Goal: Task Accomplishment & Management: Use online tool/utility

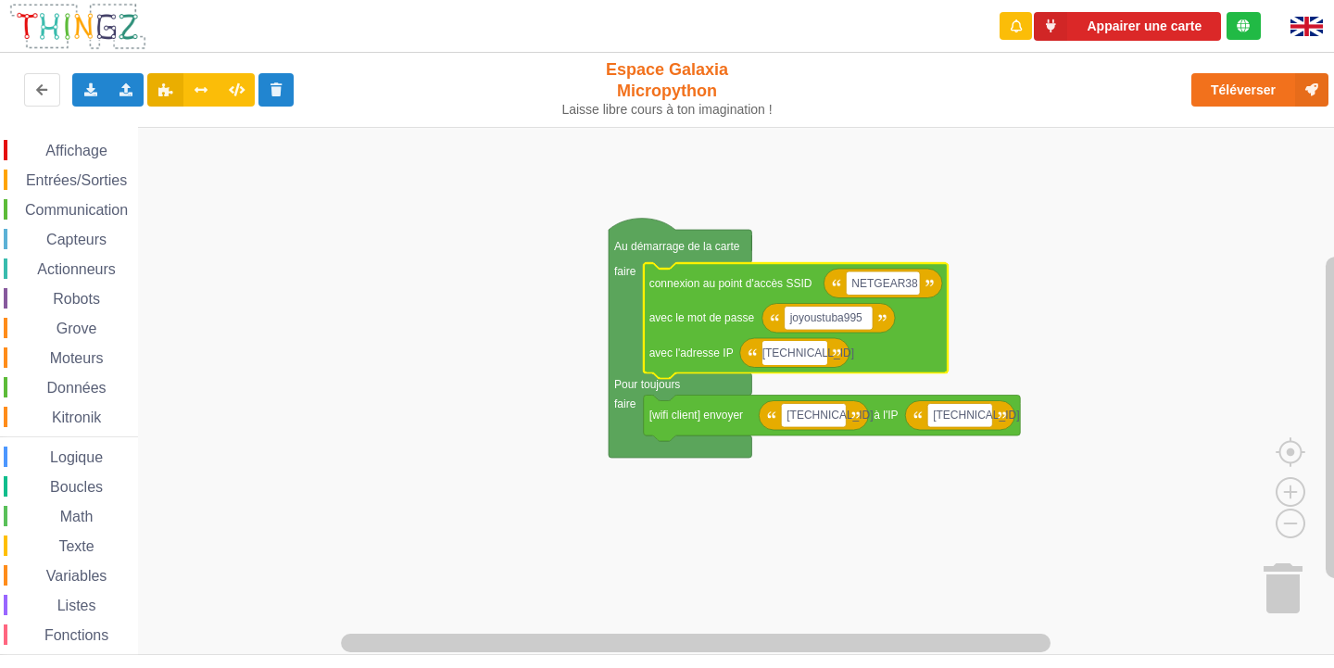
click at [812, 355] on input "[TECHNICAL_ID]" at bounding box center [795, 353] width 65 height 24
click at [815, 353] on input "[TECHNICAL_ID]" at bounding box center [795, 353] width 65 height 24
type input "[TECHNICAL_ID]"
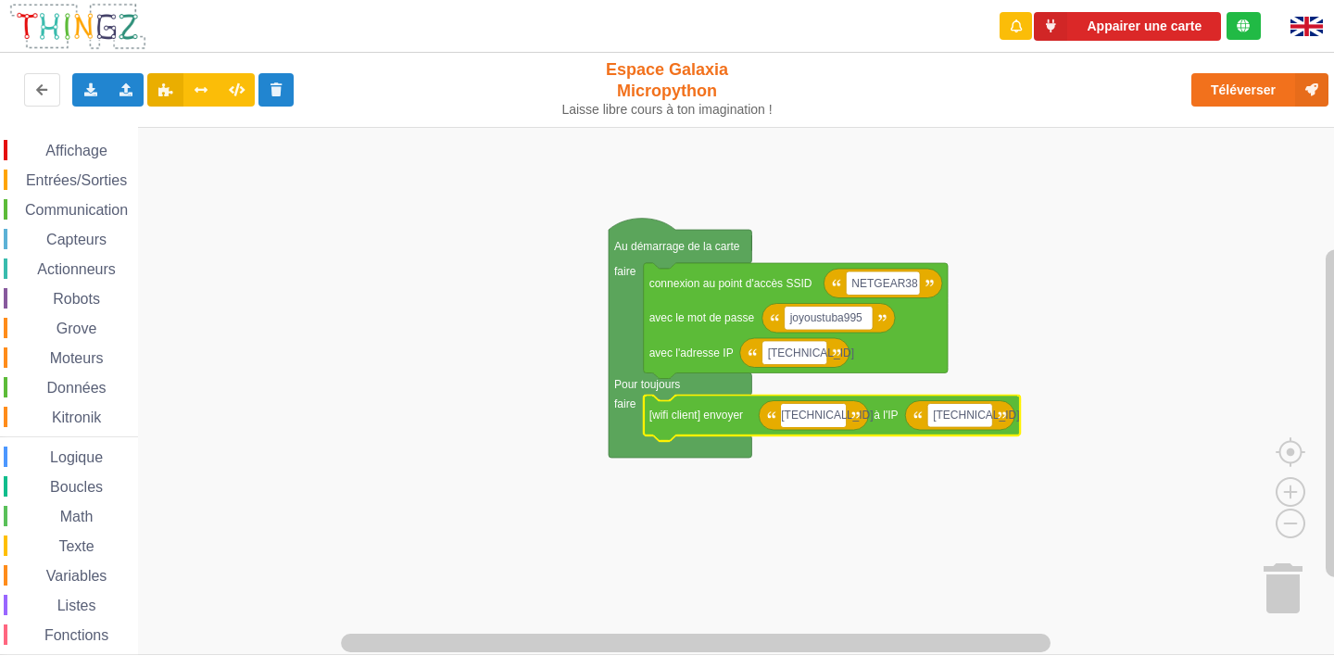
click at [828, 419] on input "[TECHNICAL_ID]" at bounding box center [813, 416] width 65 height 24
drag, startPoint x: 827, startPoint y: 412, endPoint x: 842, endPoint y: 422, distance: 17.5
click at [829, 412] on input "[TECHNICAL_ID]" at bounding box center [813, 416] width 65 height 24
click at [829, 413] on input "[TECHNICAL_ID]" at bounding box center [813, 416] width 65 height 24
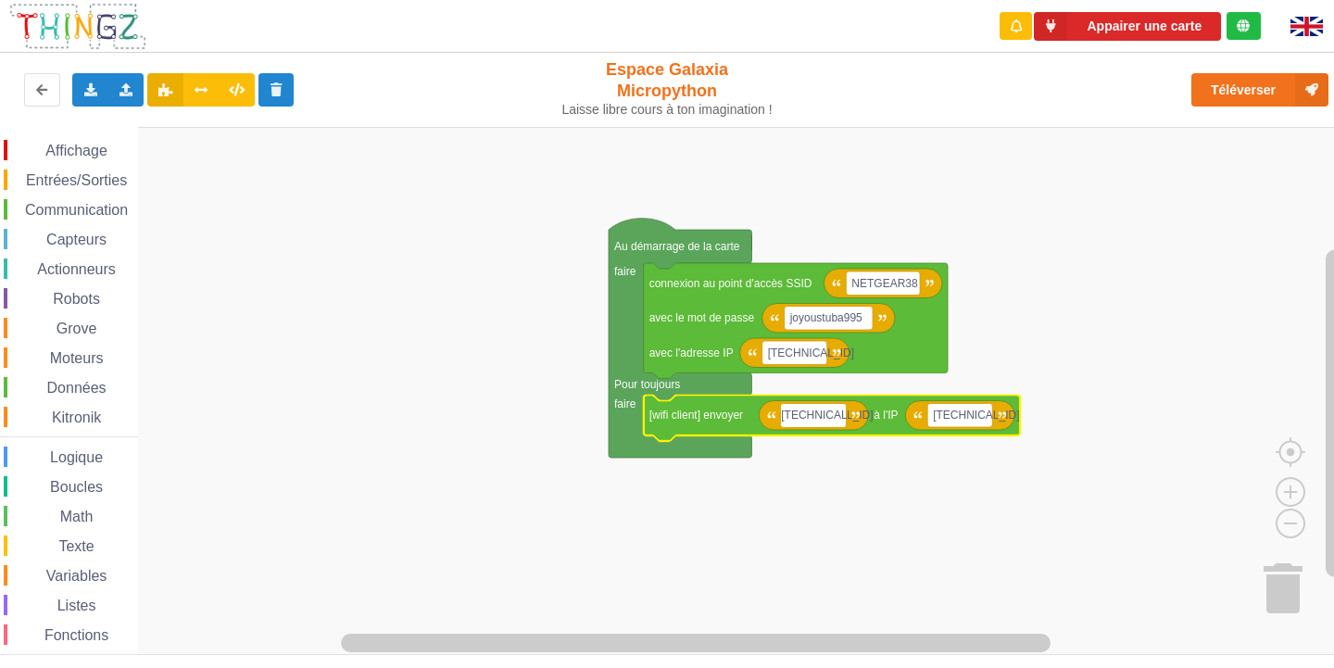
click at [834, 422] on input "[TECHNICAL_ID]" at bounding box center [813, 416] width 65 height 24
type input "[TECHNICAL_ID]"
click at [986, 310] on rect "Espace de travail de Blocky" at bounding box center [673, 391] width 1347 height 528
click at [985, 420] on rect "Espace de travail de Blocky" at bounding box center [959, 416] width 65 height 24
click at [976, 407] on input "[TECHNICAL_ID]" at bounding box center [959, 416] width 65 height 24
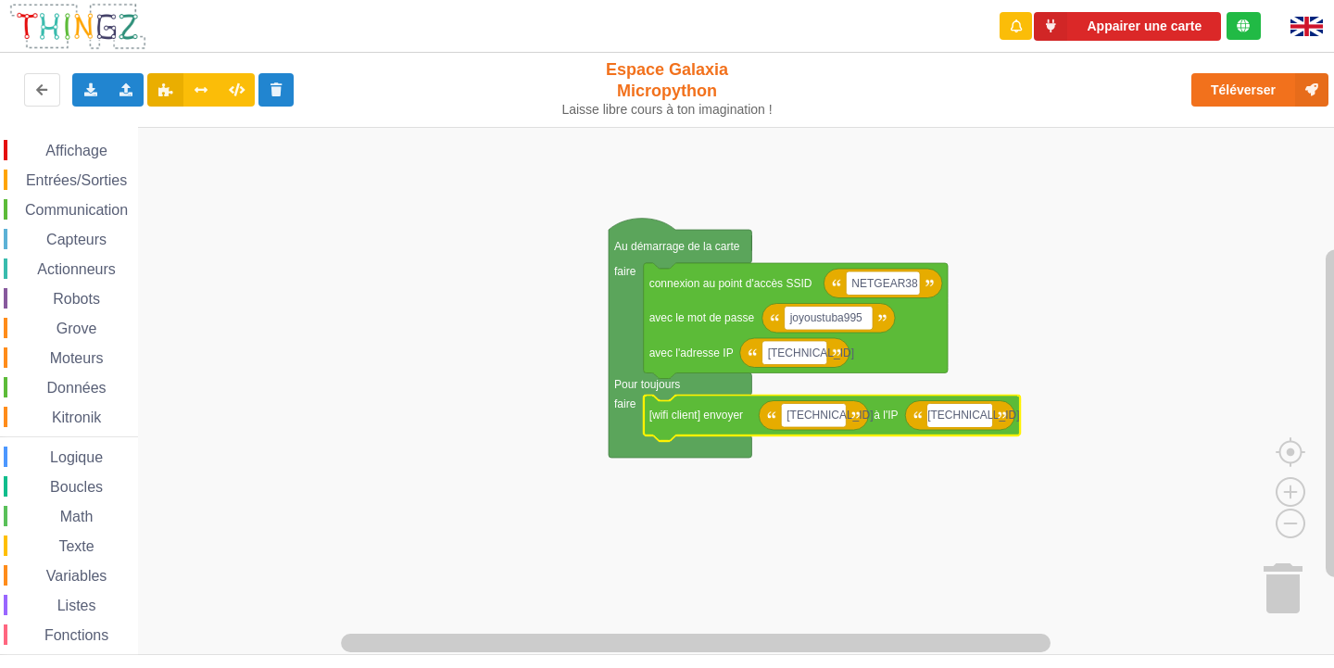
click at [985, 416] on input "[TECHNICAL_ID]" at bounding box center [959, 416] width 65 height 24
type input "[TECHNICAL_ID]"
click at [925, 461] on rect "Espace de travail de Blocky" at bounding box center [673, 391] width 1347 height 528
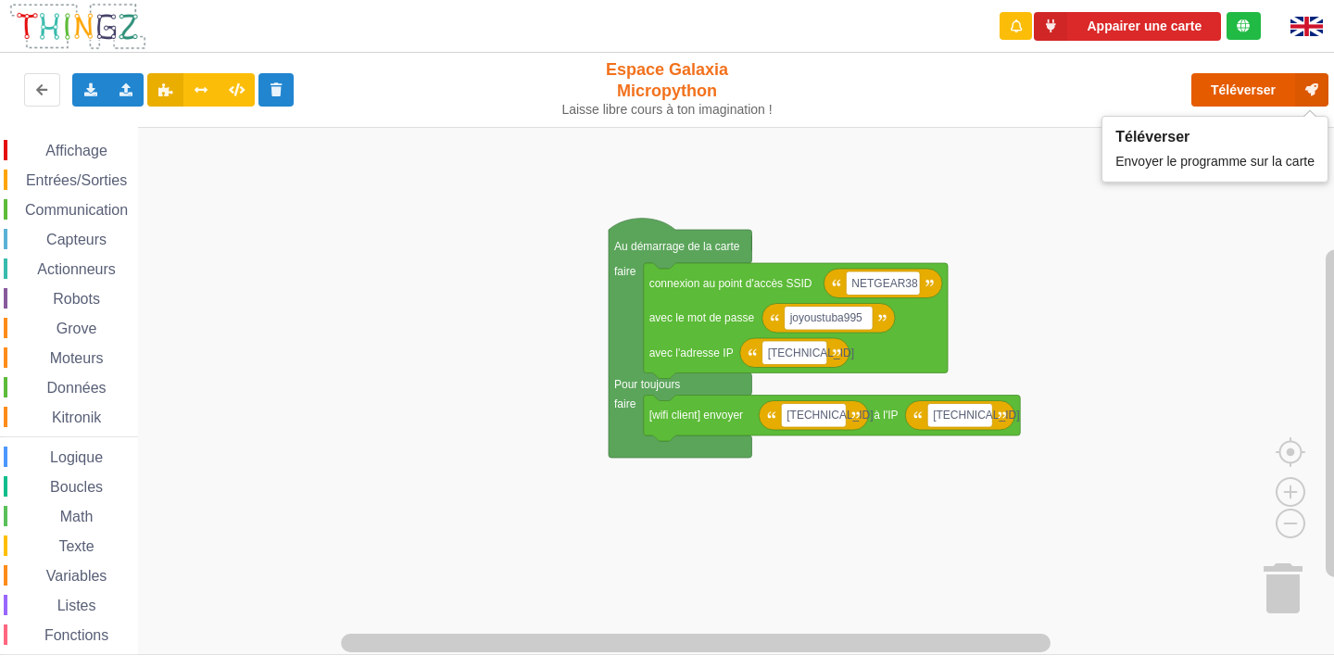
click at [1241, 91] on button "Téléverser" at bounding box center [1260, 89] width 137 height 33
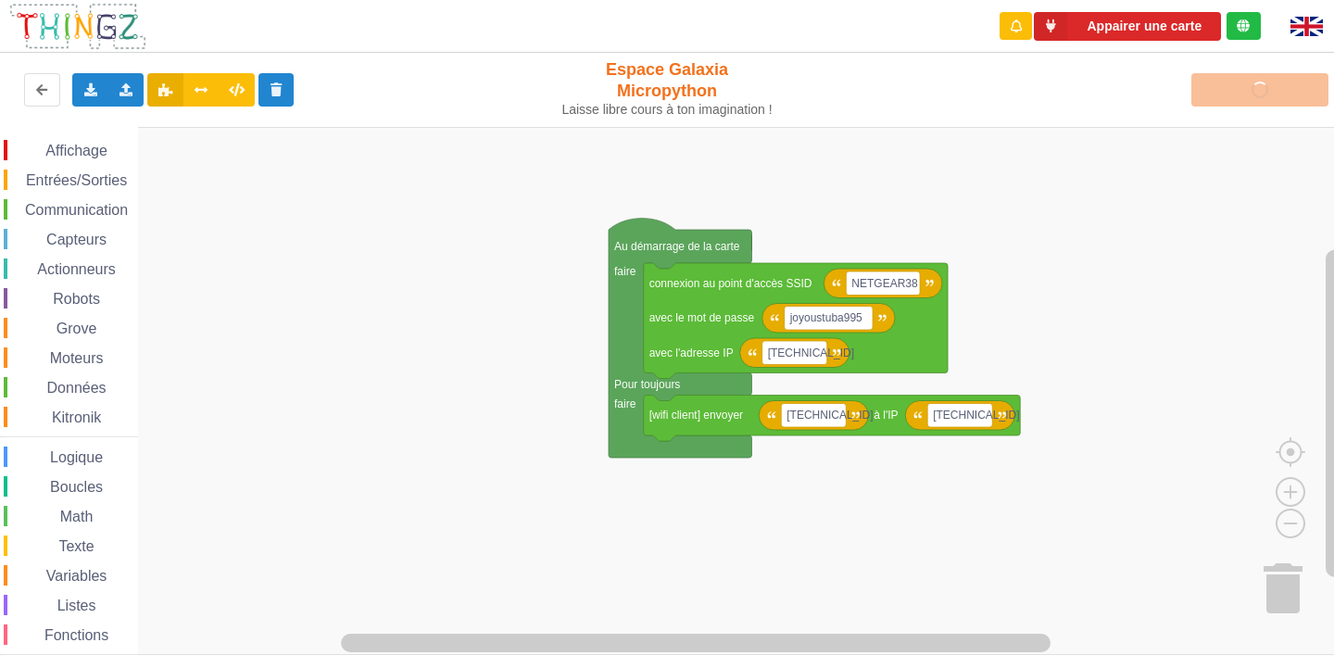
click at [368, 423] on rect "Espace de travail de Blocky" at bounding box center [673, 391] width 1347 height 528
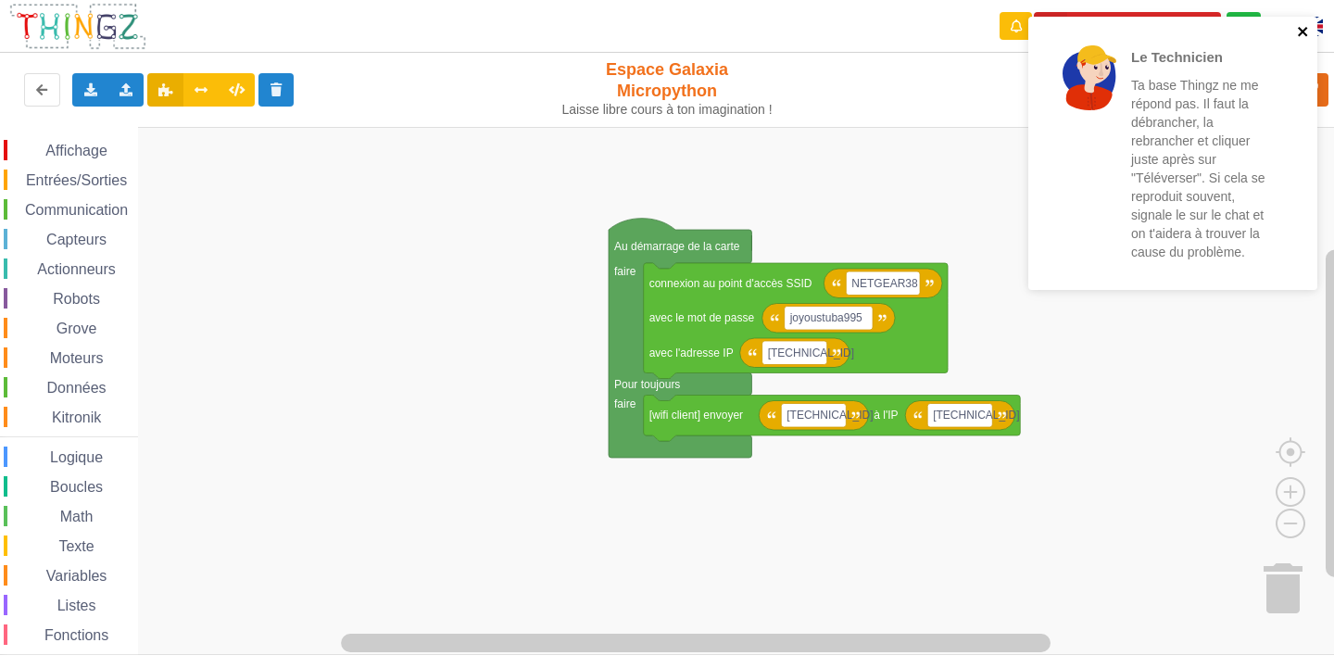
click at [1304, 26] on icon "close" at bounding box center [1303, 31] width 13 height 15
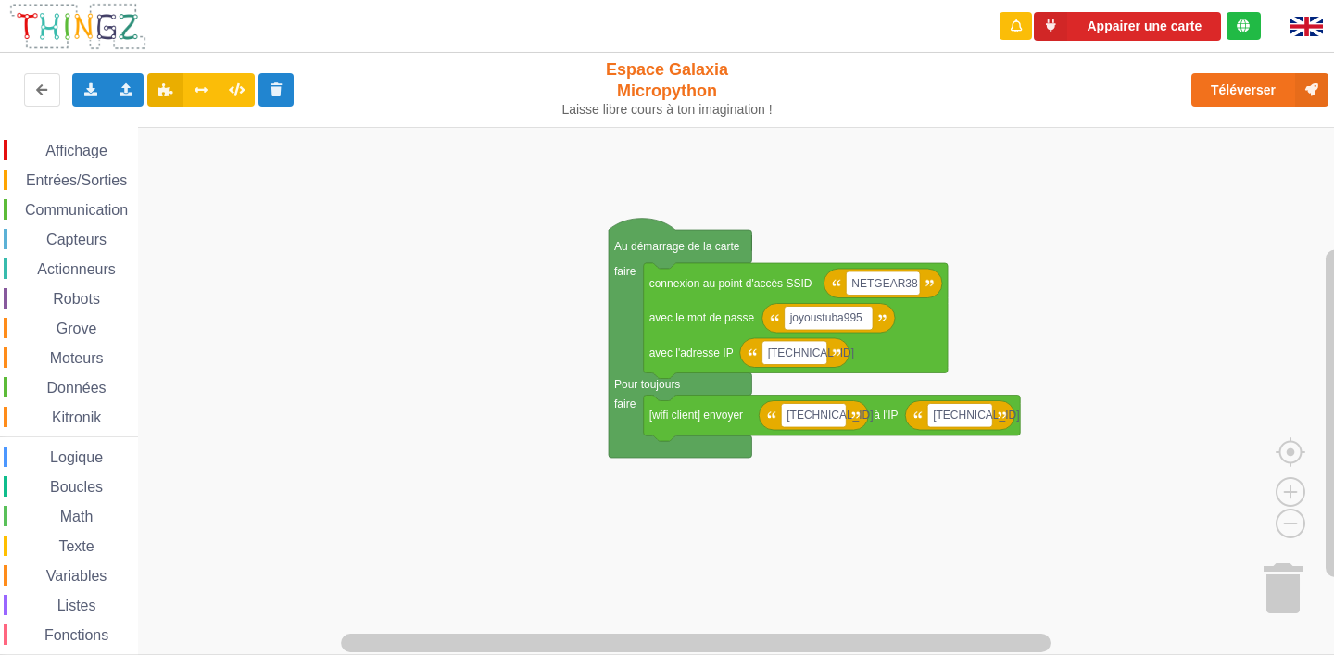
click at [120, 211] on span "Communication" at bounding box center [76, 210] width 108 height 16
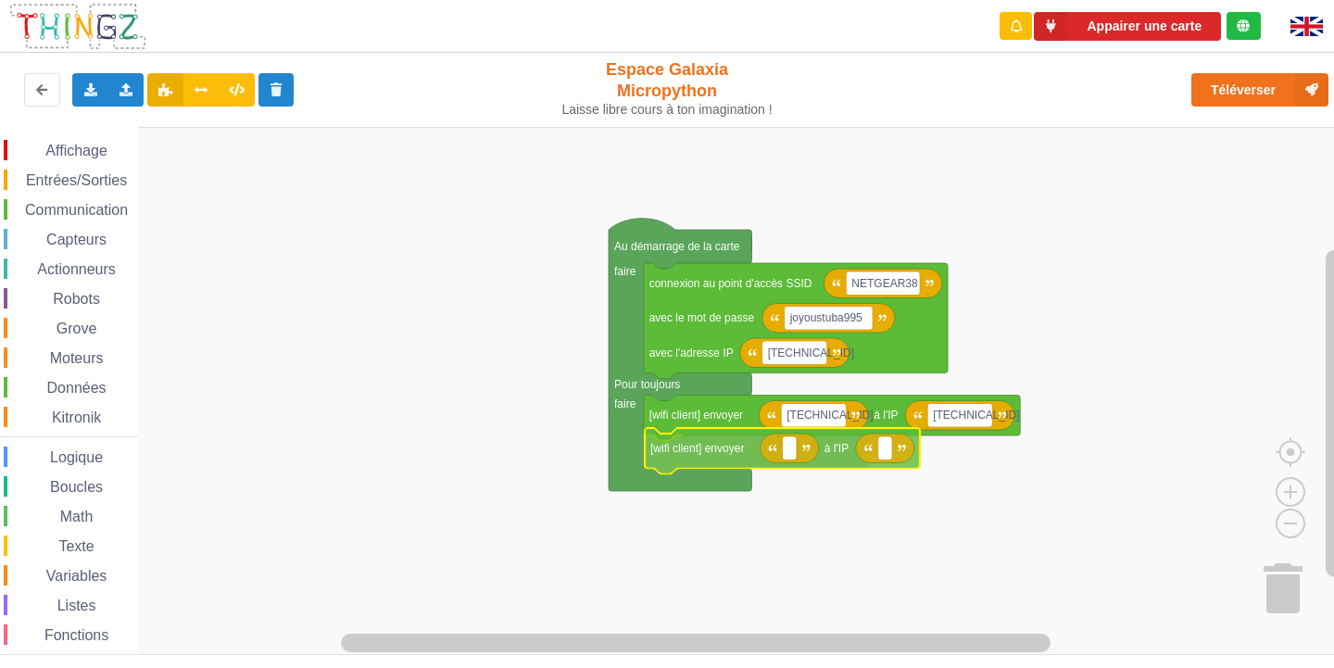
click at [742, 453] on div "Affichage Entrées/Sorties Communication Capteurs Actionneurs Robots Grove Moteu…" at bounding box center [673, 391] width 1347 height 528
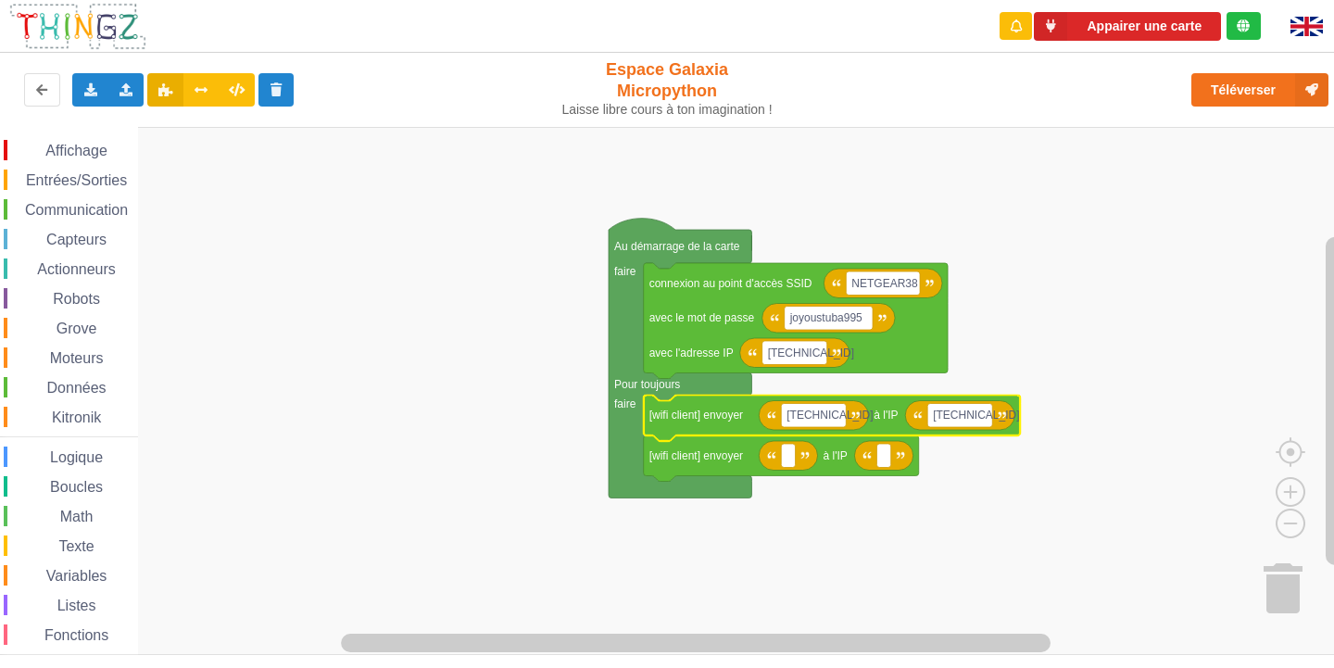
click at [731, 413] on text "[wifi client] envoyer" at bounding box center [697, 415] width 94 height 13
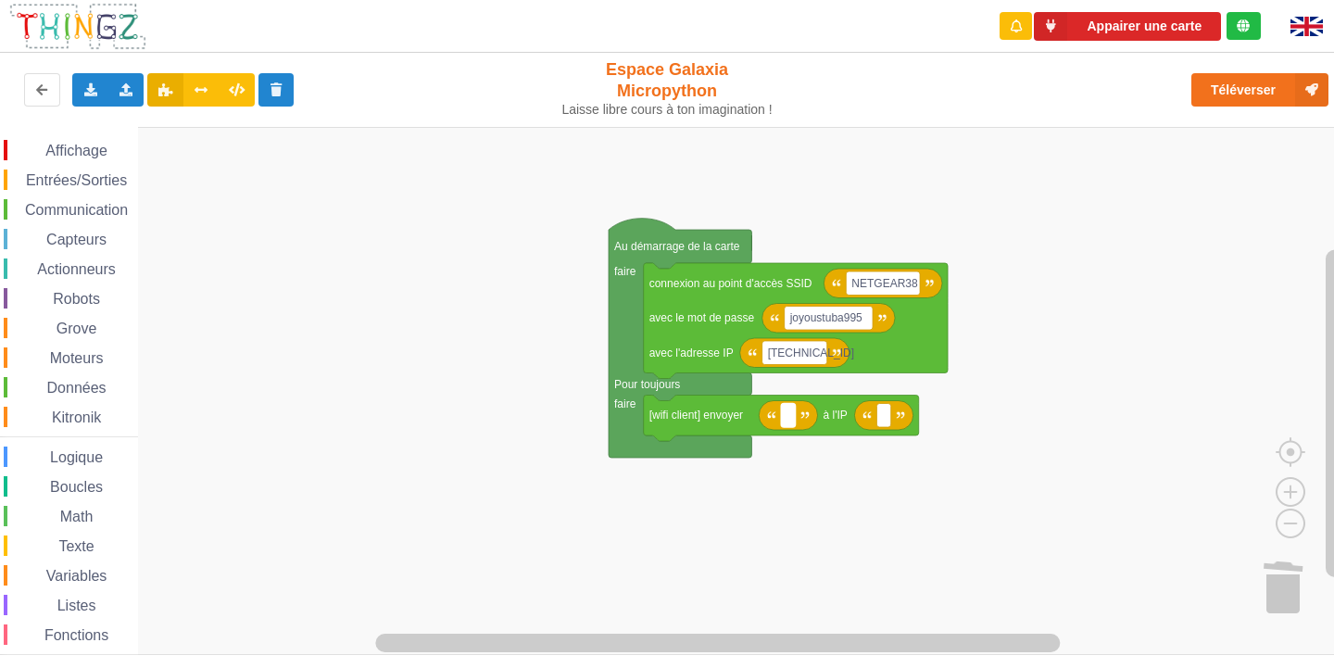
click at [784, 411] on rect "Espace de travail de Blocky" at bounding box center [788, 416] width 14 height 24
click at [884, 421] on text "Espace de travail de Blocky" at bounding box center [883, 415] width 3 height 13
type input "[TECHNICAL_ID]"
click at [789, 425] on rect "Espace de travail de Blocky" at bounding box center [788, 416] width 14 height 24
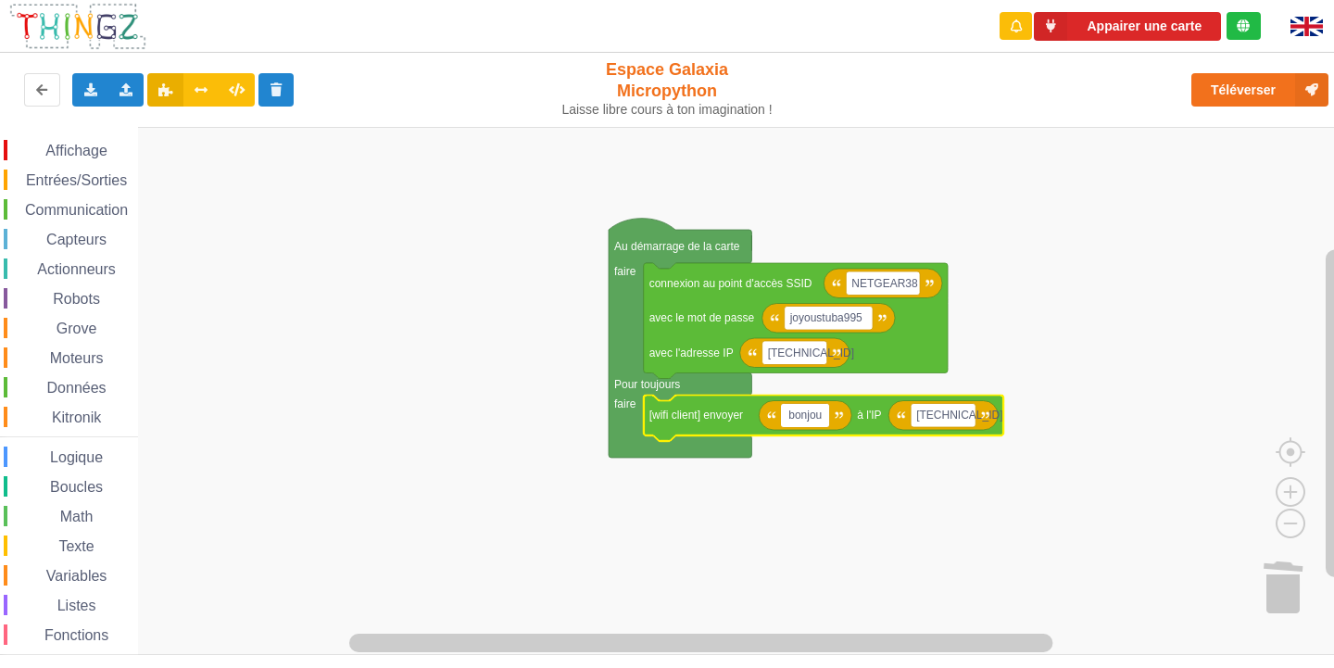
type input "bonjour"
click at [428, 434] on rect "Espace de travail de Blocky" at bounding box center [673, 391] width 1347 height 528
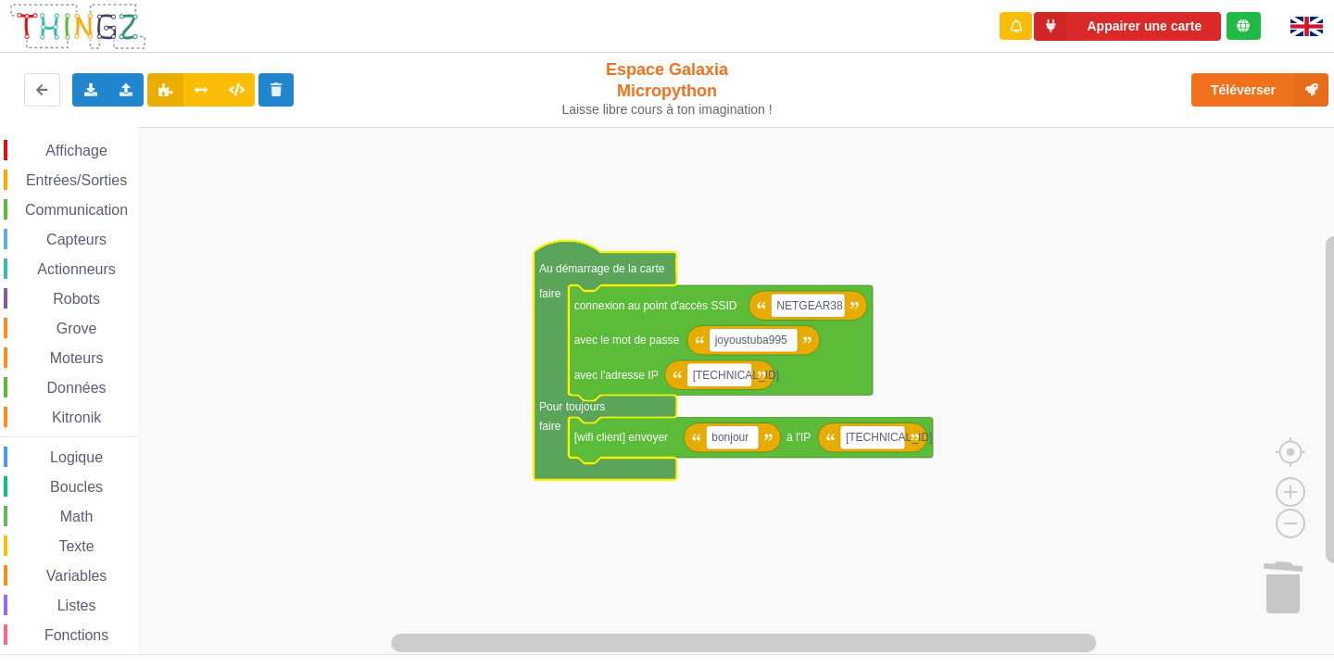
click at [914, 275] on rect "Espace de travail de Blocky" at bounding box center [673, 391] width 1347 height 528
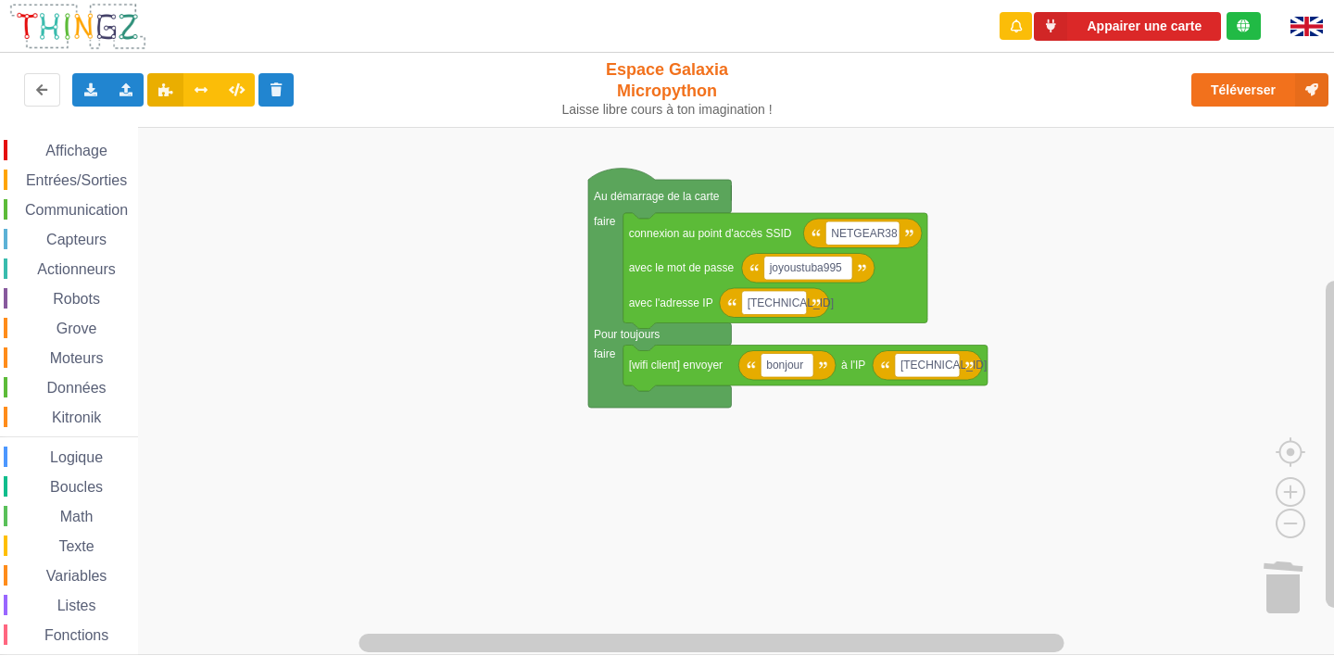
click at [751, 484] on div "Affichage Entrées/Sorties Communication Capteurs Actionneurs Robots Grove Moteu…" at bounding box center [673, 391] width 1347 height 528
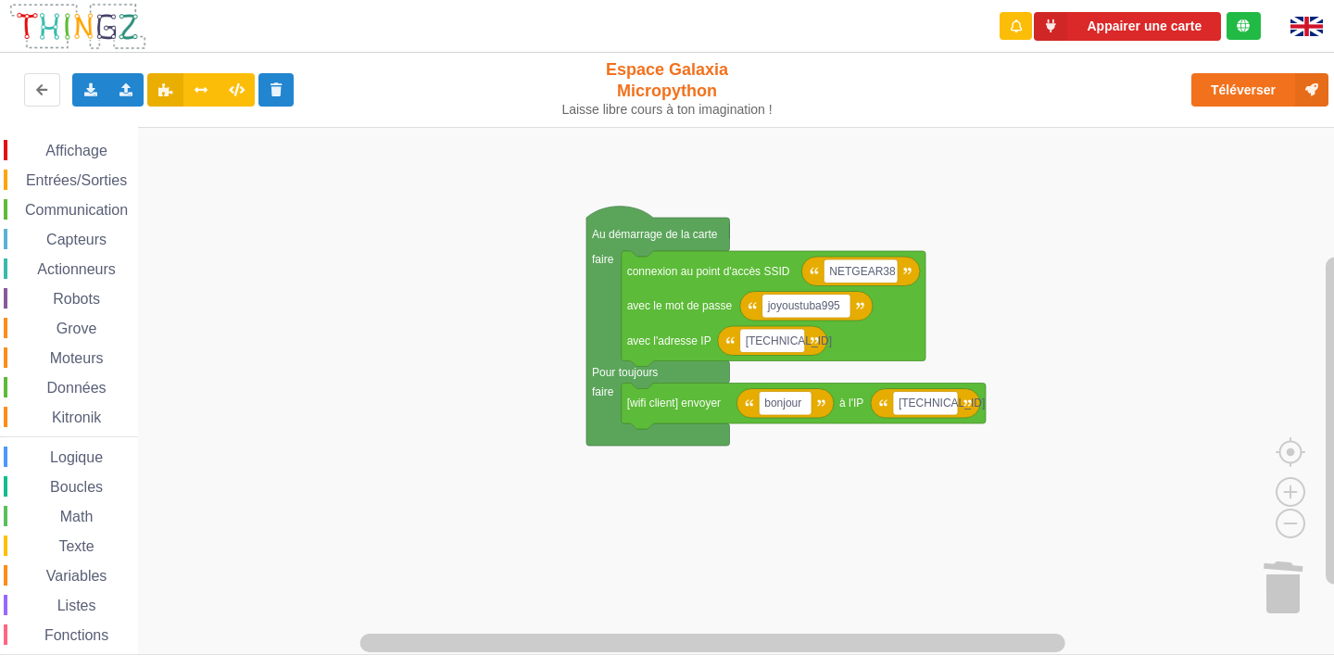
click at [493, 355] on div "Affichage Entrées/Sorties Communication Capteurs Actionneurs Robots Grove Moteu…" at bounding box center [673, 391] width 1347 height 528
click at [106, 212] on span "Communication" at bounding box center [76, 210] width 108 height 16
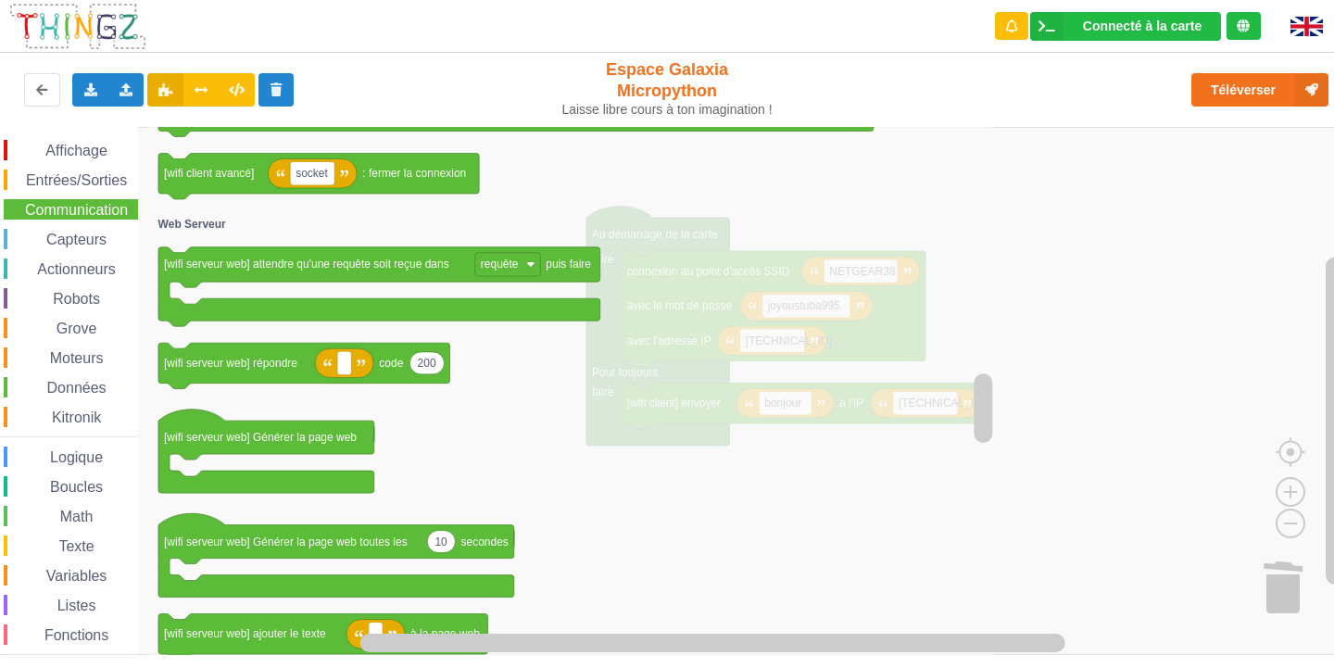
click at [84, 145] on span "Affichage" at bounding box center [76, 151] width 67 height 16
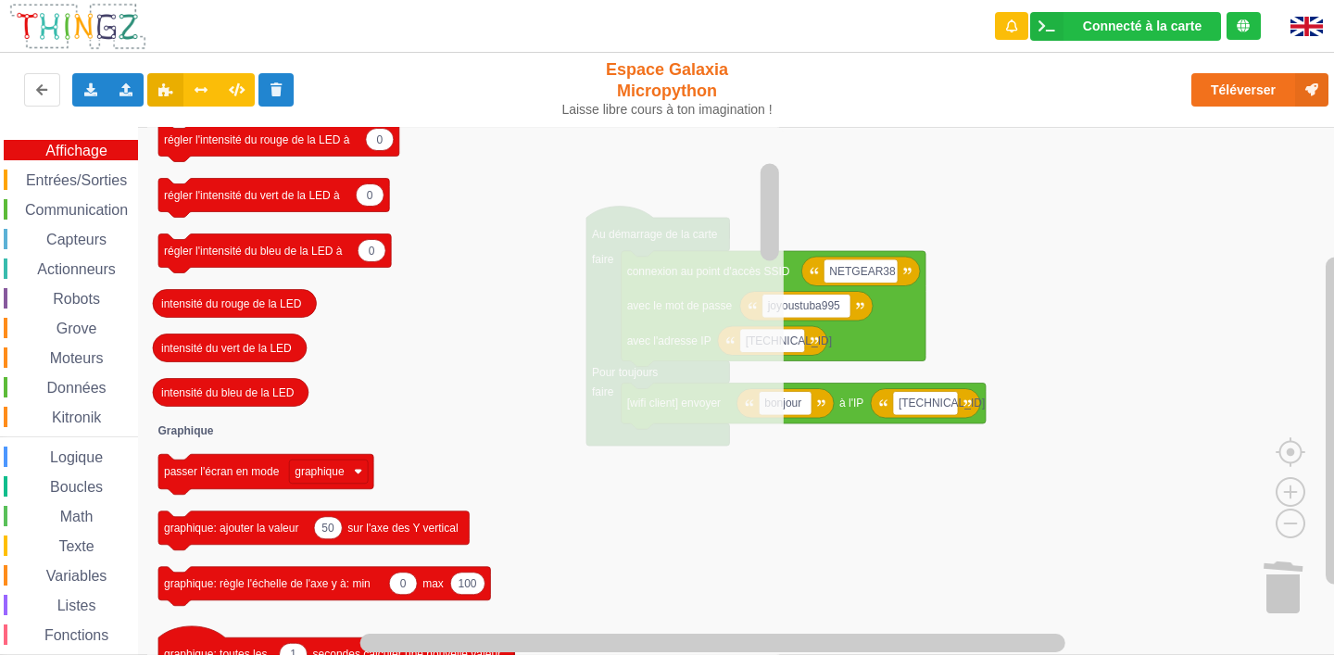
click at [83, 208] on span "Communication" at bounding box center [76, 210] width 108 height 16
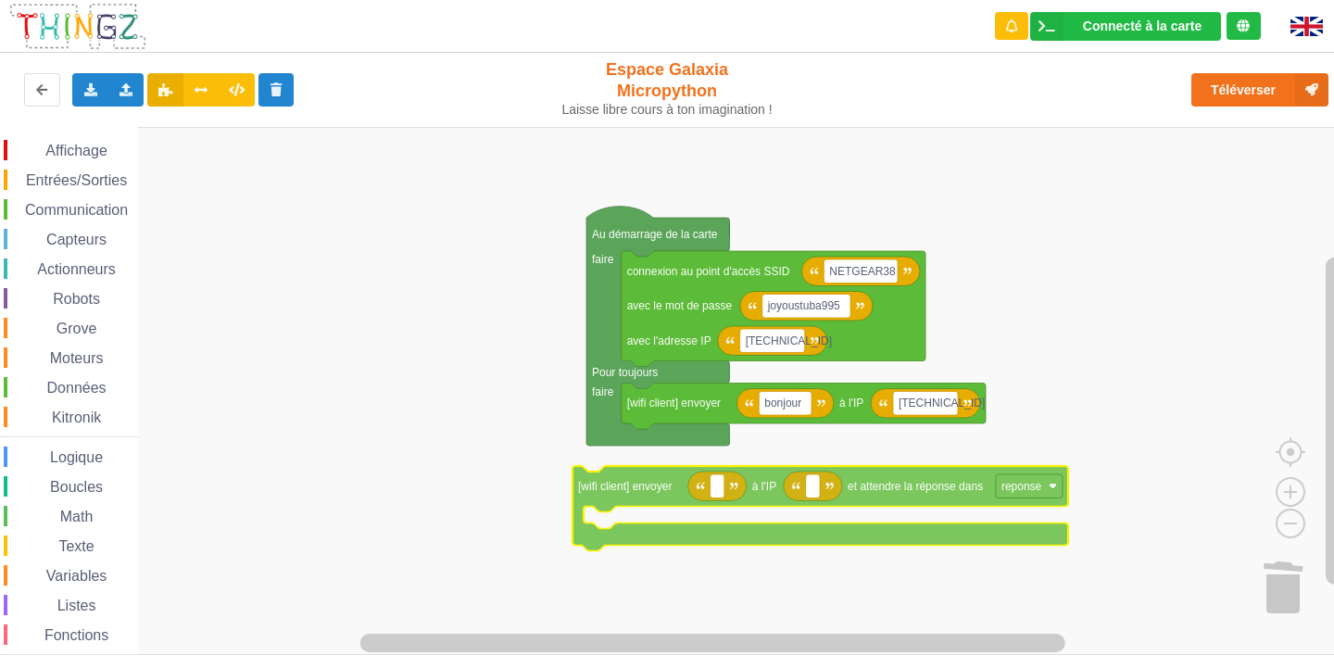
click at [903, 486] on div "Affichage Entrées/Sorties Communication Capteurs Actionneurs Robots Grove Moteu…" at bounding box center [673, 391] width 1347 height 528
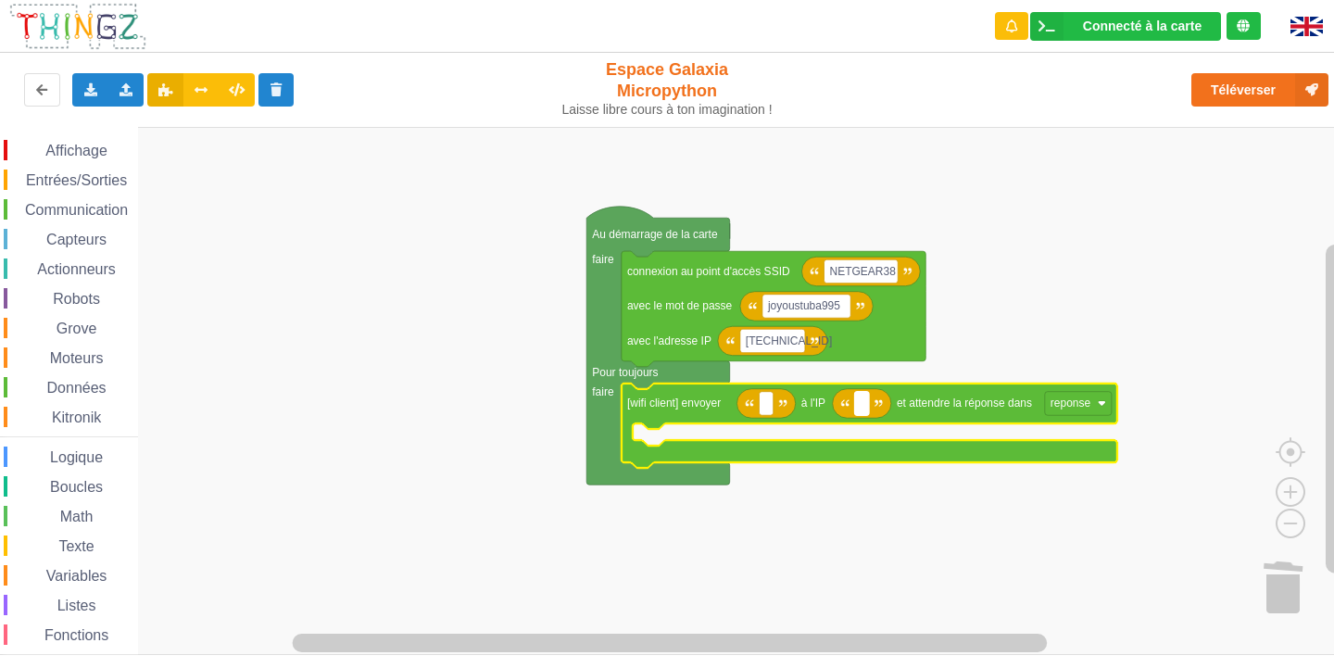
click at [858, 404] on rect "Espace de travail de Blocky" at bounding box center [862, 404] width 14 height 24
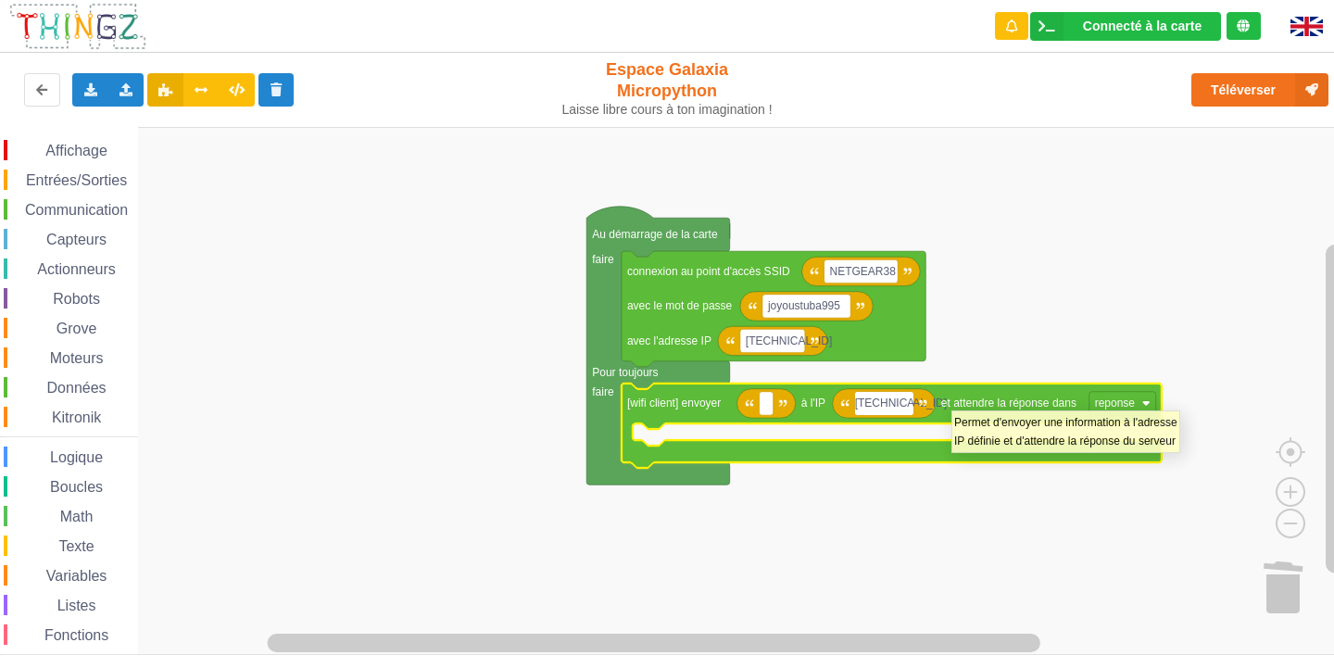
type input "[TECHNICAL_ID]"
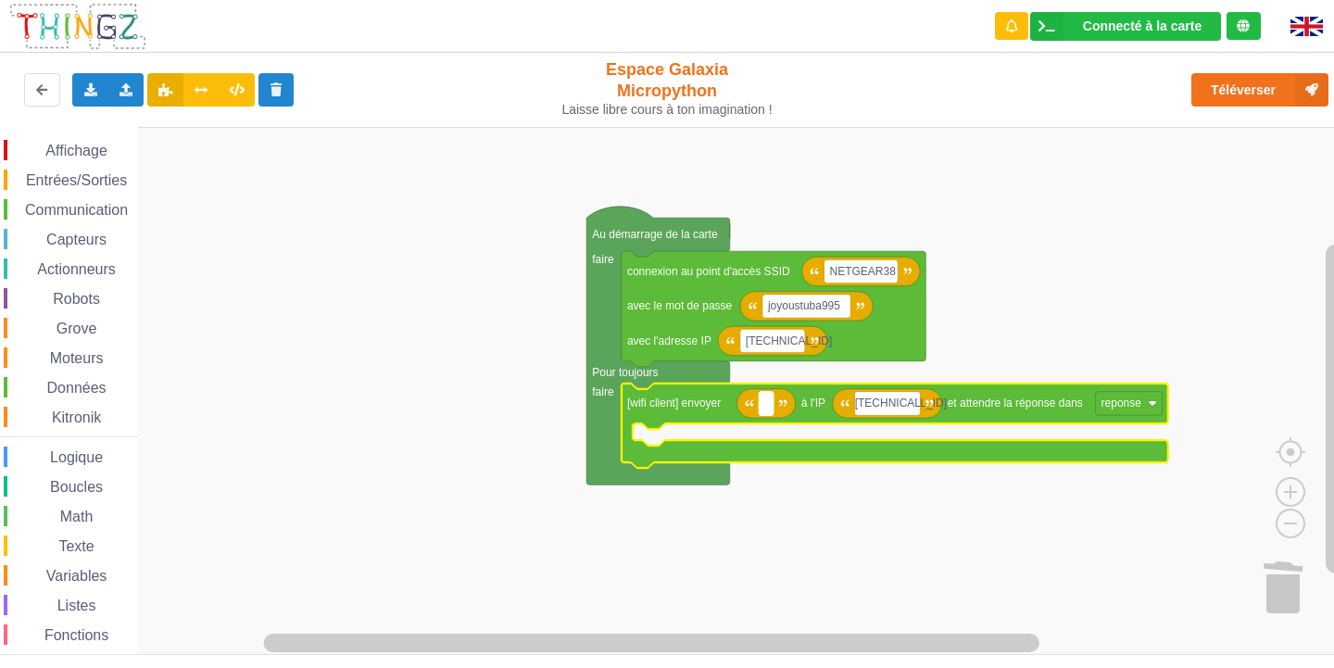
click at [759, 410] on rect "Espace de travail de Blocky" at bounding box center [766, 404] width 14 height 24
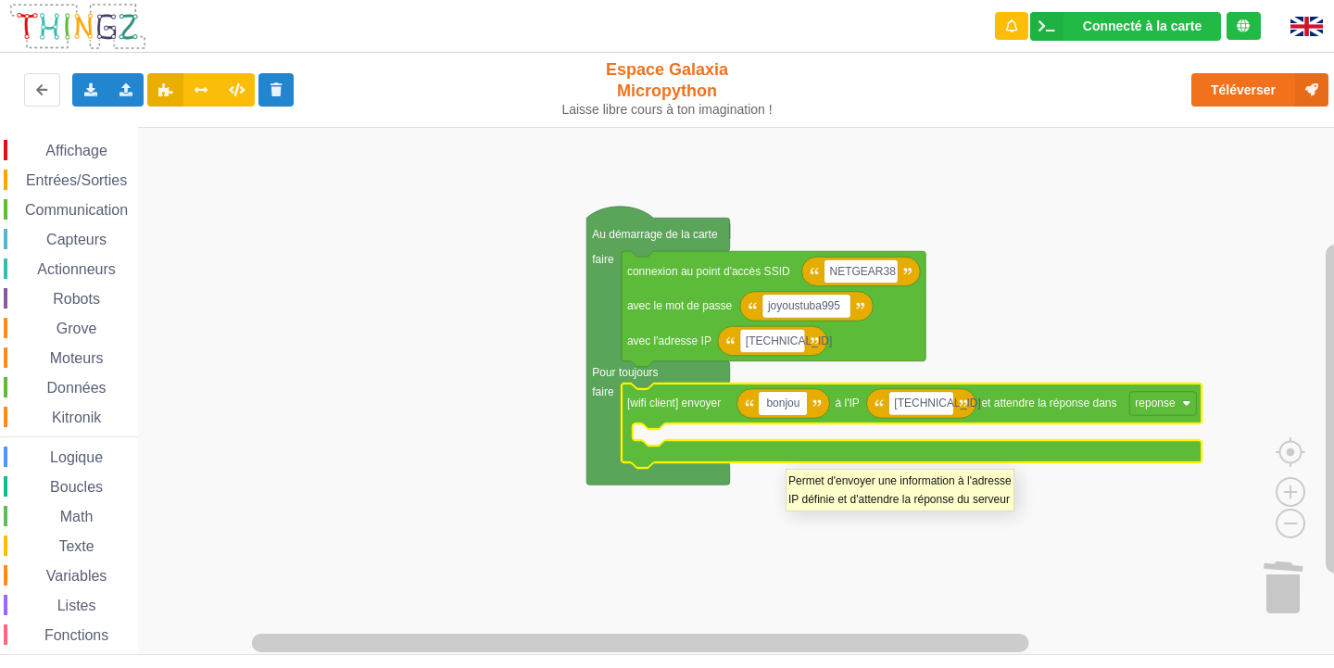
type input "bonjour"
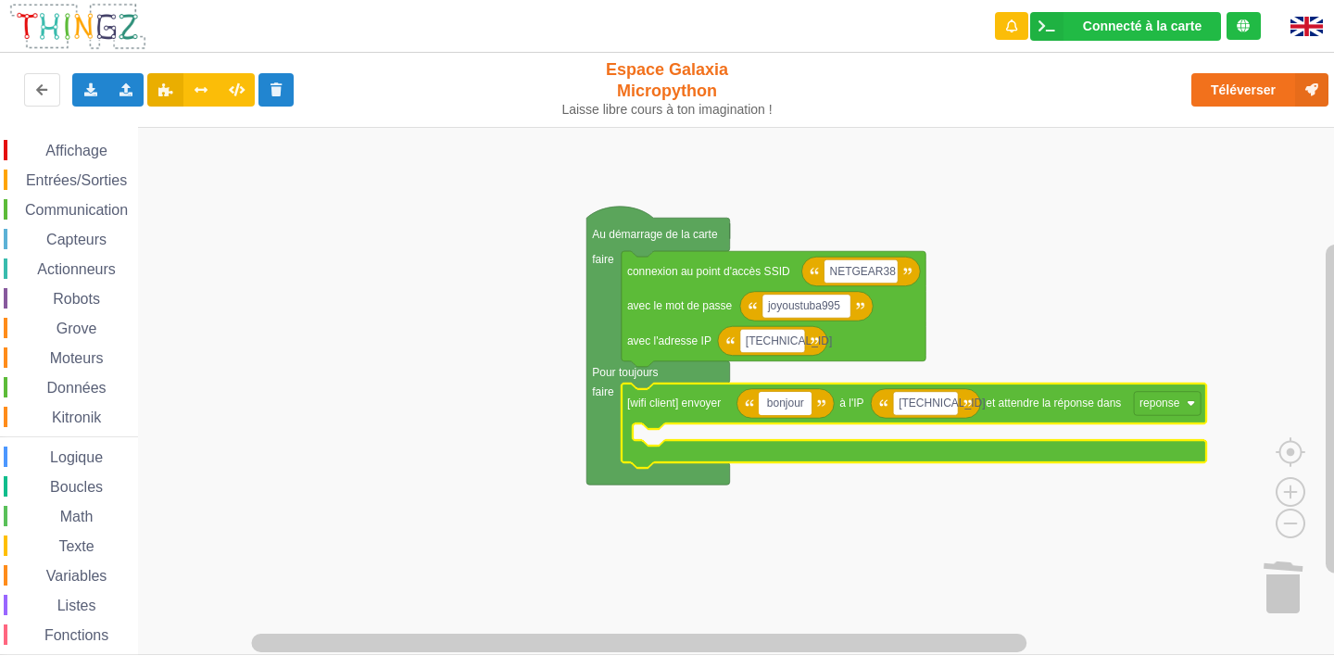
click at [483, 471] on rect "Espace de travail de Blocky" at bounding box center [673, 391] width 1347 height 528
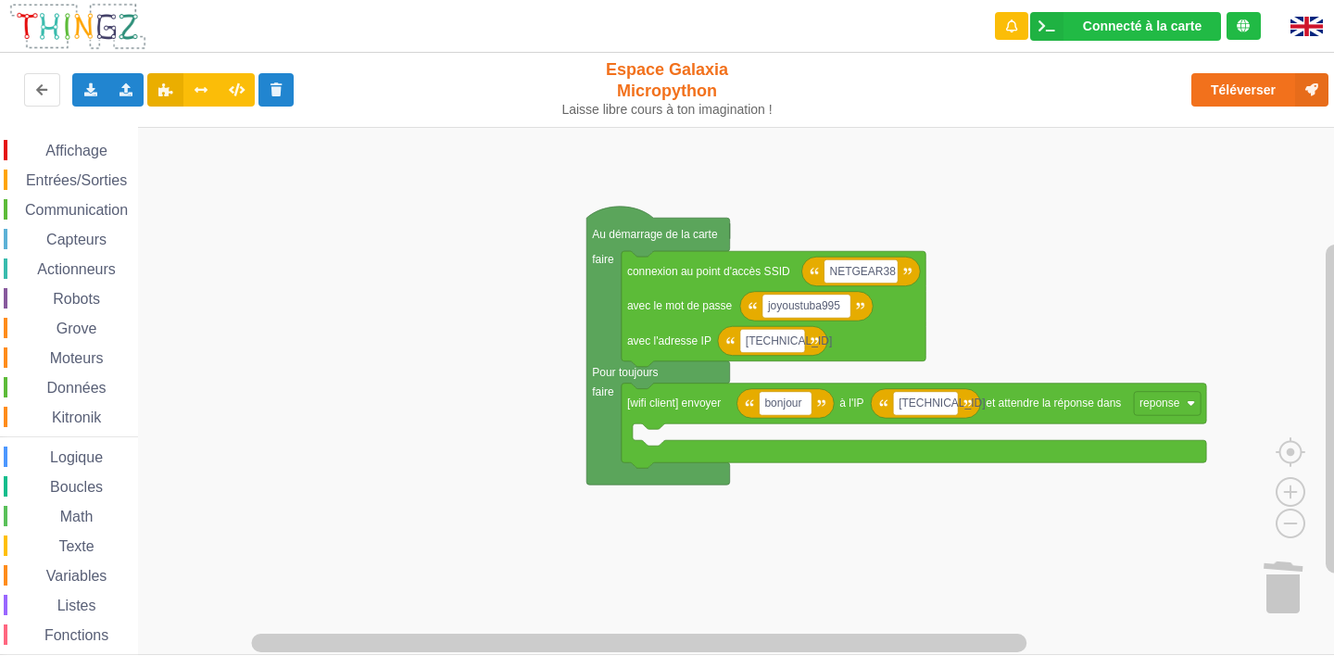
click at [60, 144] on span "Affichage" at bounding box center [76, 151] width 67 height 16
click at [1245, 588] on div "Affichage Entrées/Sorties Communication Capteurs Actionneurs Robots Grove Moteu…" at bounding box center [673, 391] width 1347 height 528
click at [73, 141] on div "Affichage" at bounding box center [71, 150] width 134 height 20
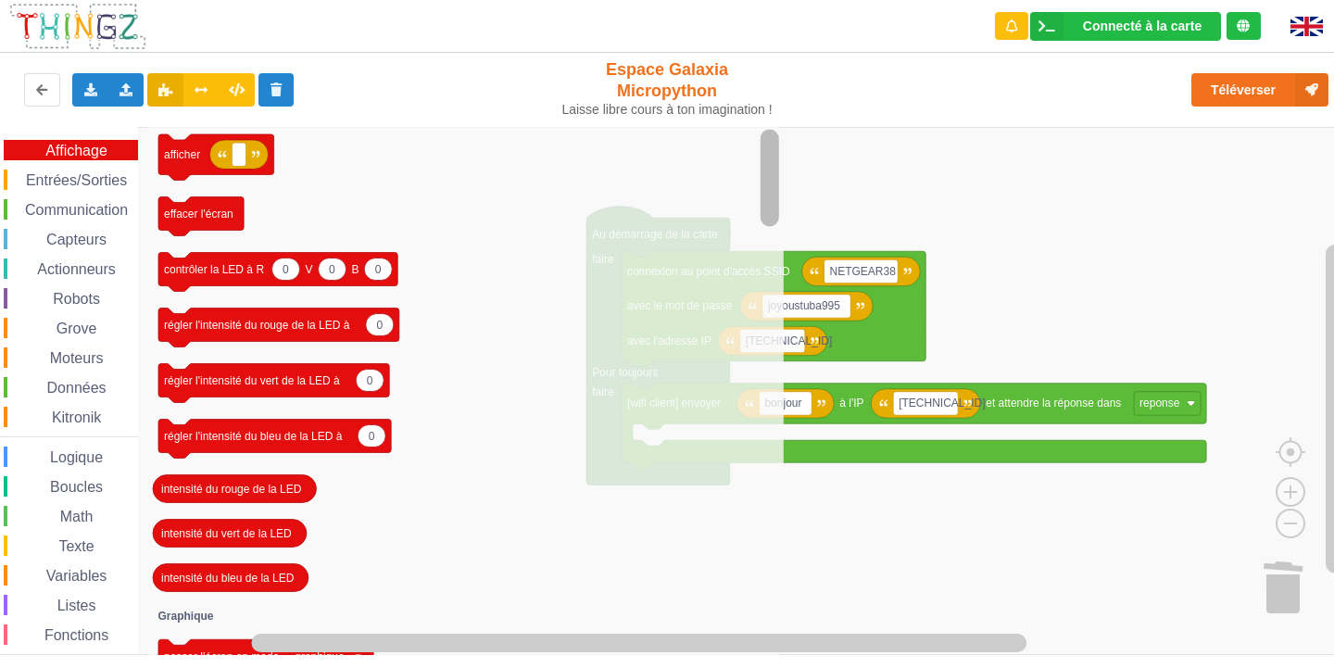
click at [700, 125] on div "Connecté à la carte Réglages Ouvrir le moniteur automatiquement Connexion autom…" at bounding box center [667, 321] width 1360 height 668
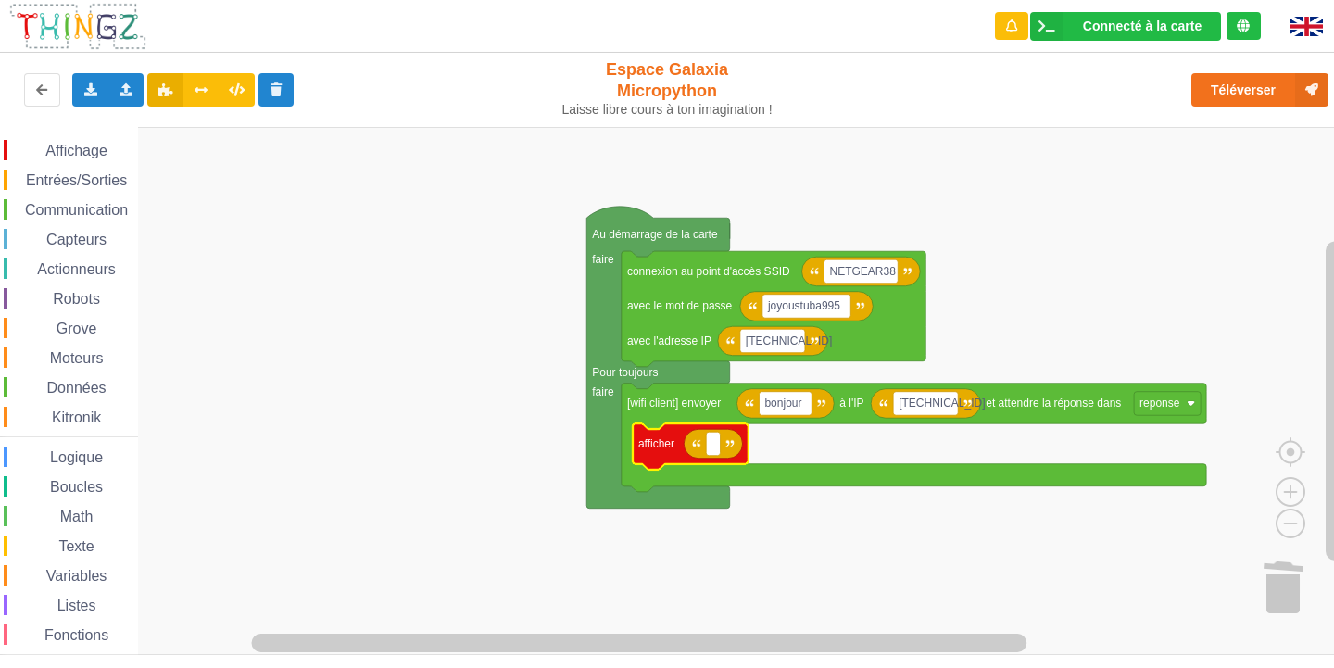
click at [64, 170] on div "Entrées/Sorties" at bounding box center [71, 180] width 134 height 20
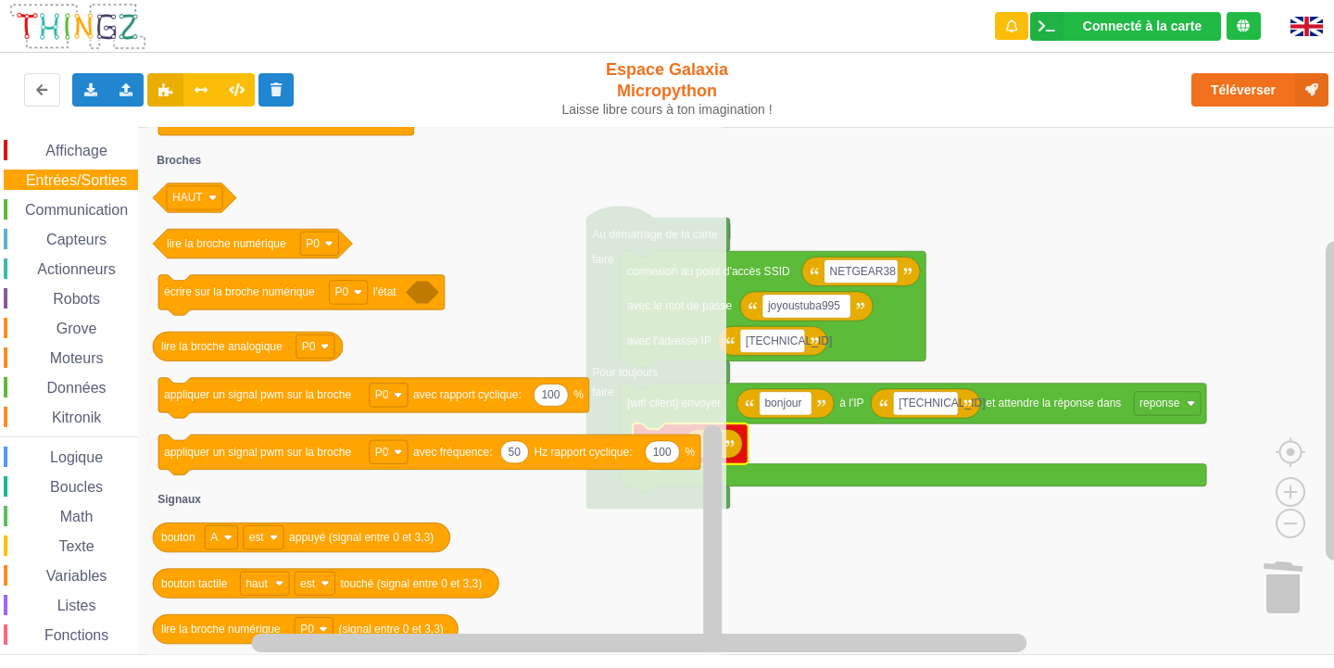
click at [61, 145] on span "Affichage" at bounding box center [76, 151] width 67 height 16
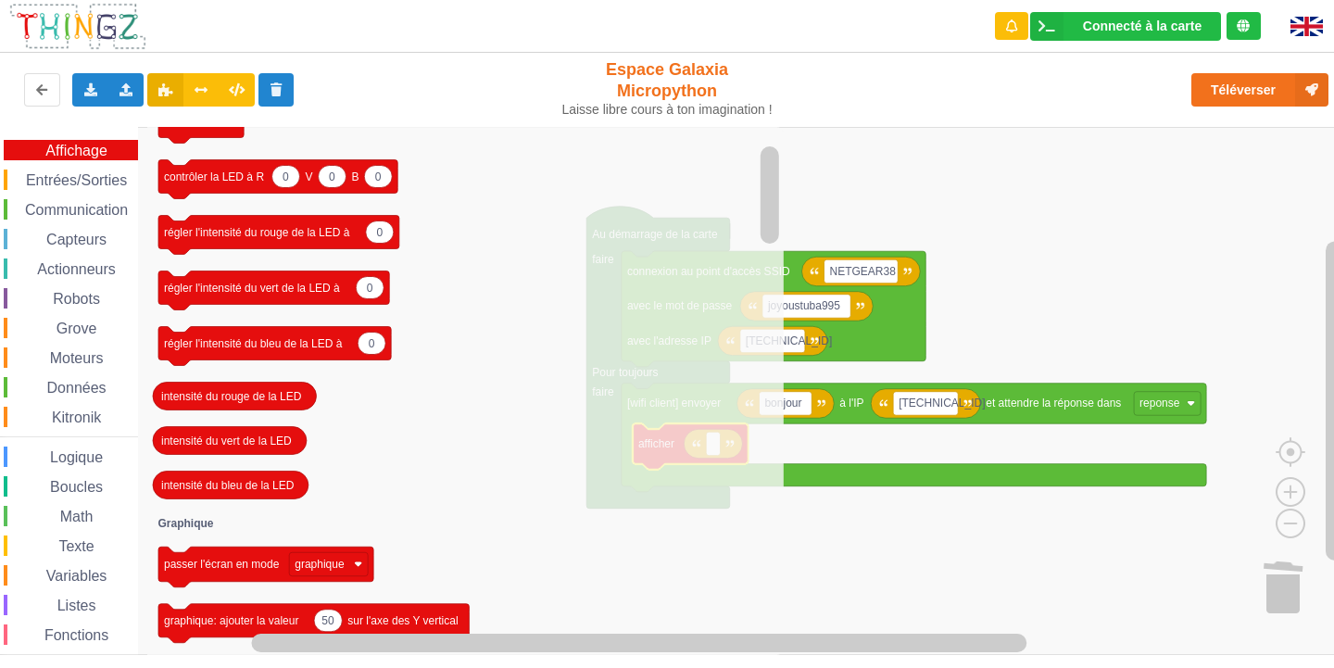
click at [82, 325] on span "Grove" at bounding box center [77, 329] width 46 height 16
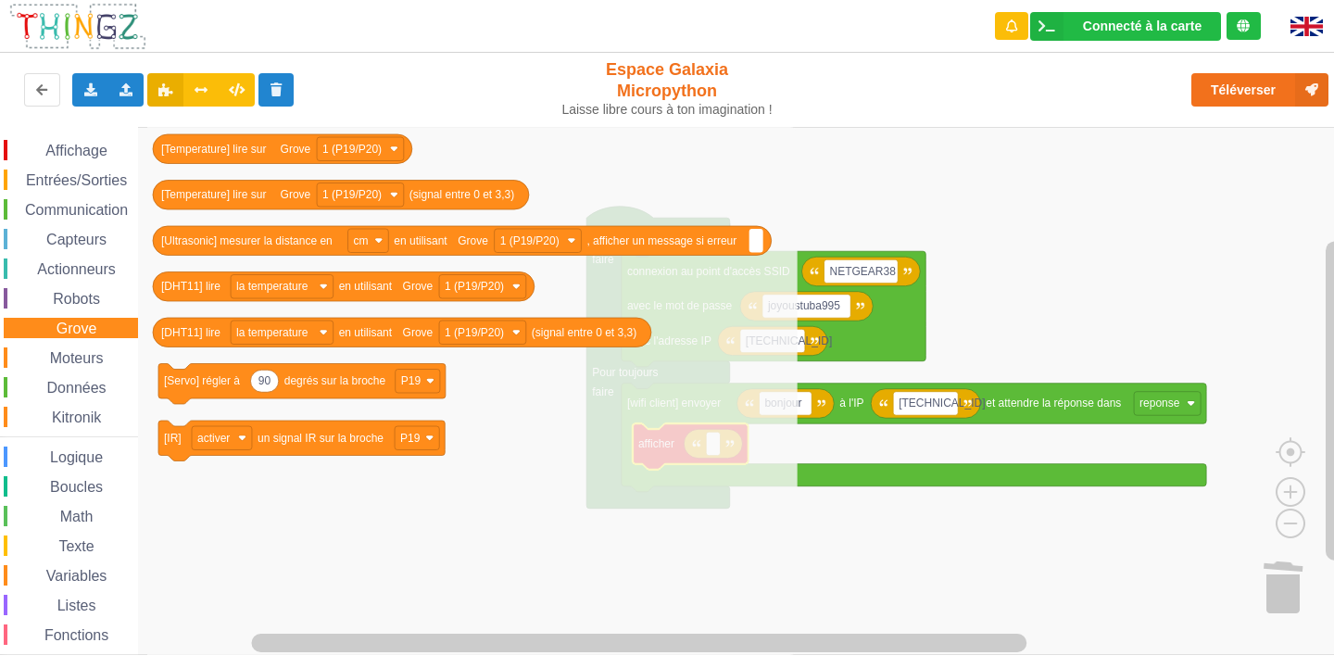
click at [57, 359] on span "Moteurs" at bounding box center [76, 358] width 59 height 16
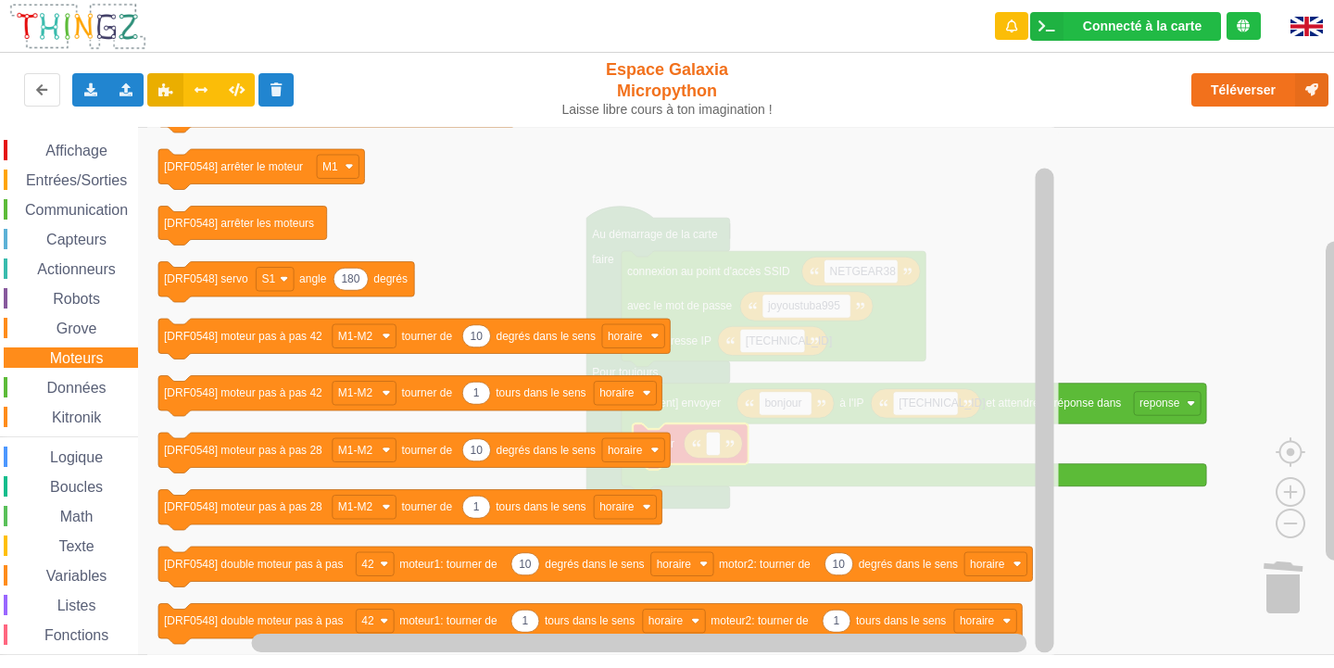
click at [83, 183] on span "Entrées/Sorties" at bounding box center [76, 180] width 107 height 16
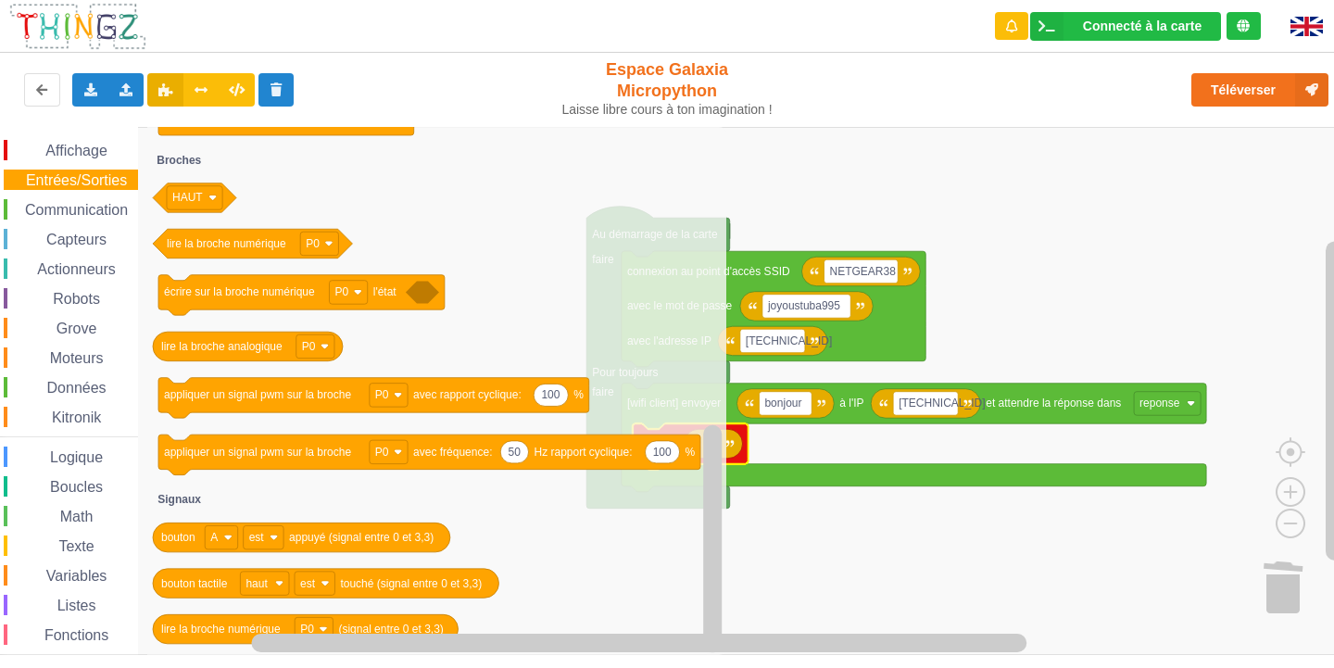
click at [814, 549] on div "Affichage Entrées/Sorties Communication Capteurs Actionneurs Robots Grove Moteu…" at bounding box center [673, 391] width 1347 height 528
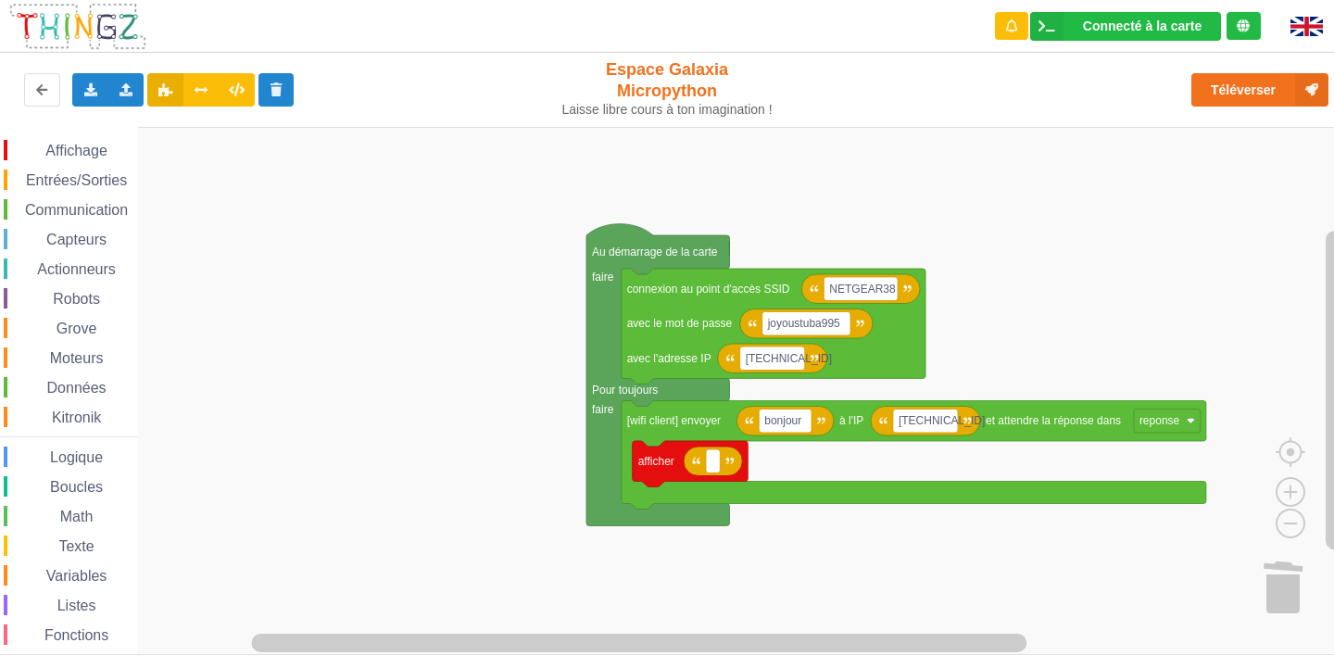
click at [69, 180] on span "Entrées/Sorties" at bounding box center [76, 180] width 107 height 16
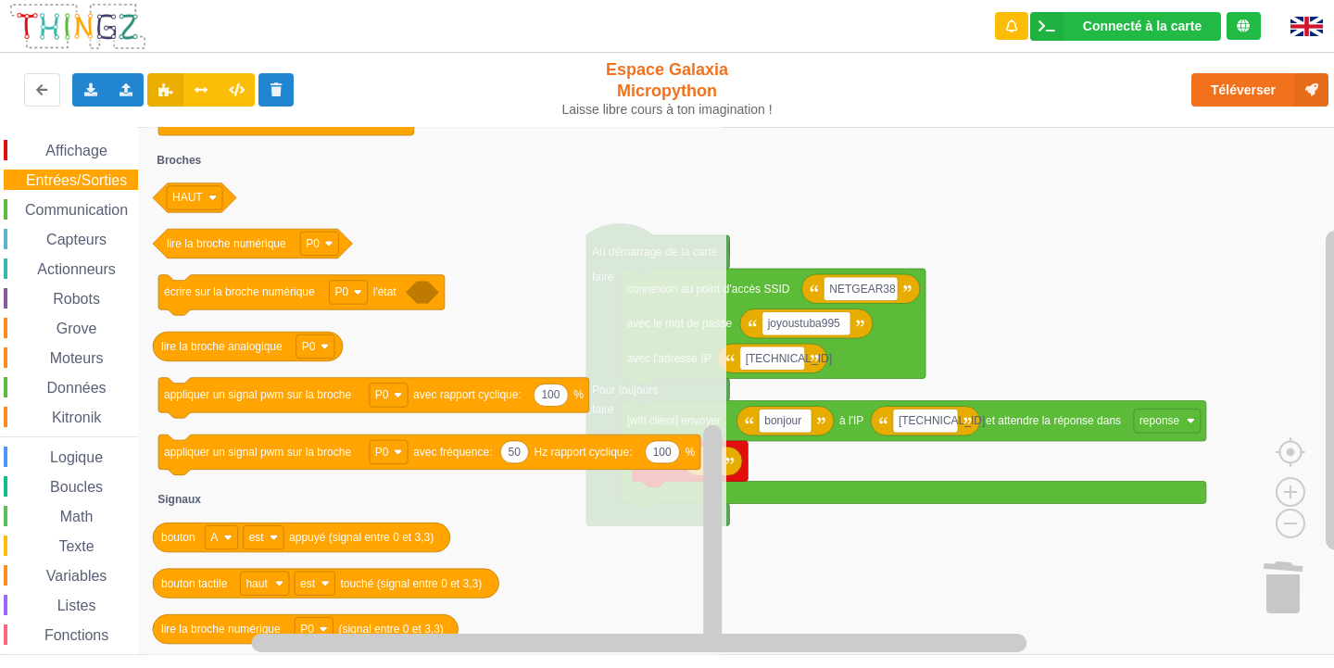
click at [60, 573] on span "Variables" at bounding box center [77, 576] width 67 height 16
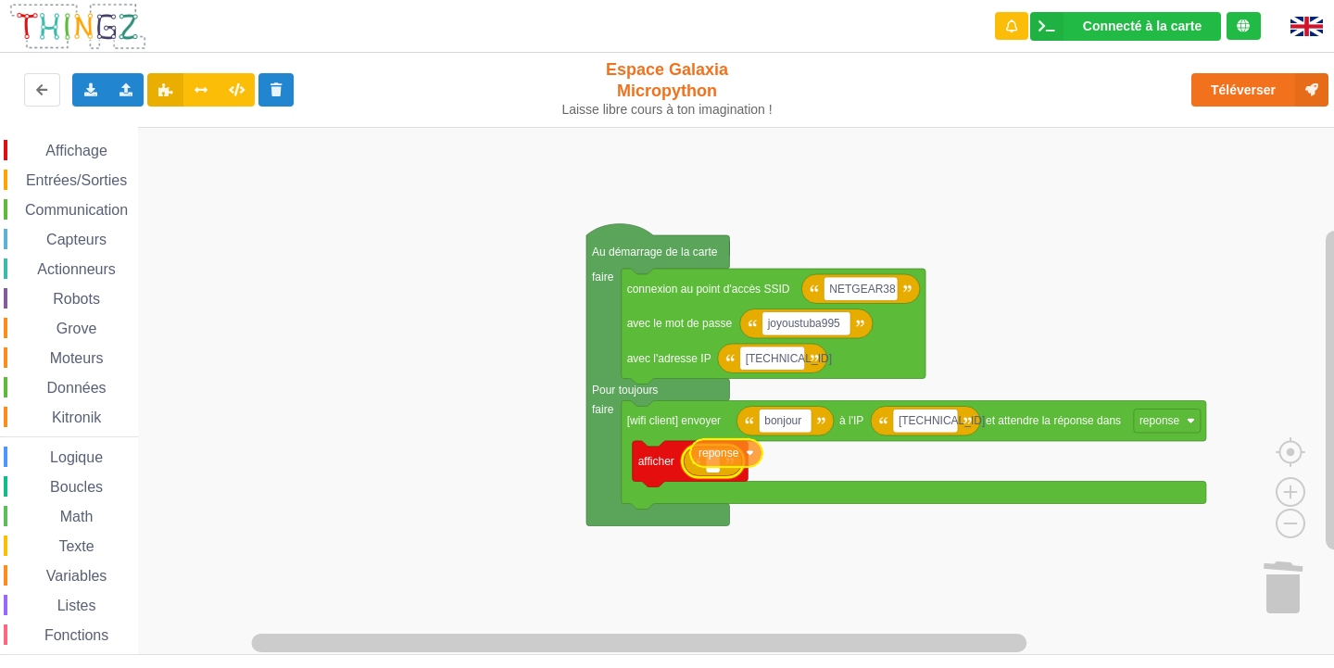
click at [740, 462] on div "Affichage Entrées/Sorties Communication Capteurs Actionneurs Robots Grove Moteu…" at bounding box center [673, 391] width 1347 height 528
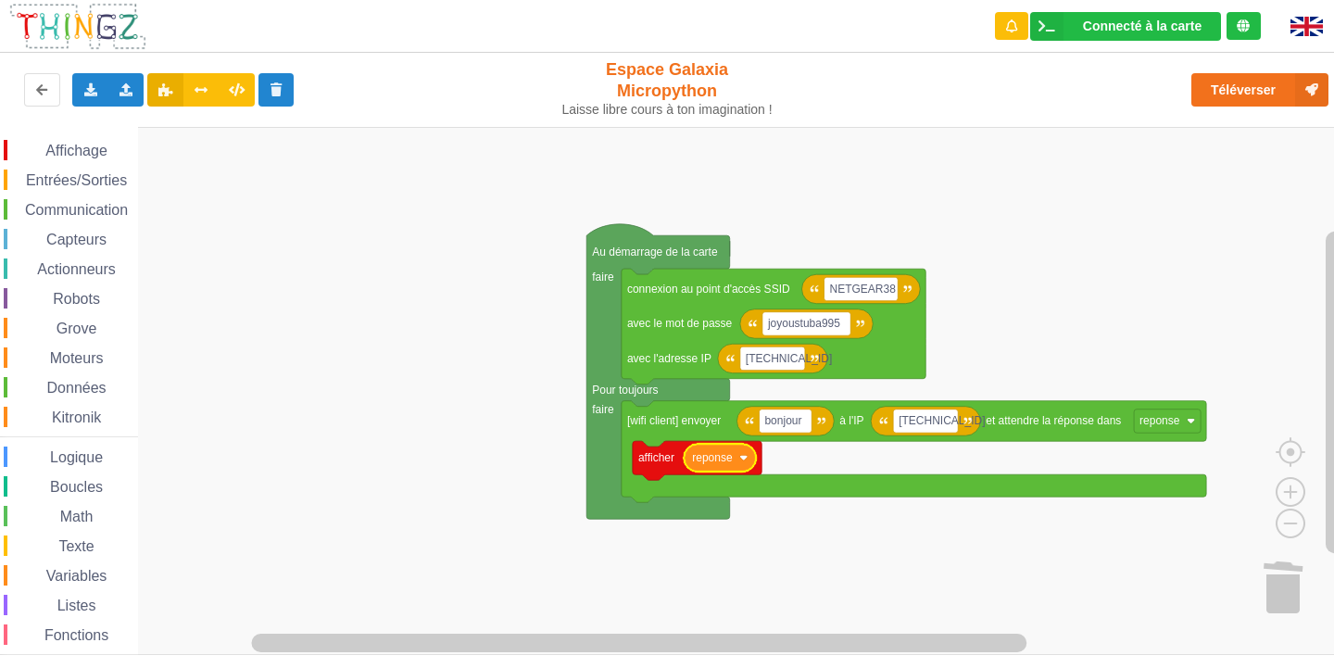
click at [741, 463] on icon "Espace de travail de Blocky" at bounding box center [720, 458] width 72 height 28
click at [448, 529] on rect "Espace de travail de Blocky" at bounding box center [673, 391] width 1347 height 528
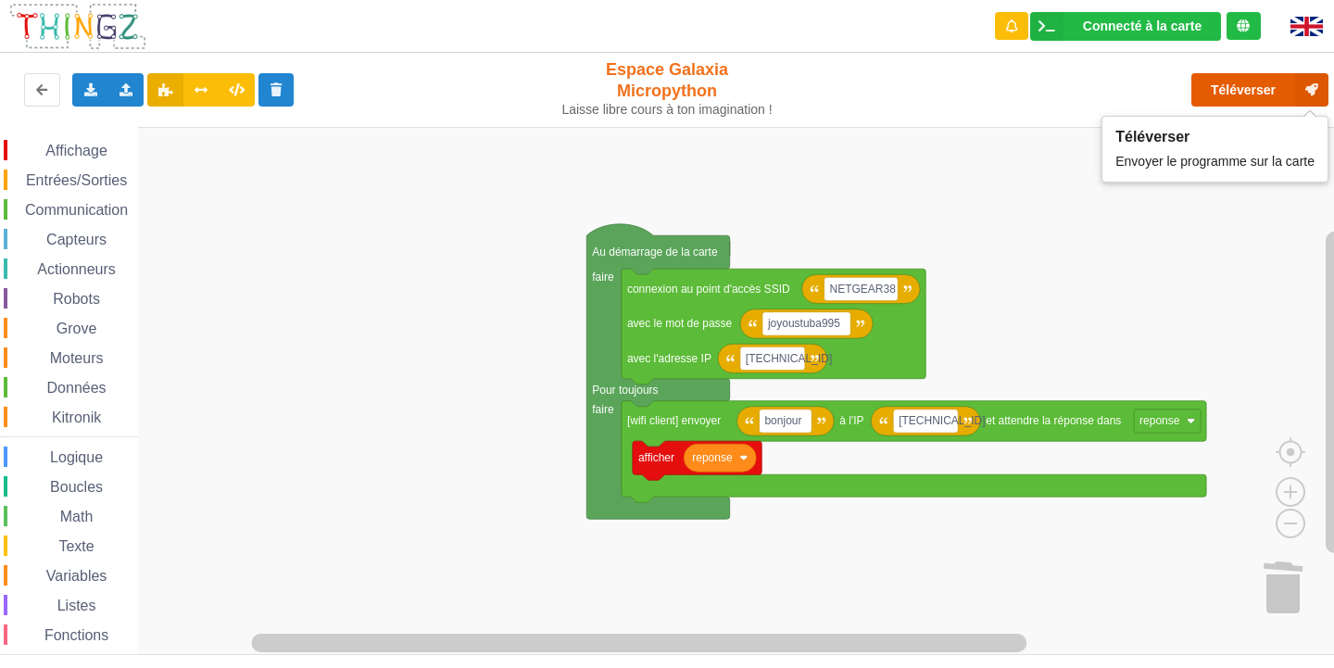
click at [1229, 84] on button "Téléverser" at bounding box center [1260, 89] width 137 height 33
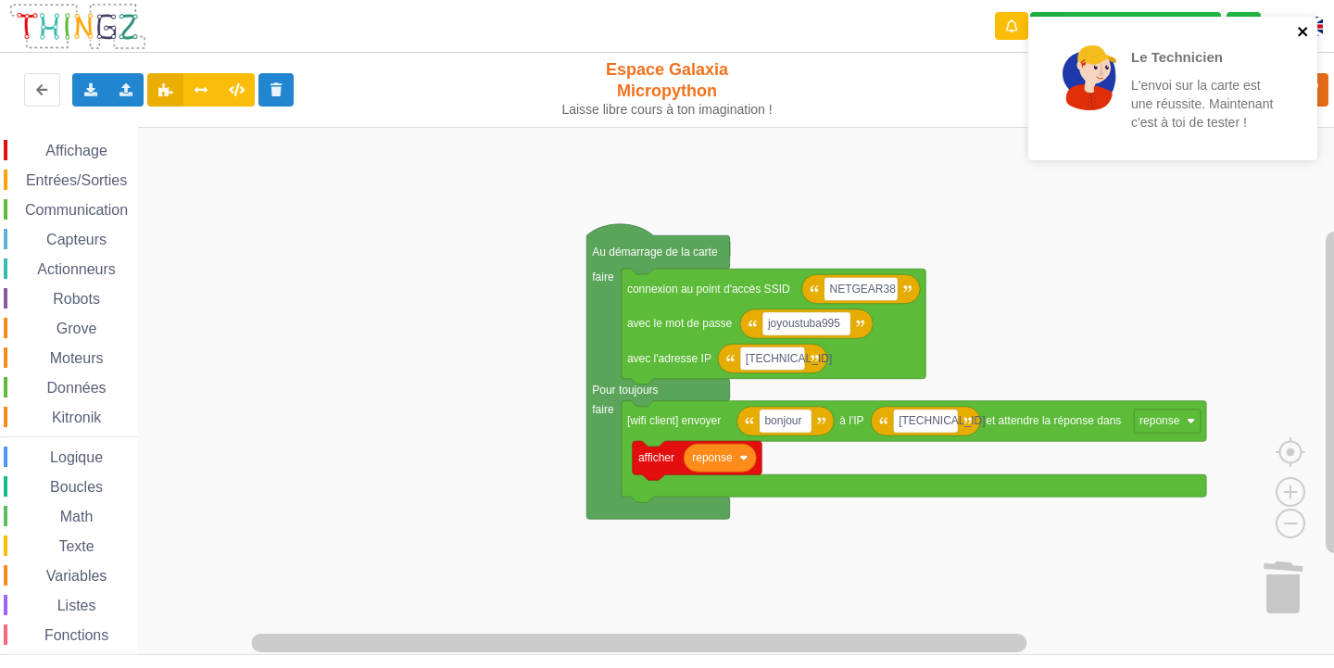
click at [1304, 32] on icon "close" at bounding box center [1302, 31] width 9 height 9
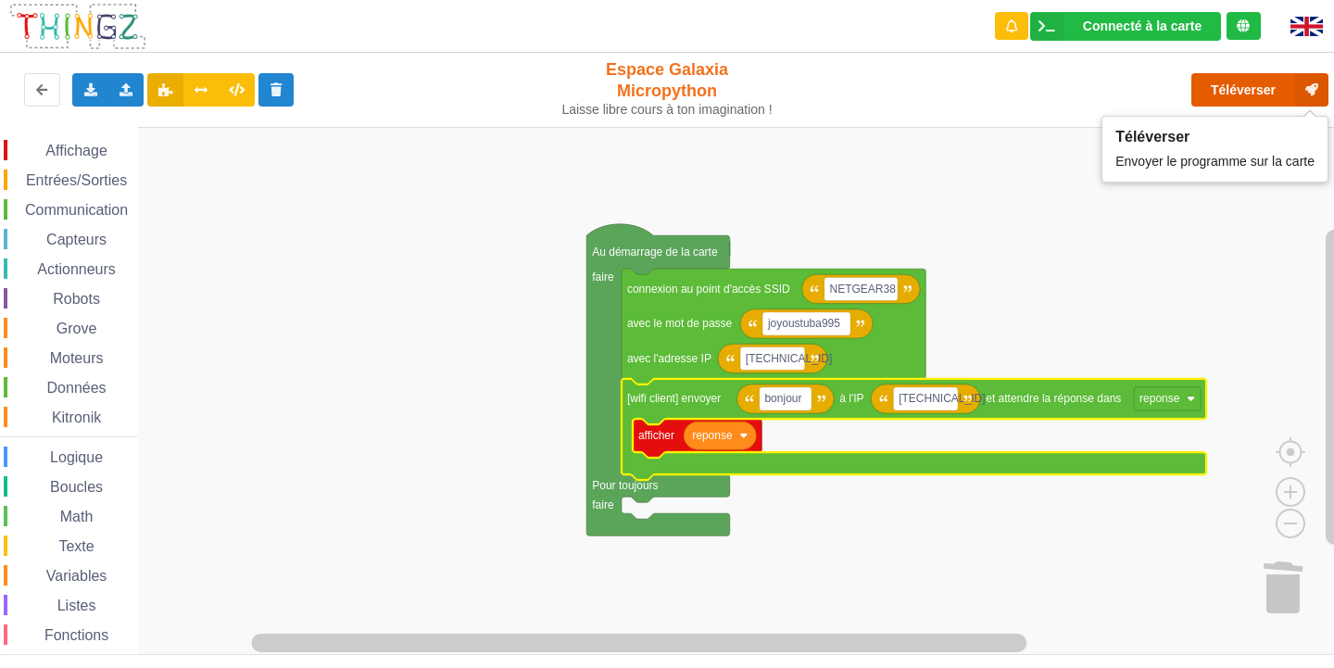
click at [1270, 96] on button "Téléverser" at bounding box center [1260, 89] width 137 height 33
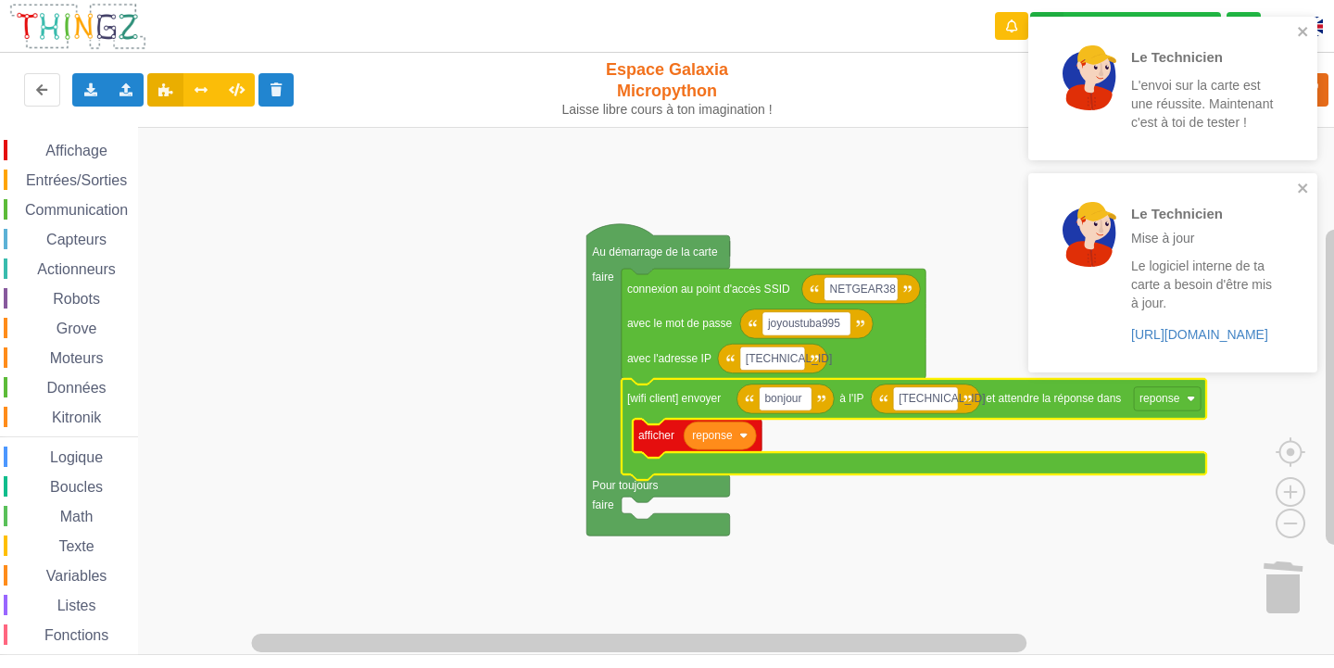
click at [1306, 23] on div "Le Technicien L'envoi sur la carte est une réussite. Maintenant c'est à toi de …" at bounding box center [1172, 89] width 289 height 144
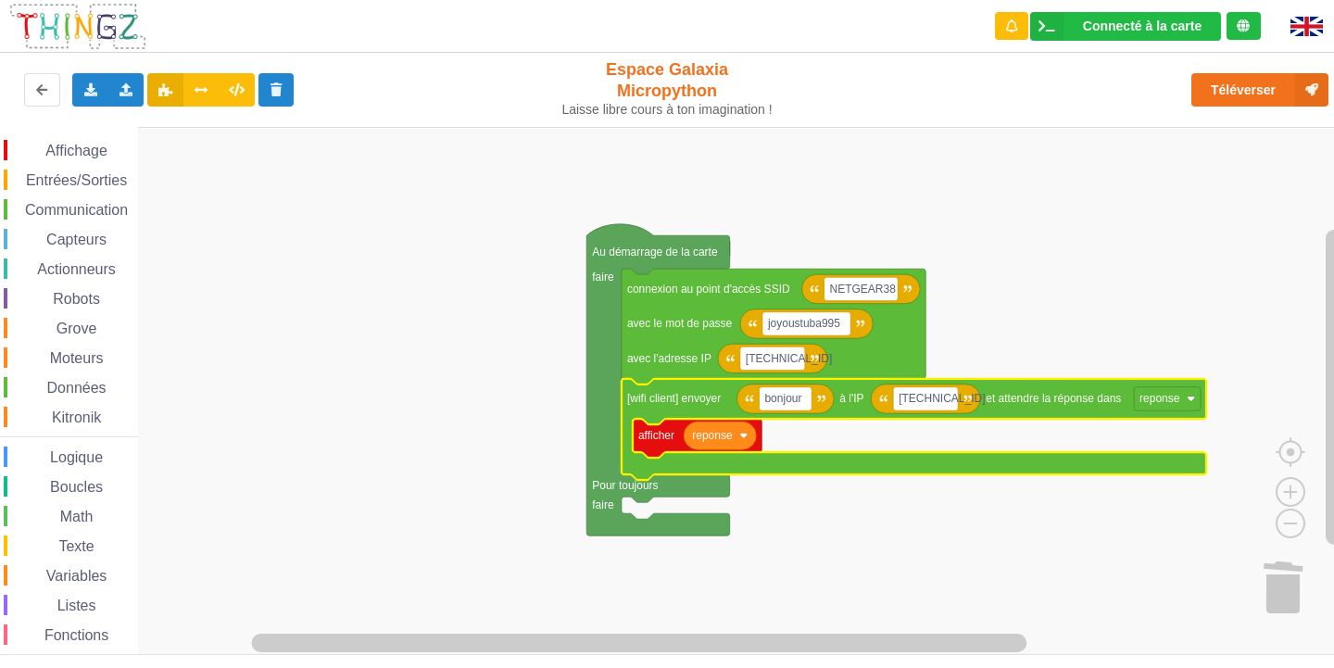
click at [1106, 240] on rect "Espace de travail de Blocky" at bounding box center [673, 391] width 1347 height 528
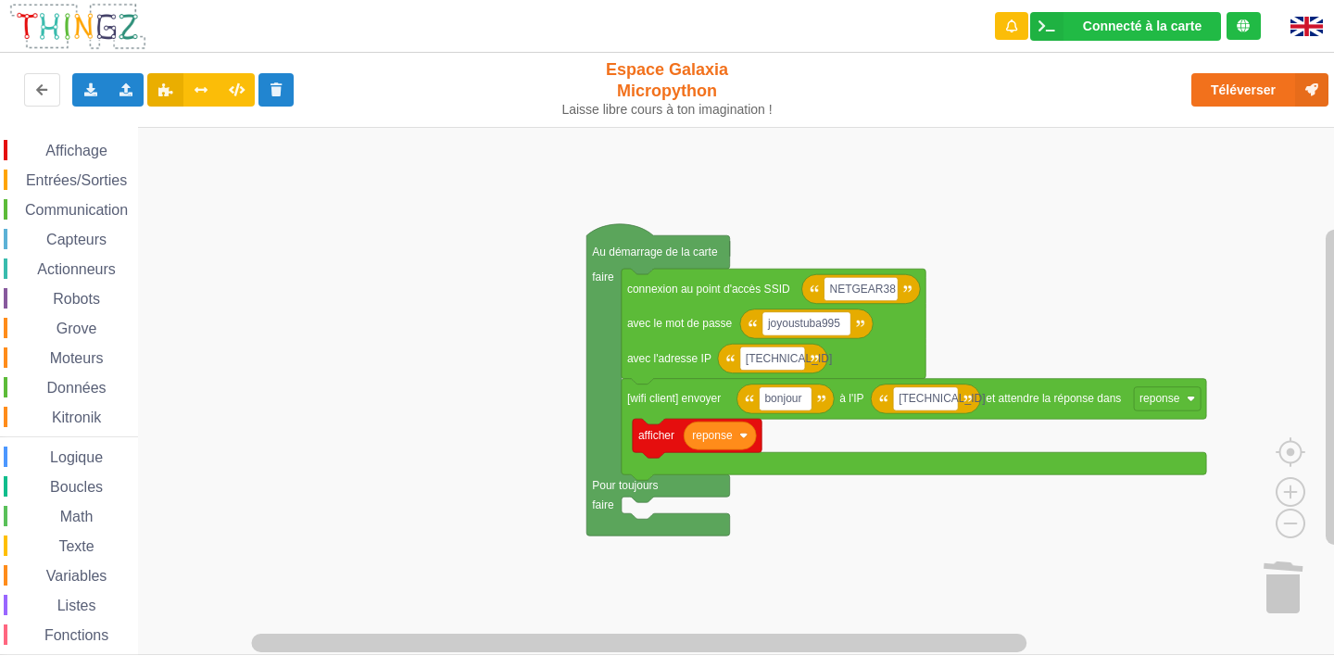
click at [104, 206] on span "Communication" at bounding box center [76, 210] width 108 height 16
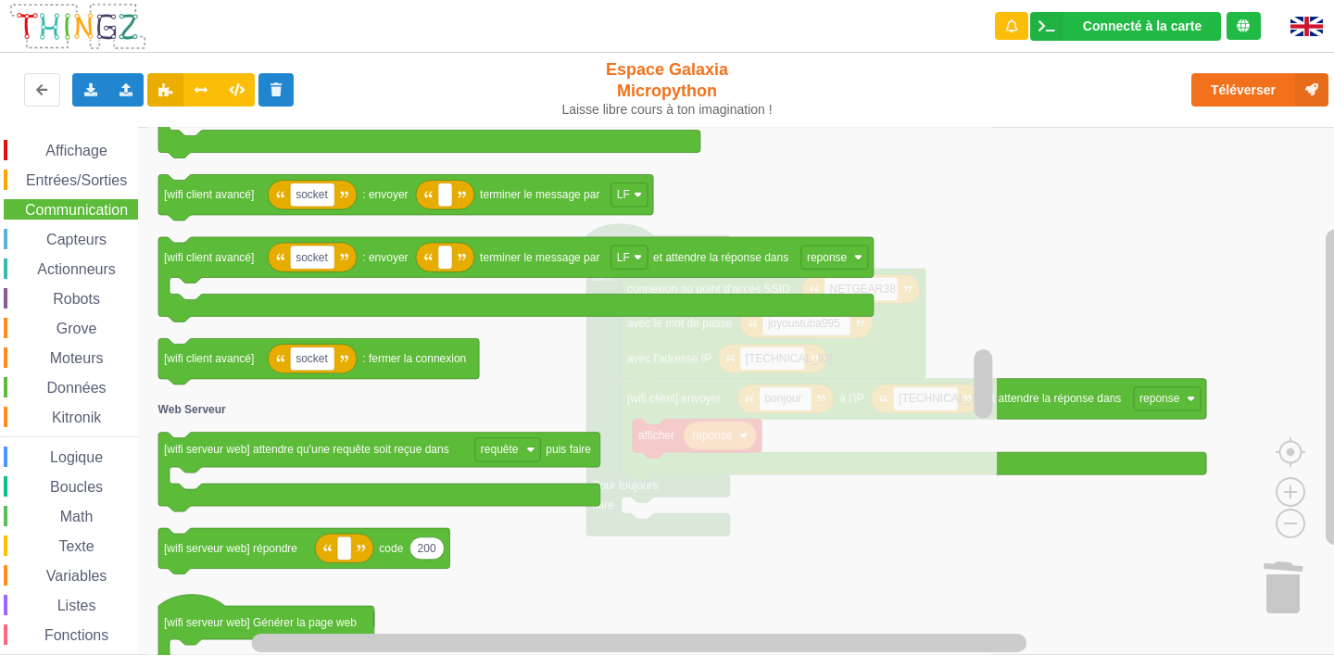
click at [96, 485] on span "Boucles" at bounding box center [76, 487] width 58 height 16
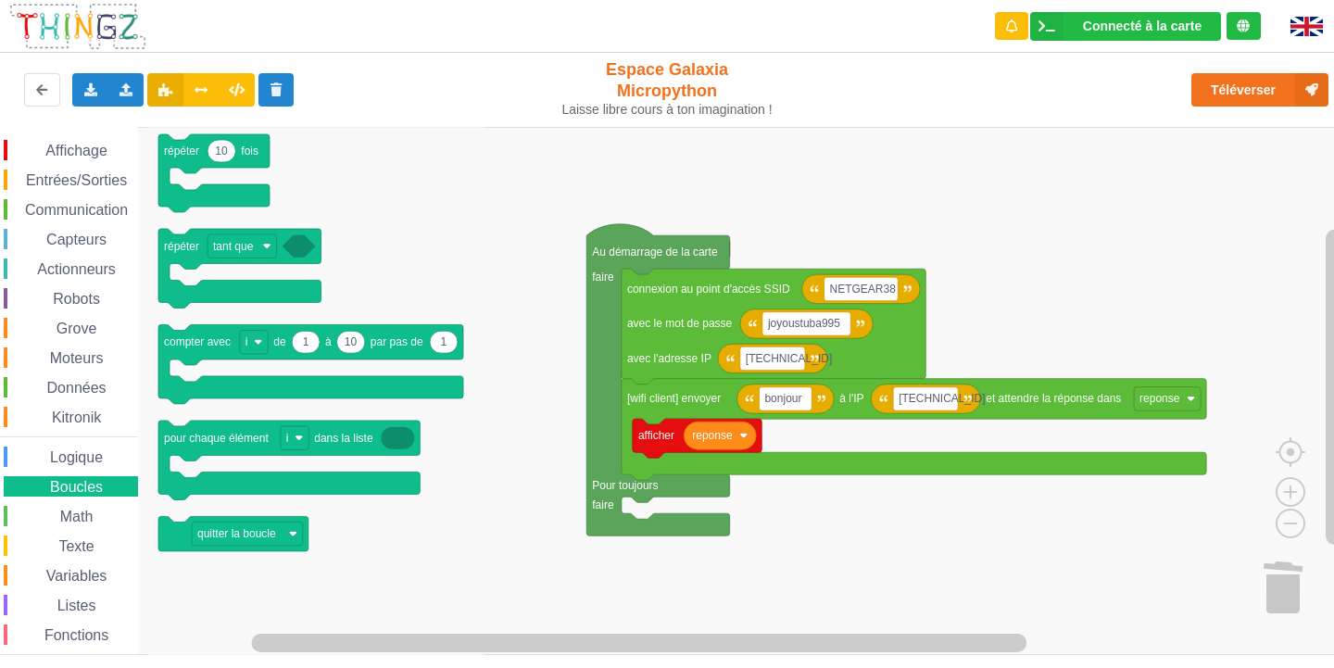
click at [89, 208] on span "Communication" at bounding box center [76, 210] width 108 height 16
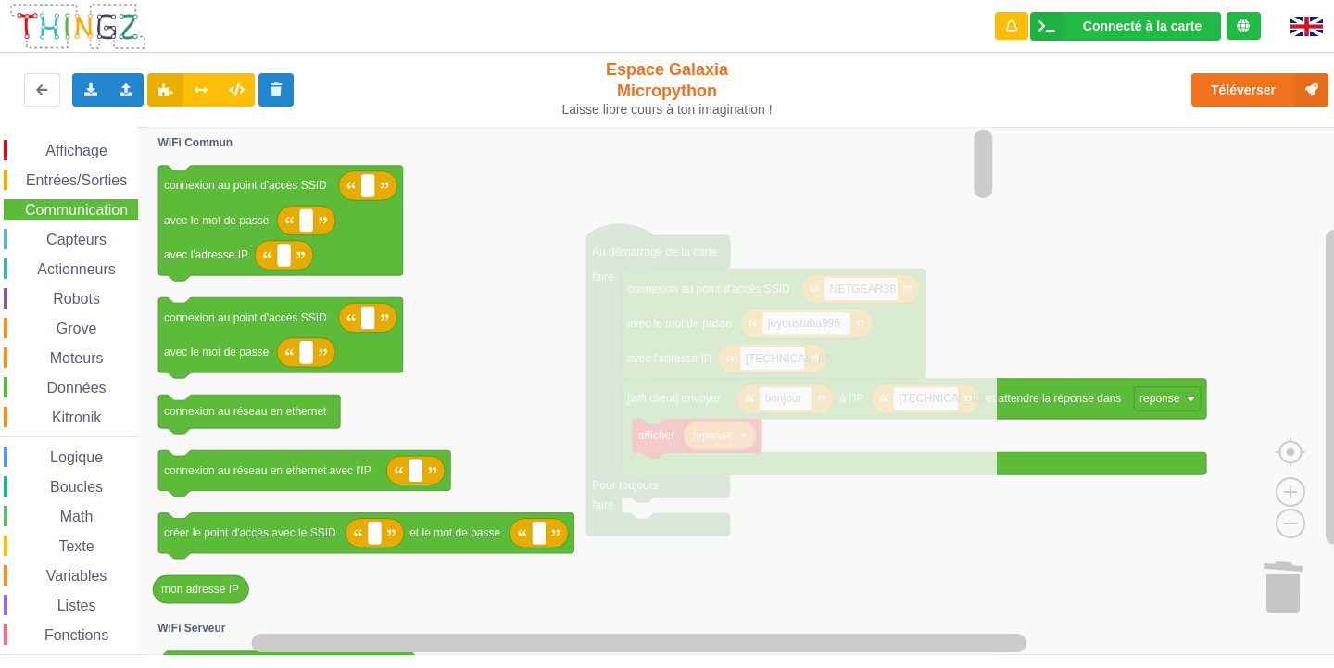
click at [1145, 276] on rect "Espace de travail de Blocky" at bounding box center [673, 391] width 1347 height 528
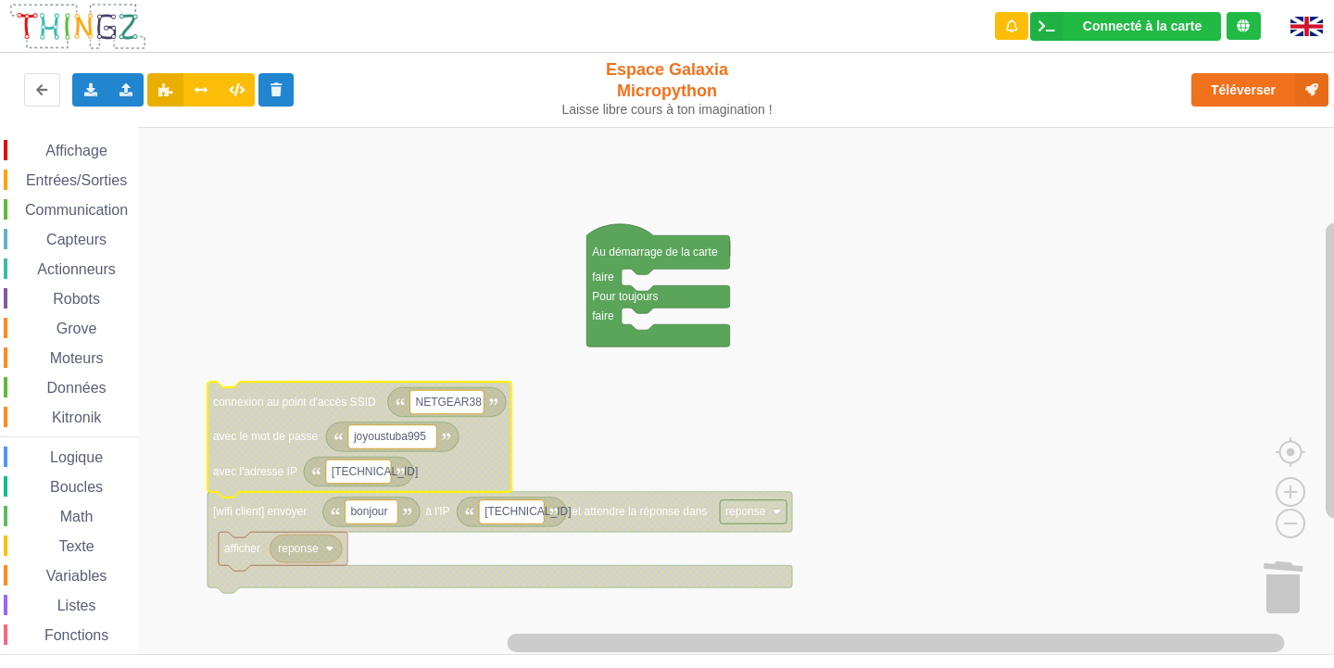
click at [288, 271] on rect "Espace de travail de Blocky" at bounding box center [673, 391] width 1347 height 528
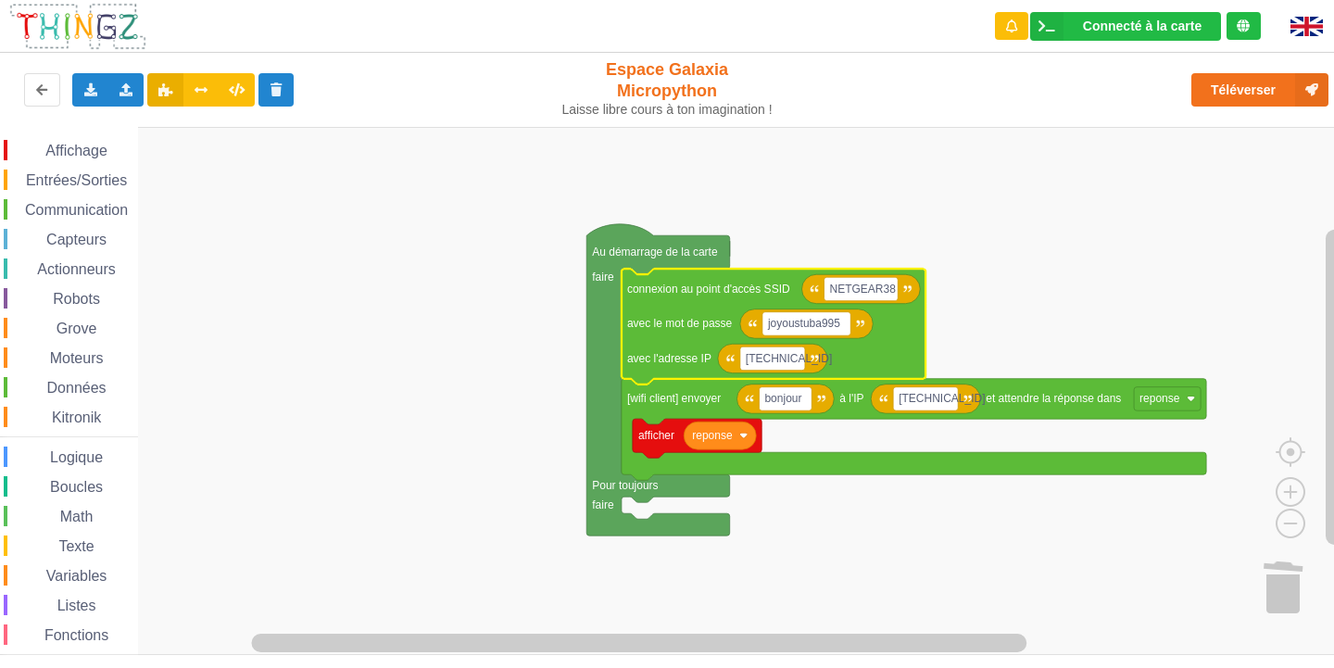
click at [441, 265] on rect "Espace de travail de Blocky" at bounding box center [673, 391] width 1347 height 528
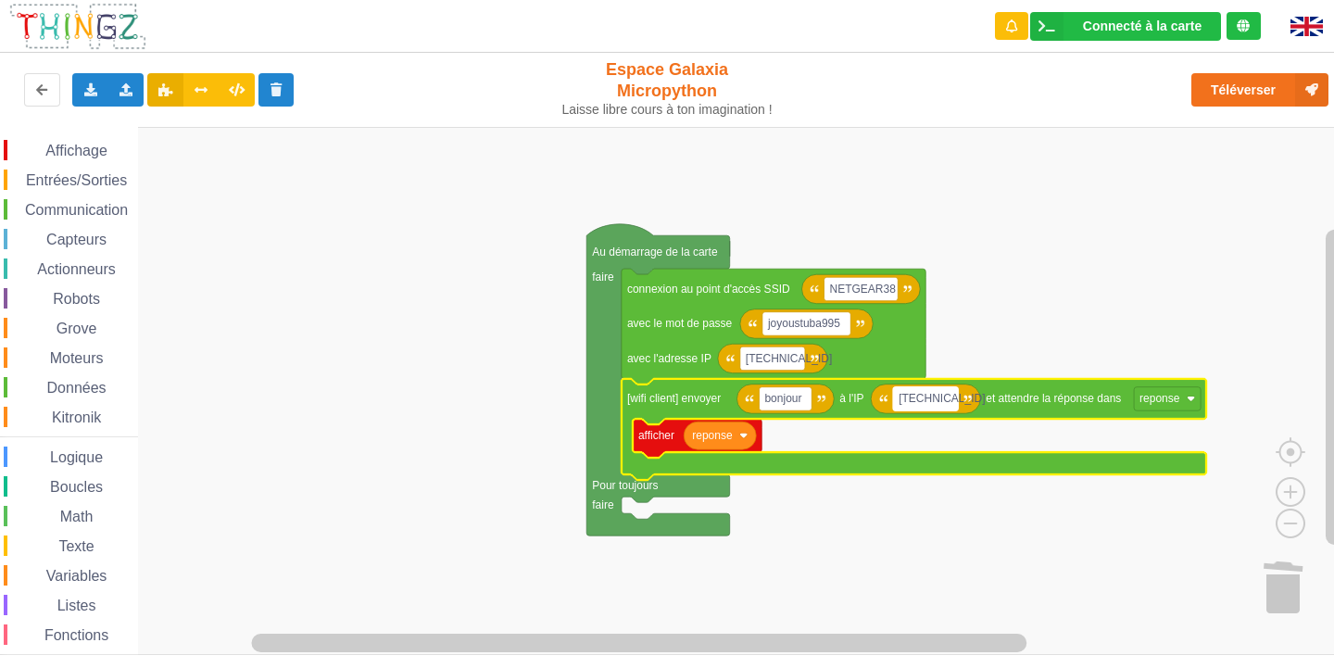
click at [940, 398] on text "[TECHNICAL_ID]" at bounding box center [942, 398] width 86 height 13
click at [937, 402] on input "[TECHNICAL_ID]" at bounding box center [925, 399] width 65 height 24
click at [945, 397] on input "[TECHNICAL_ID]" at bounding box center [925, 399] width 65 height 24
click at [943, 398] on input "[TECHNICAL_ID]" at bounding box center [925, 399] width 65 height 24
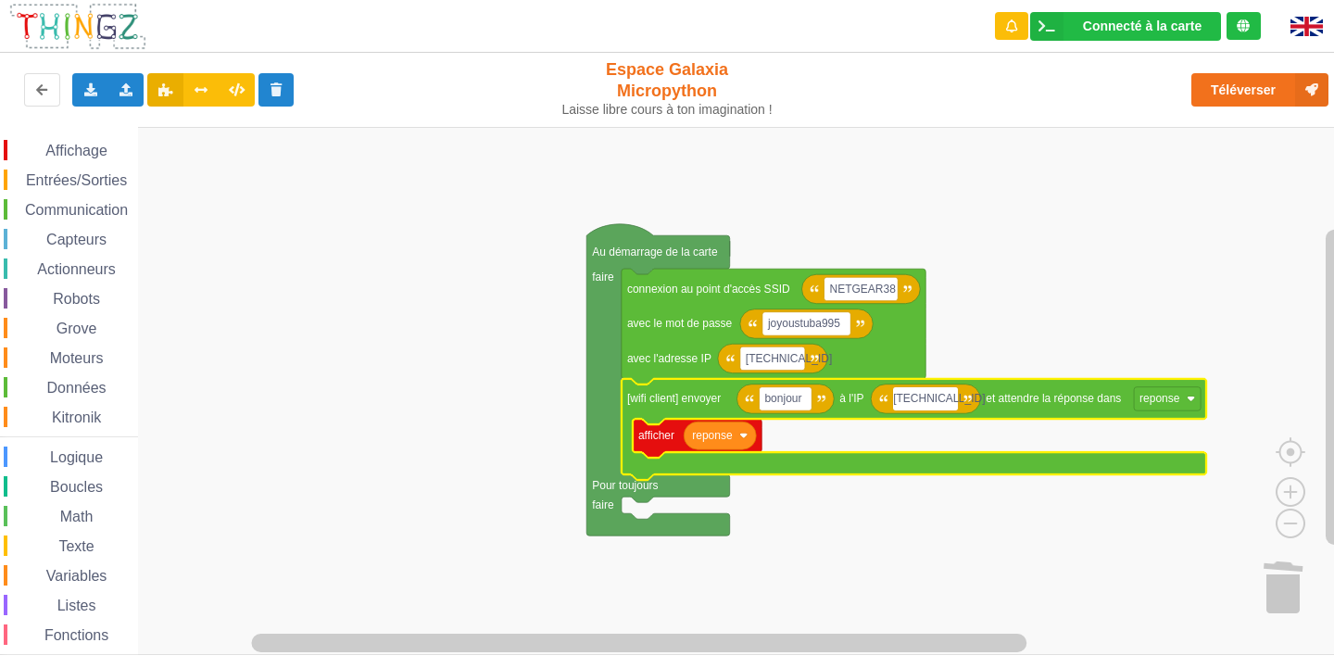
click at [943, 398] on input "[TECHNICAL_ID]" at bounding box center [925, 399] width 65 height 24
click at [943, 403] on input "[TECHNICAL_ID]" at bounding box center [925, 399] width 65 height 24
click at [947, 396] on input "[TECHNICAL_ID]" at bounding box center [925, 399] width 65 height 24
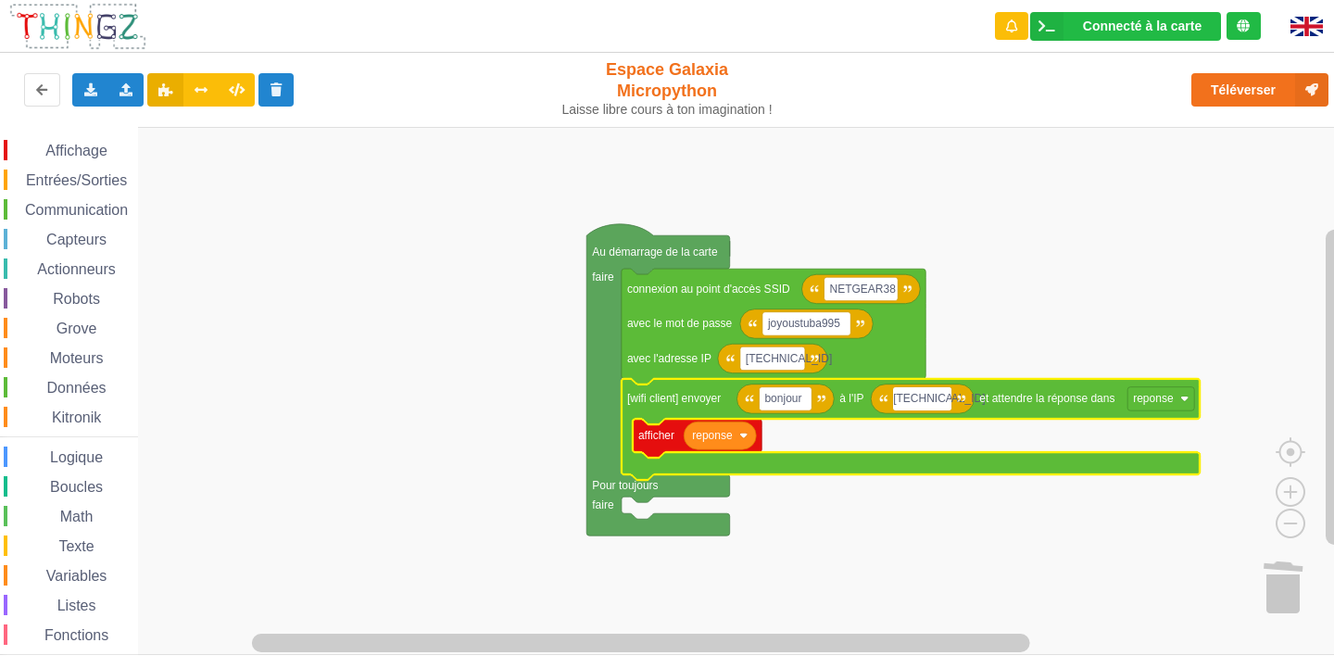
type input "[TECHNICAL_ID]"
click at [334, 312] on rect "Espace de travail de Blocky" at bounding box center [673, 391] width 1347 height 528
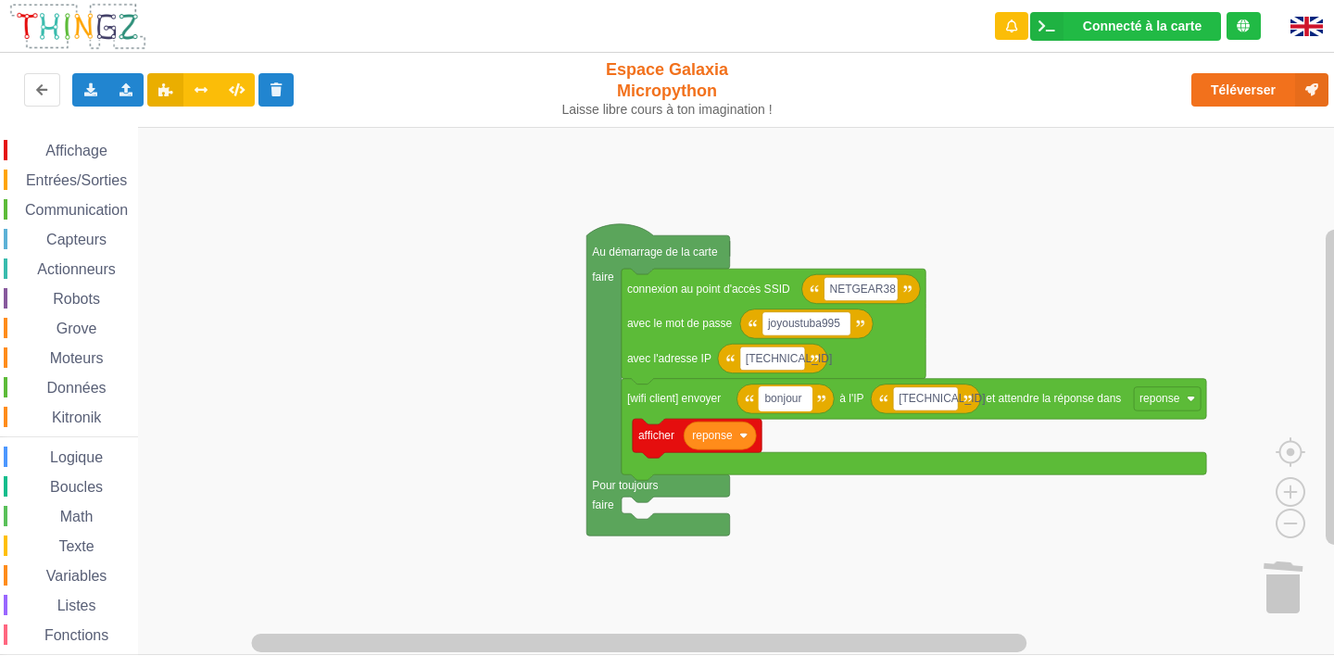
click at [799, 402] on text "bonjour" at bounding box center [782, 398] width 37 height 13
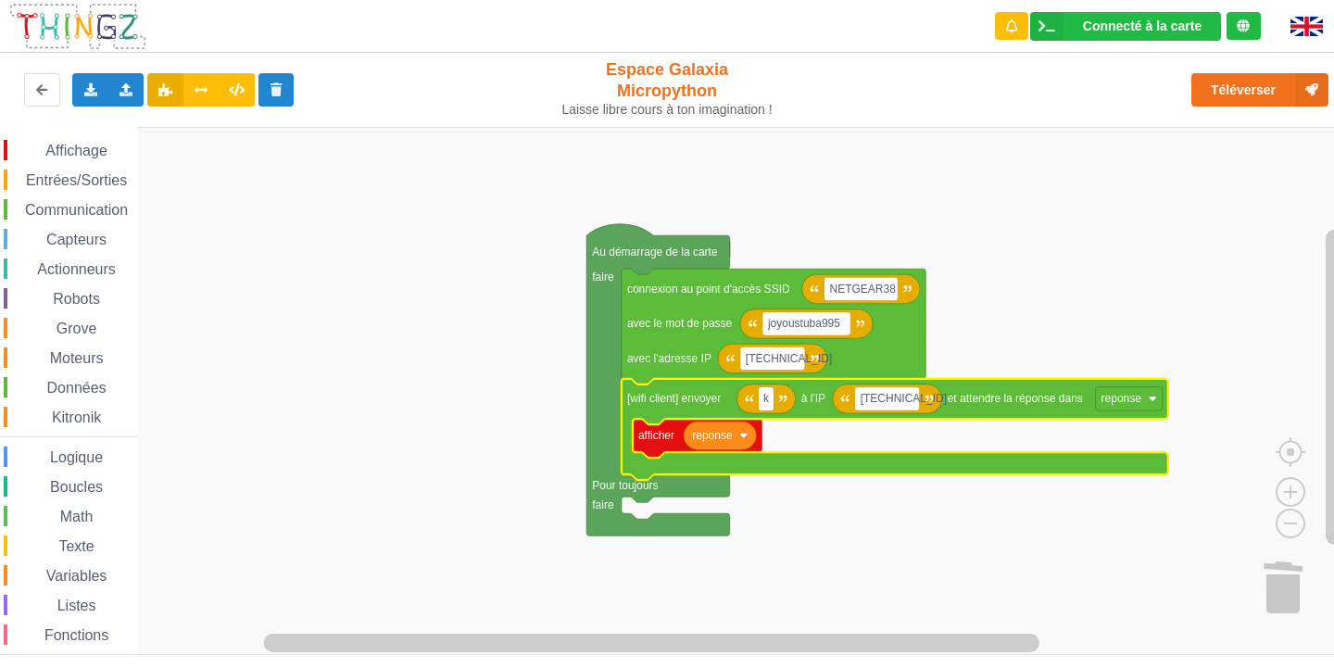
type input "kk"
click at [500, 413] on rect "Espace de travail de Blocky" at bounding box center [673, 391] width 1347 height 528
click at [776, 398] on text "kk" at bounding box center [770, 398] width 12 height 13
click at [776, 398] on input "kk" at bounding box center [770, 399] width 23 height 24
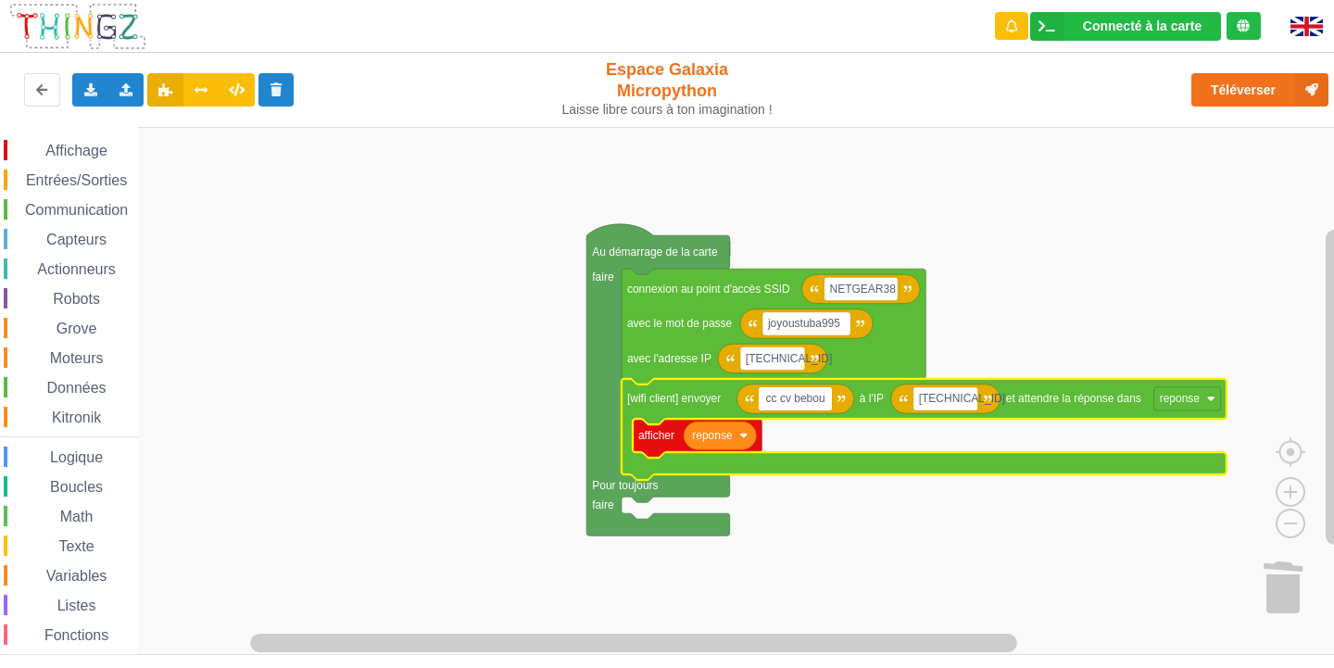
click at [791, 400] on input "cc cv bebou" at bounding box center [795, 399] width 72 height 24
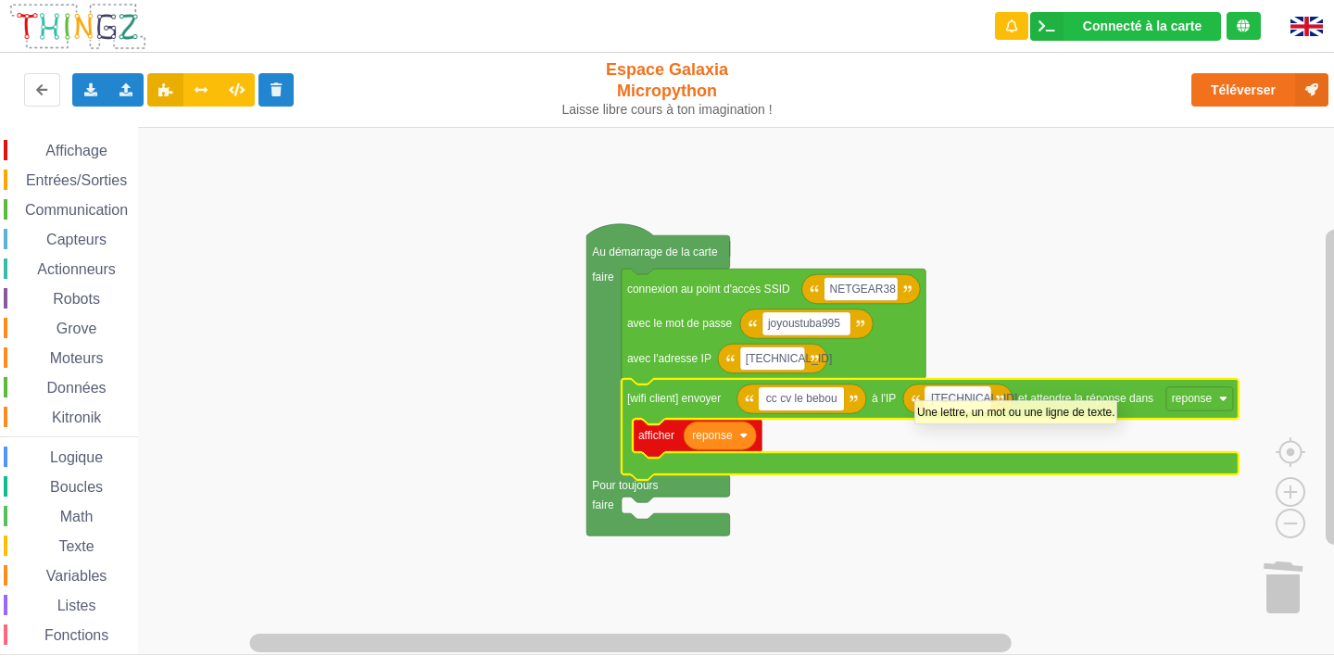
type input "cc cv les bebou"
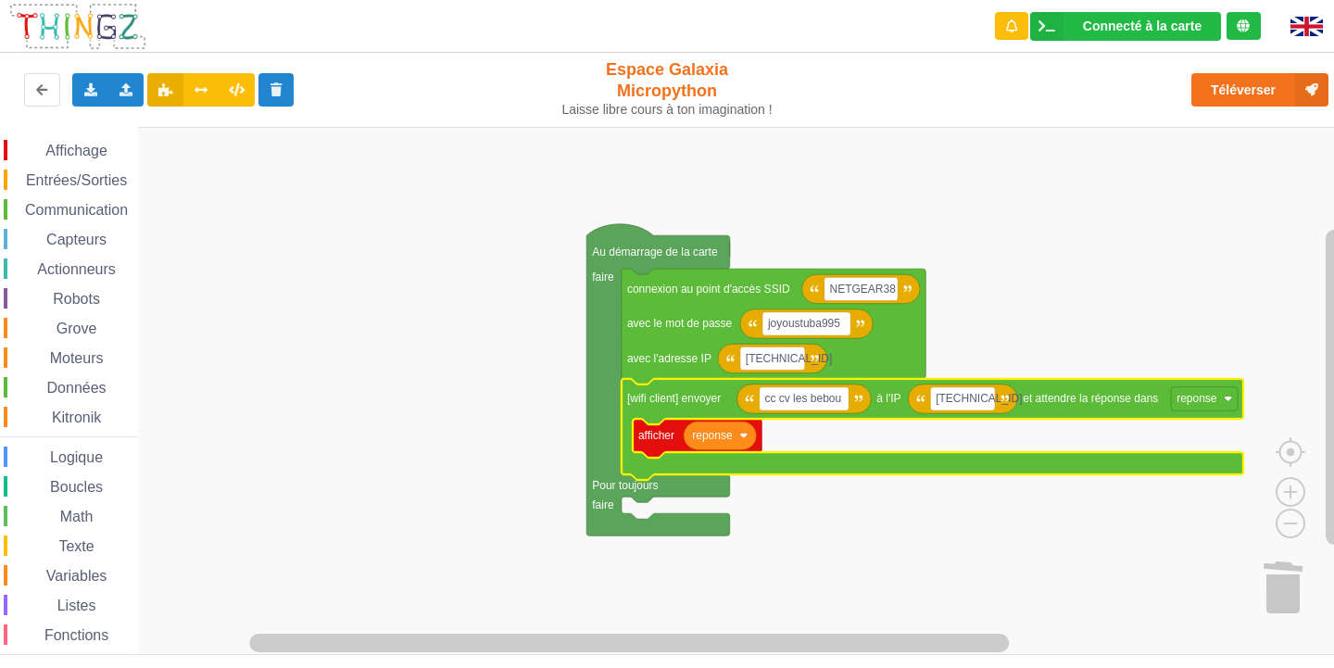
click at [484, 372] on rect "Espace de travail de Blocky" at bounding box center [673, 391] width 1347 height 528
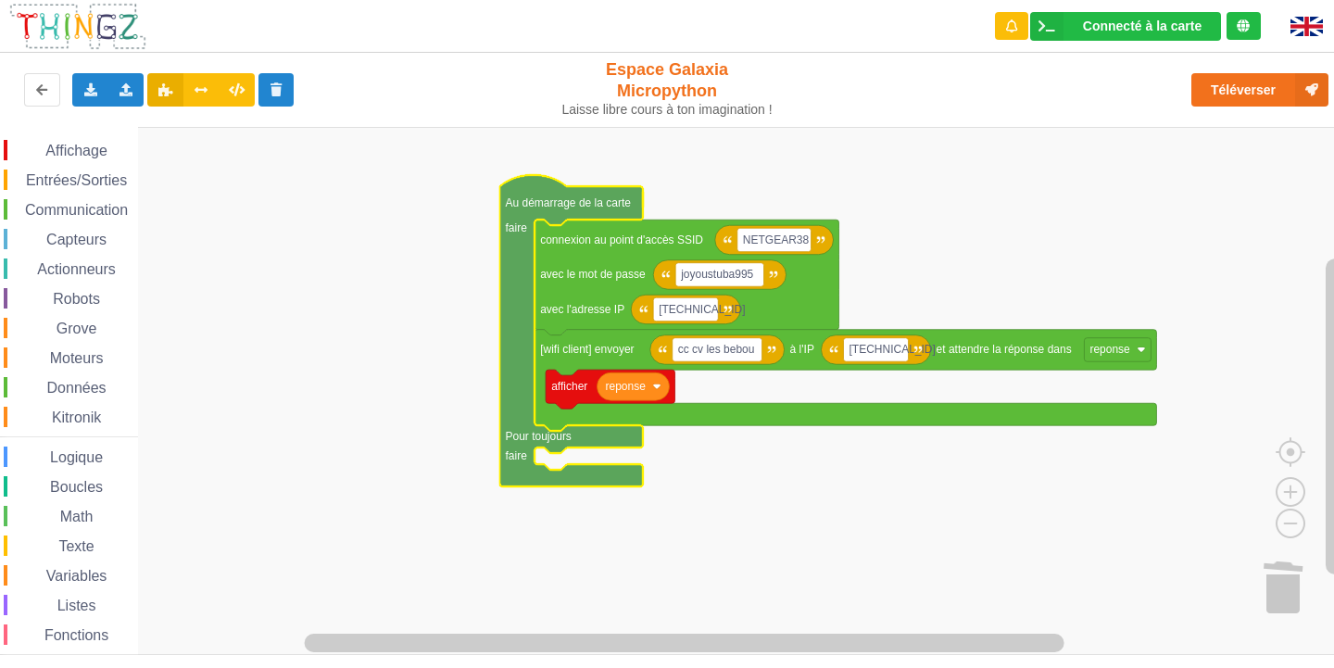
click at [77, 178] on span "Entrées/Sorties" at bounding box center [76, 180] width 107 height 16
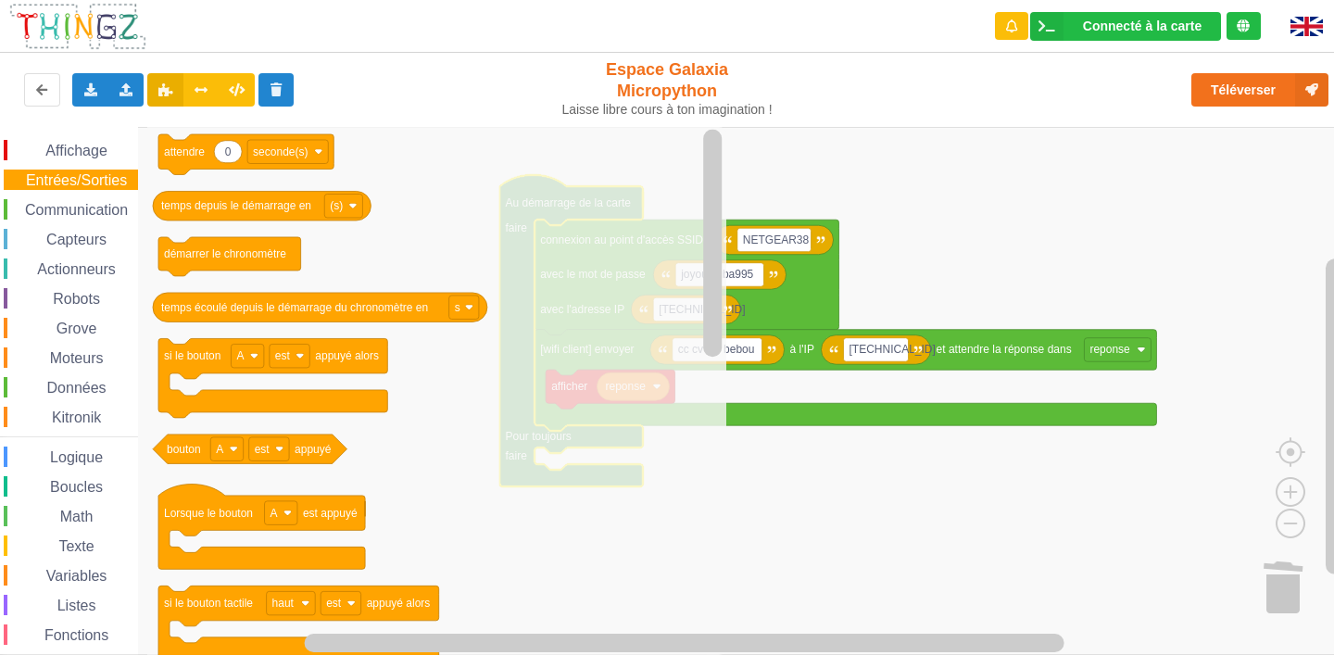
click at [105, 215] on span "Communication" at bounding box center [76, 210] width 108 height 16
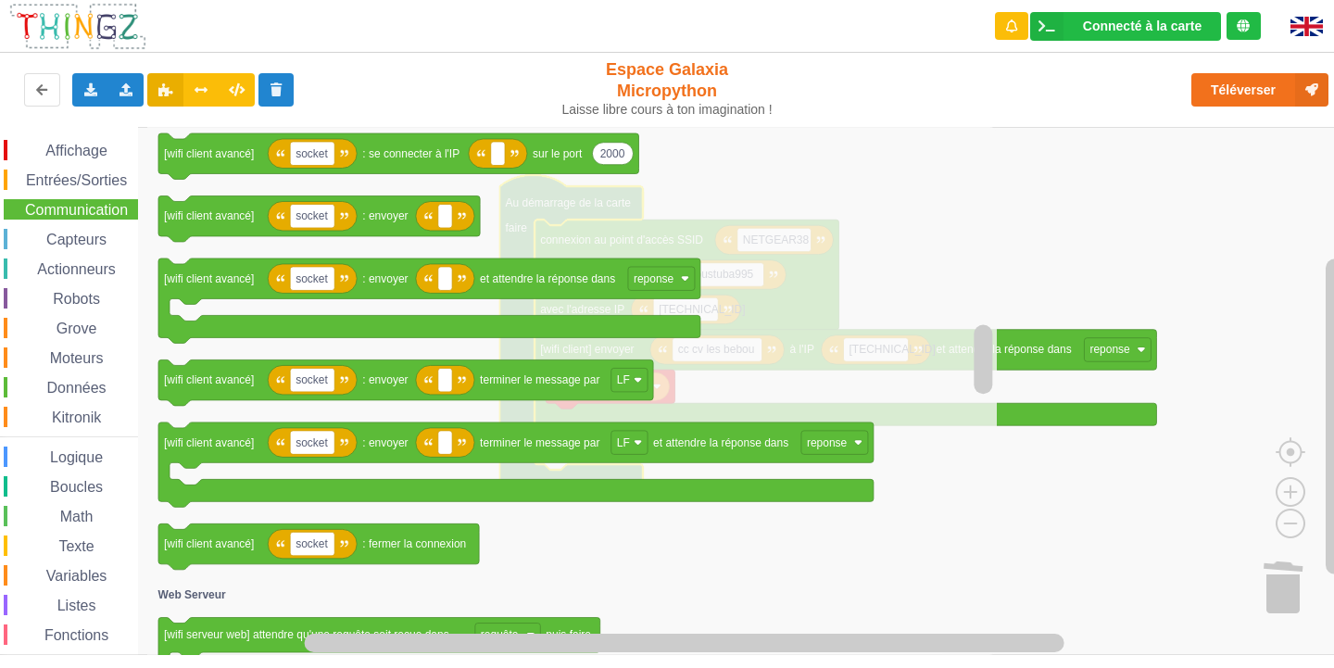
click at [51, 180] on span "Entrées/Sorties" at bounding box center [76, 180] width 107 height 16
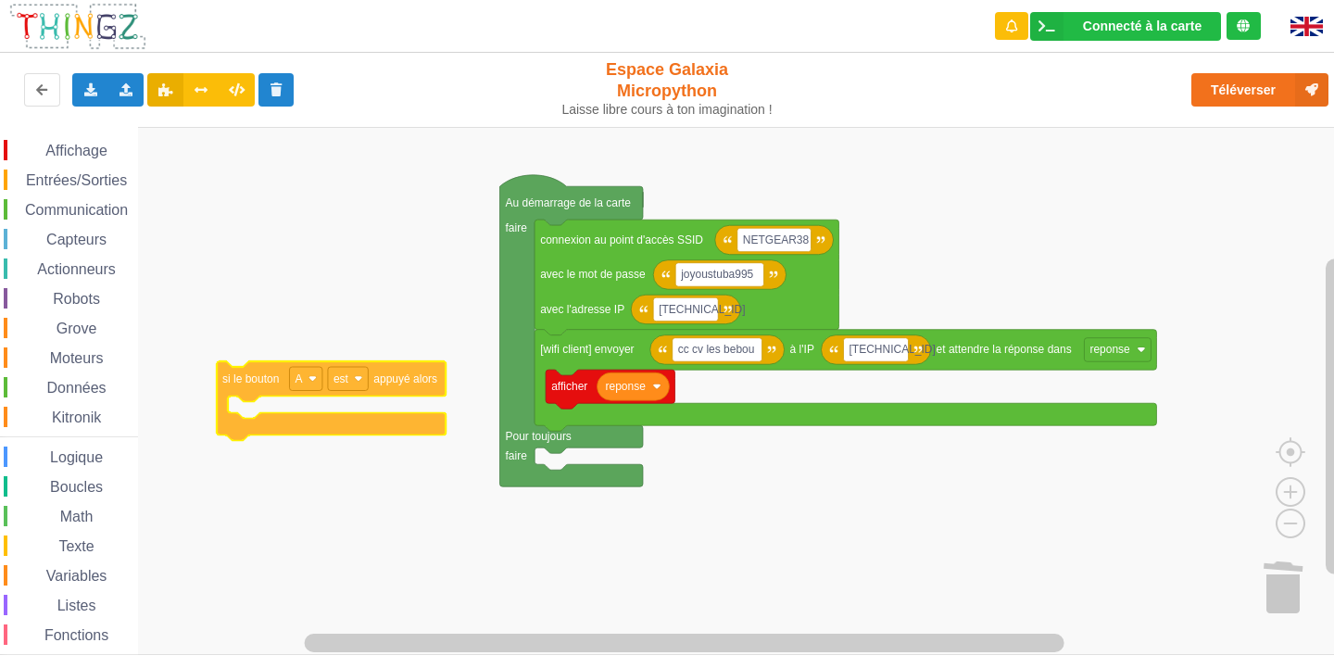
click at [247, 351] on div "Affichage Entrées/Sorties Communication Capteurs Actionneurs Robots Grove Moteu…" at bounding box center [673, 391] width 1347 height 528
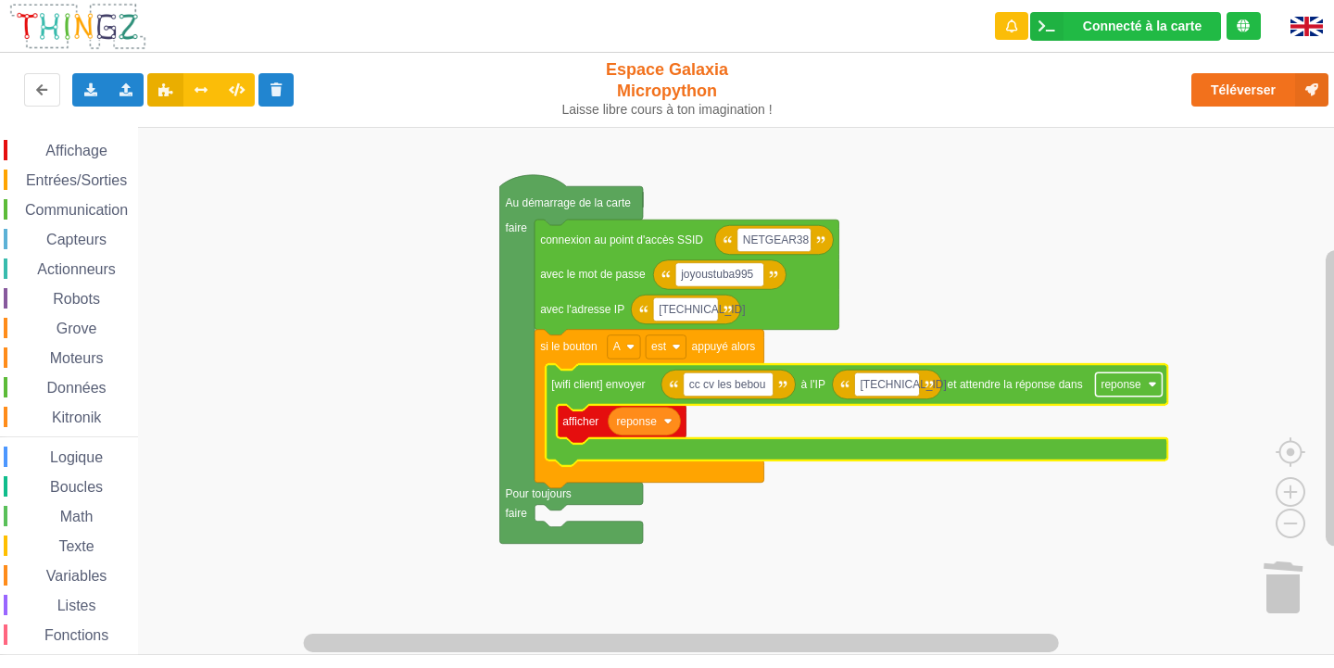
click at [1146, 387] on rect "Espace de travail de Blocky" at bounding box center [1128, 384] width 67 height 24
click at [1104, 308] on rect "Espace de travail de Blocky" at bounding box center [673, 391] width 1347 height 528
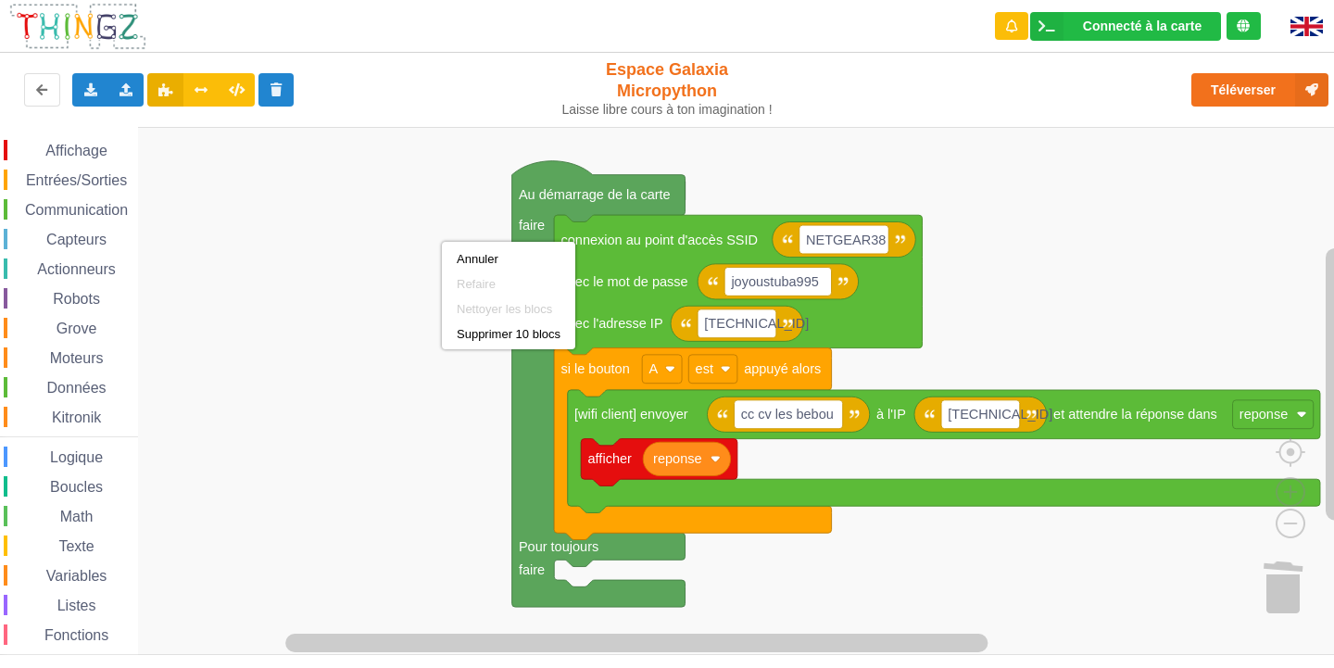
click at [321, 411] on rect "Espace de travail de Blocky" at bounding box center [673, 391] width 1347 height 528
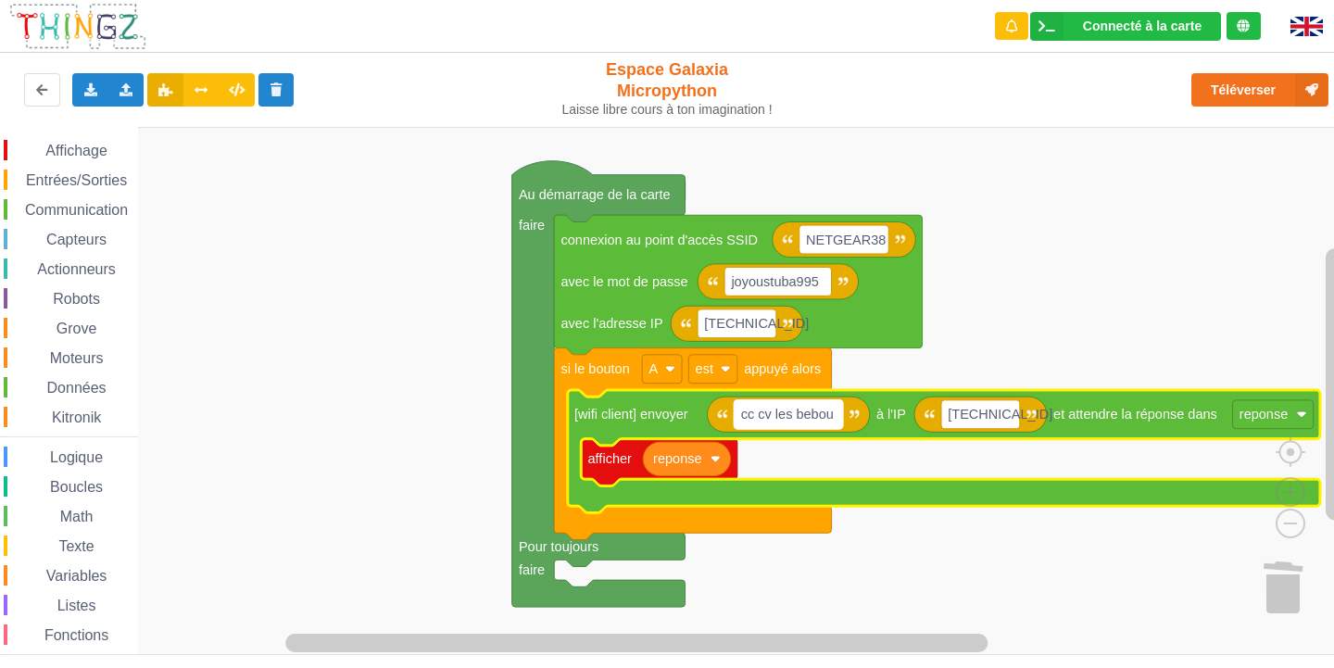
click at [828, 412] on text "cc cv les bebou" at bounding box center [787, 414] width 93 height 15
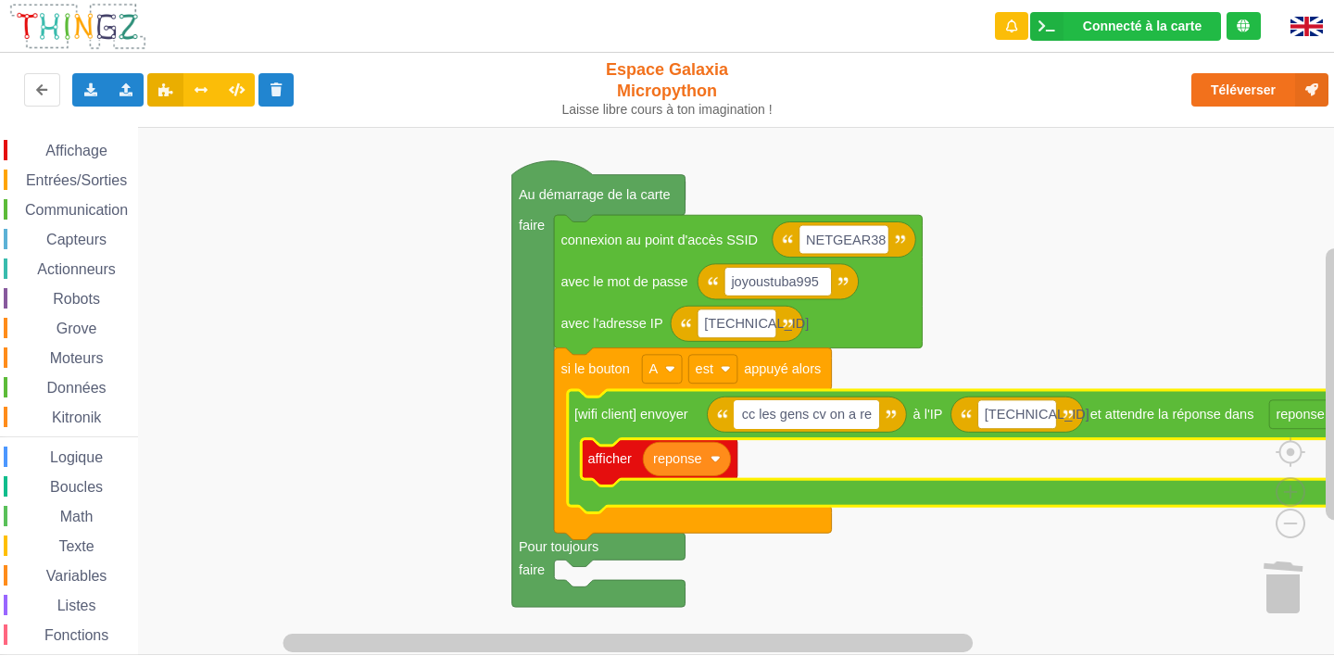
click at [829, 412] on input "cc les gens cv on a re" at bounding box center [806, 414] width 145 height 29
click at [870, 415] on input "cc les gens cv on a re" at bounding box center [806, 414] width 145 height 29
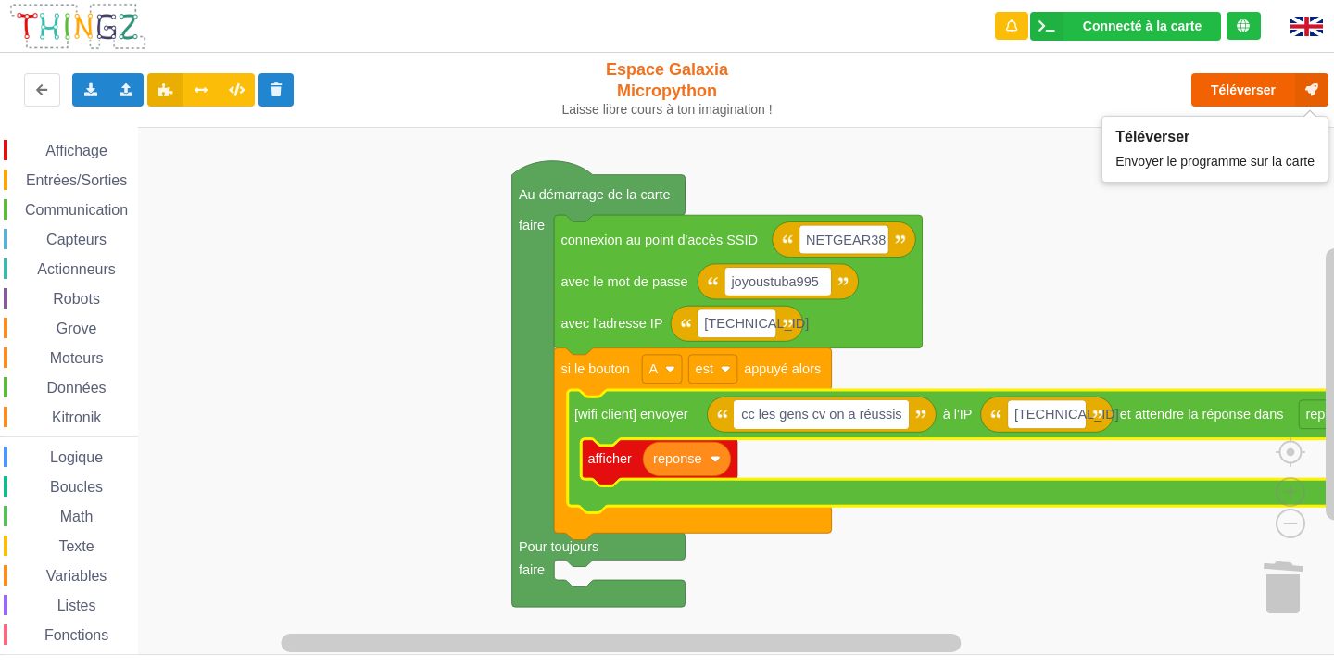
type input "cc les gens cv on a réussis"
click at [1249, 84] on button "Téléverser" at bounding box center [1260, 89] width 137 height 33
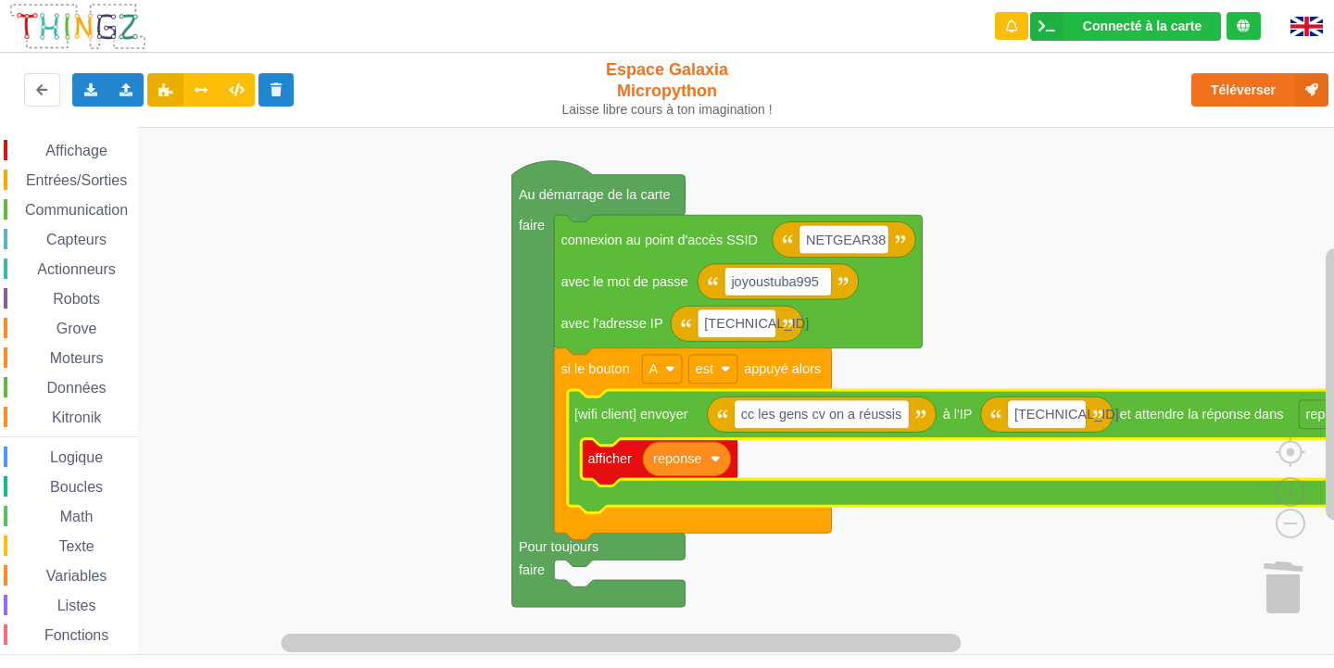
click at [1164, 587] on rect "Espace de travail de Blocky" at bounding box center [673, 391] width 1347 height 528
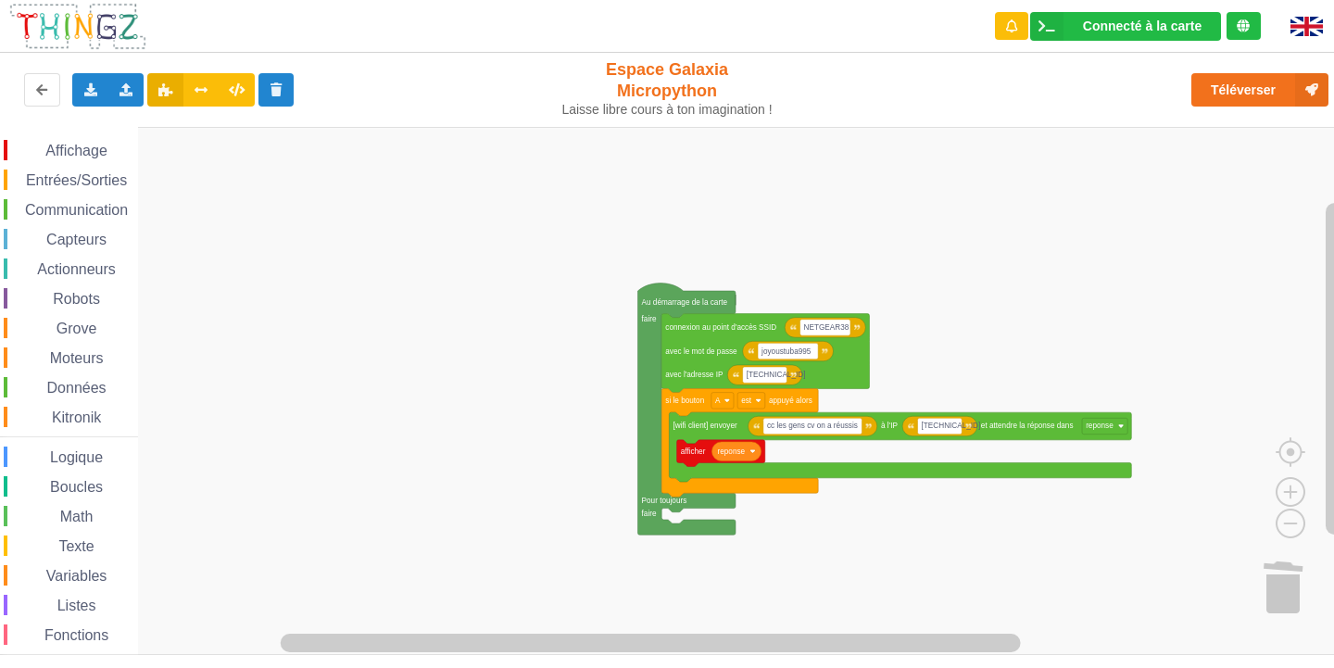
click at [936, 210] on rect "Espace de travail de Blocky" at bounding box center [673, 391] width 1347 height 528
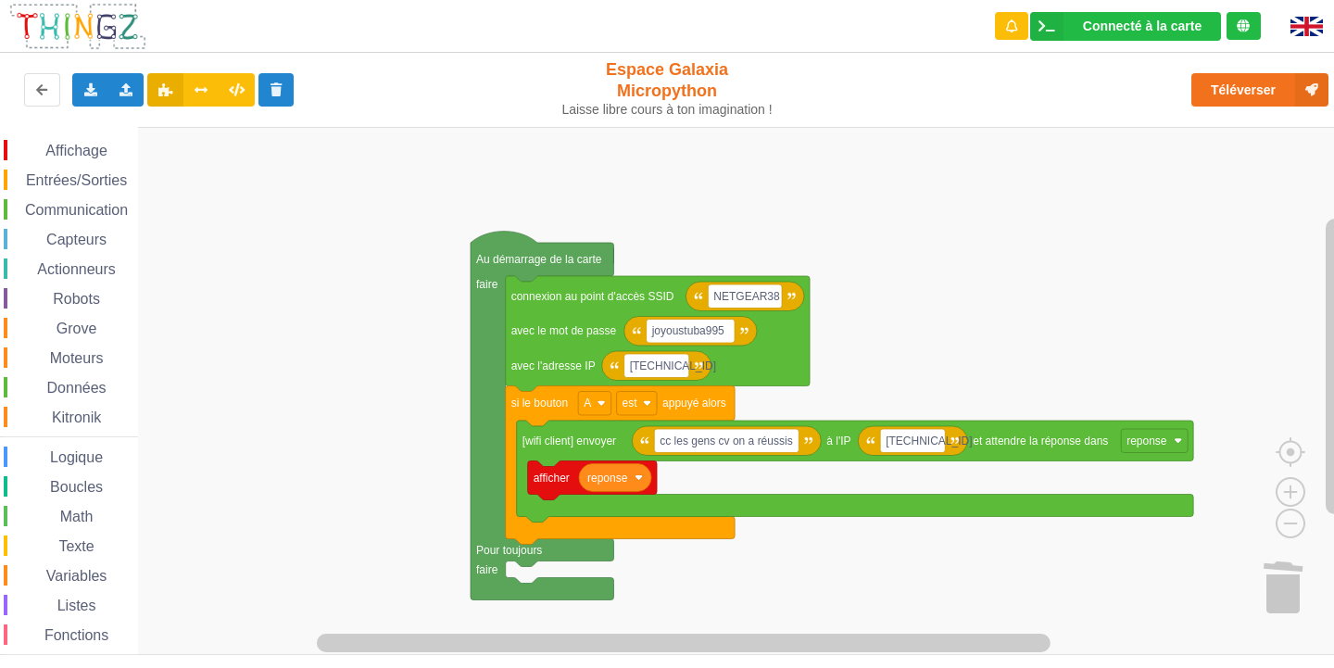
click at [918, 182] on div "Affichage Entrées/Sorties Communication Capteurs Actionneurs Robots Grove Moteu…" at bounding box center [673, 391] width 1347 height 528
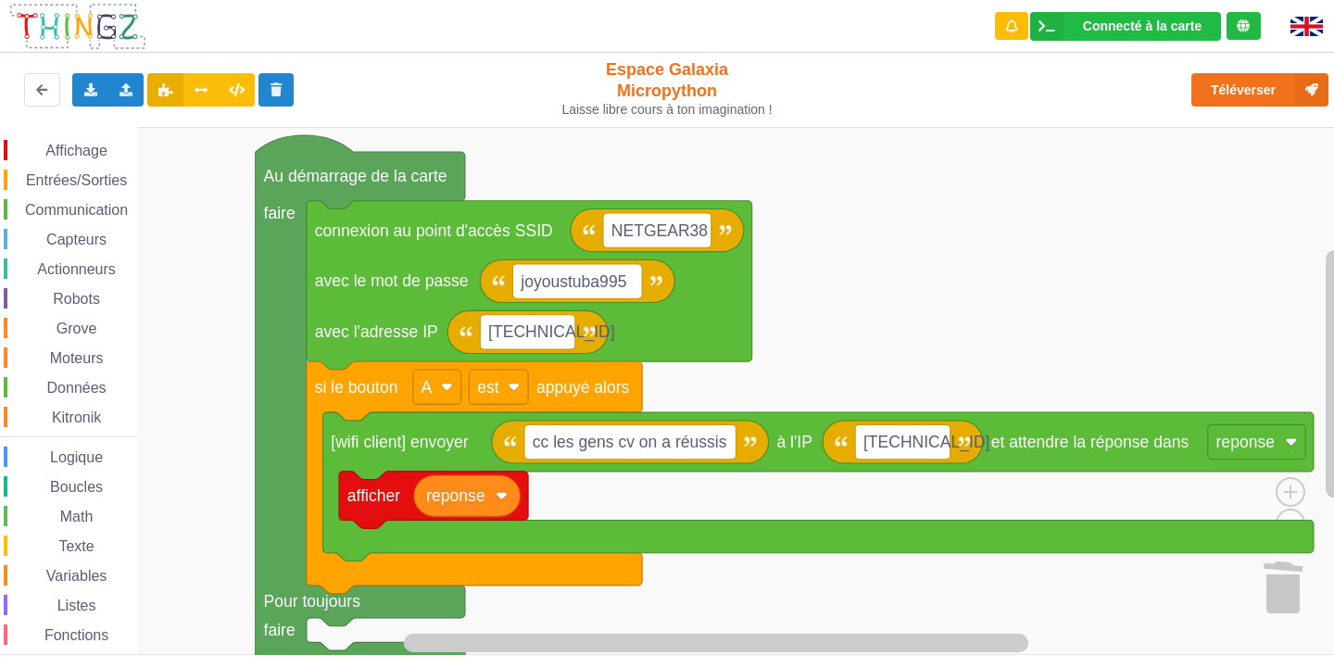
click at [981, 292] on div "Affichage Entrées/Sorties Communication Capteurs Actionneurs Robots Grove Moteu…" at bounding box center [673, 391] width 1347 height 528
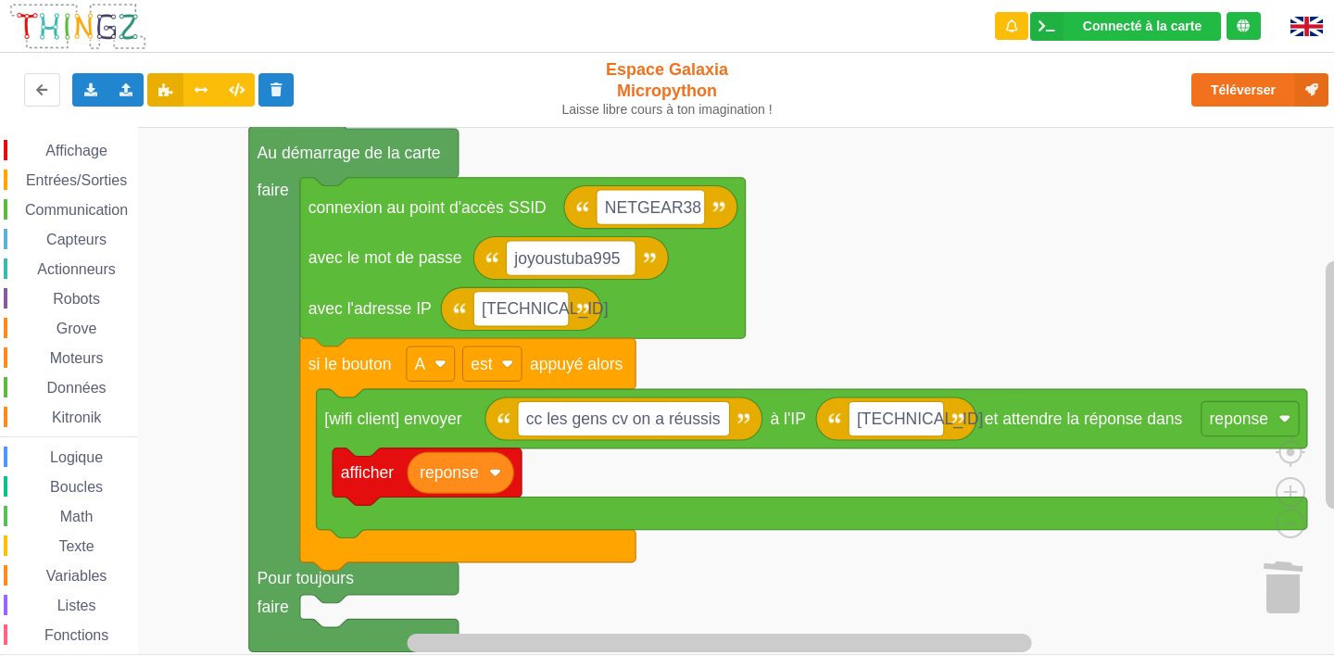
click at [980, 287] on rect "Espace de travail de Blocky" at bounding box center [673, 391] width 1347 height 528
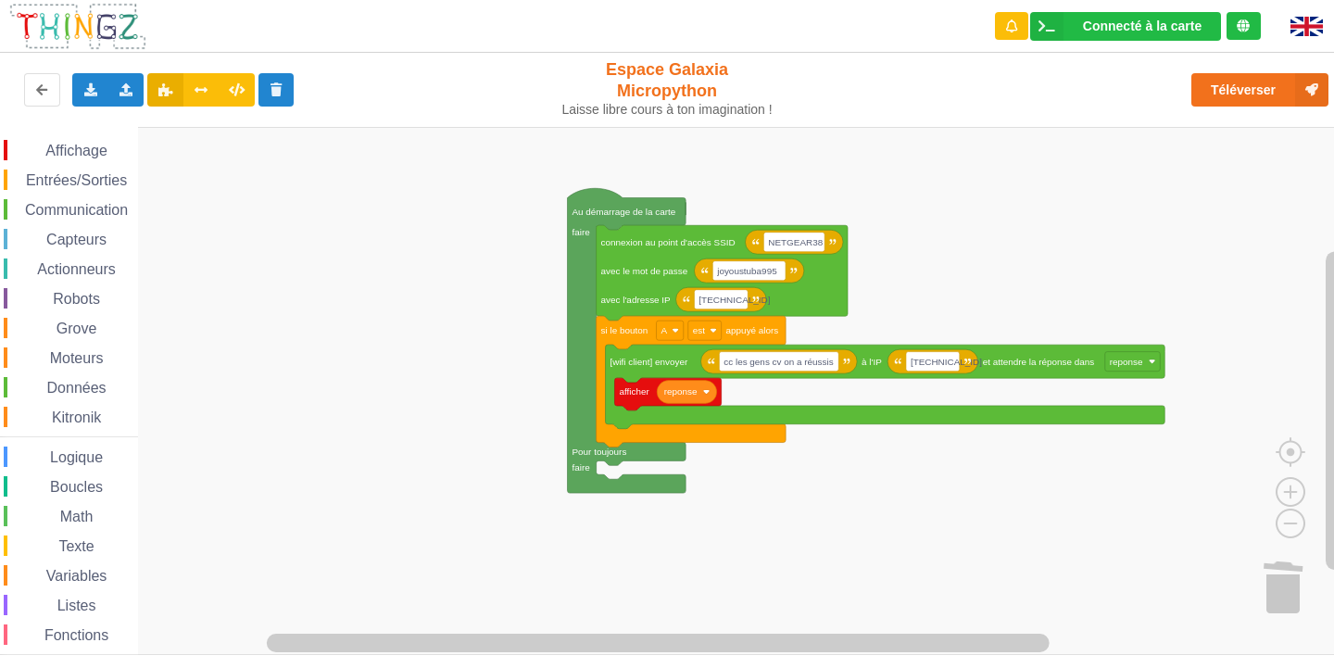
click at [90, 207] on span "Communication" at bounding box center [76, 210] width 108 height 16
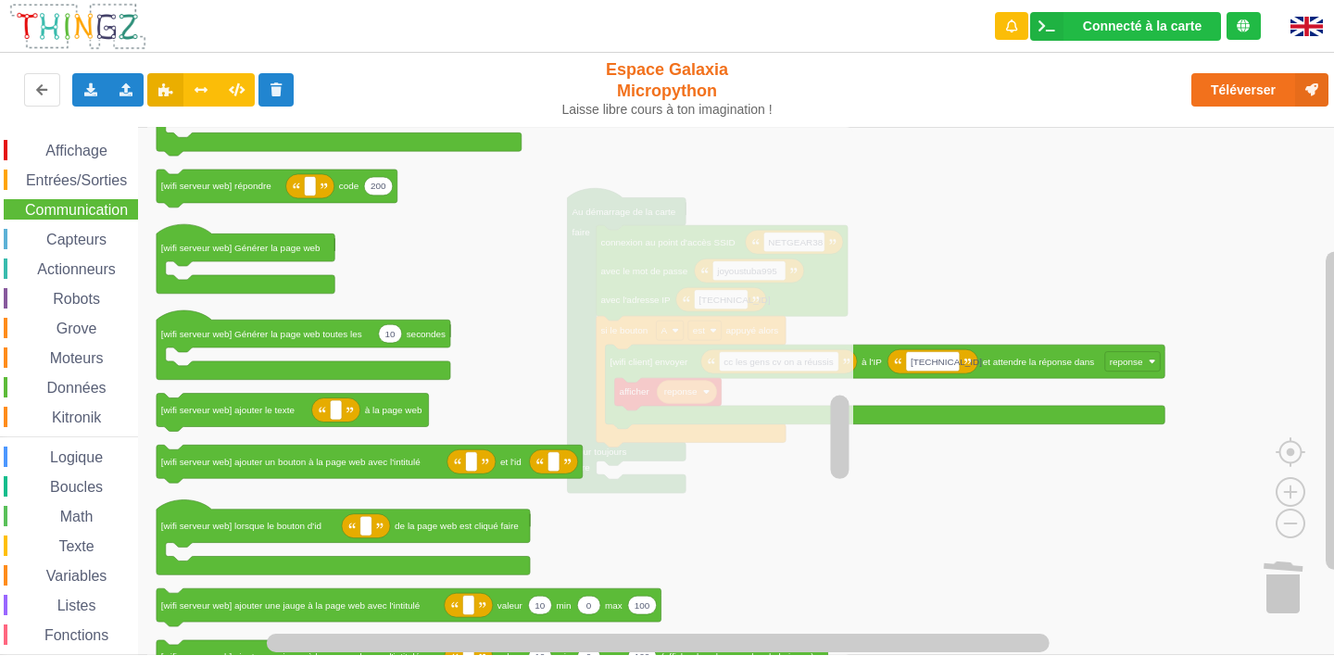
click at [62, 388] on span "Données" at bounding box center [76, 388] width 65 height 16
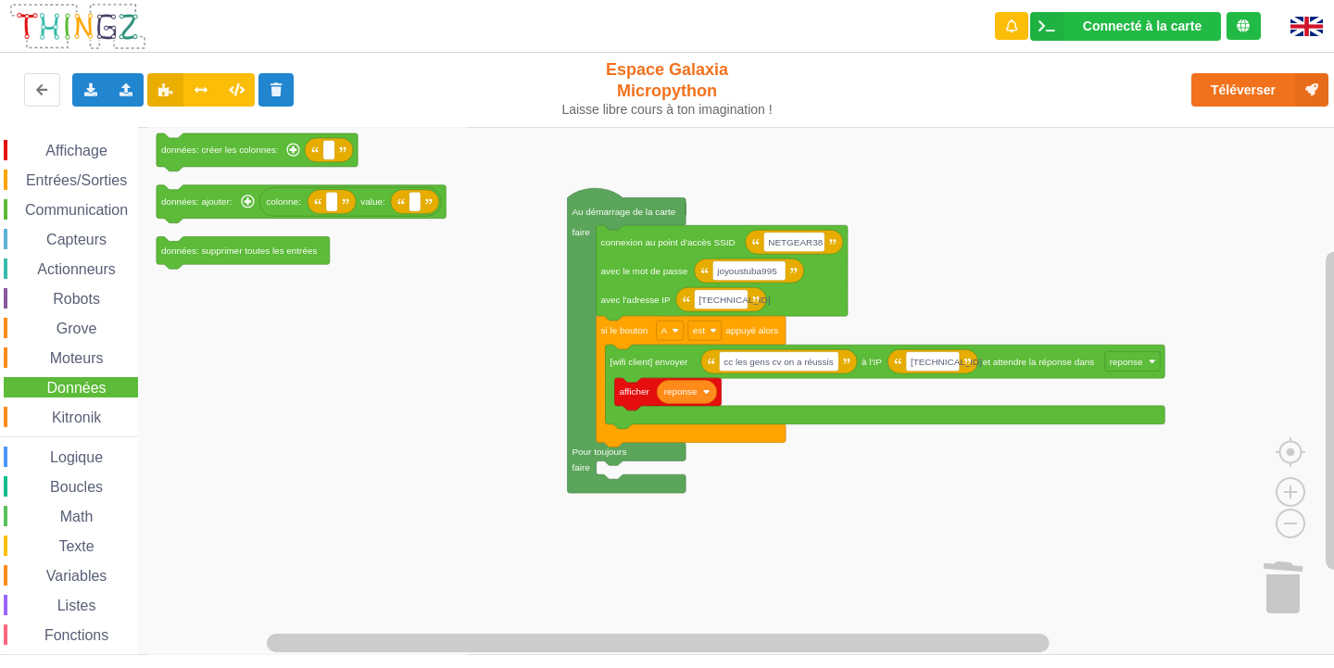
click at [44, 209] on span "Communication" at bounding box center [76, 210] width 108 height 16
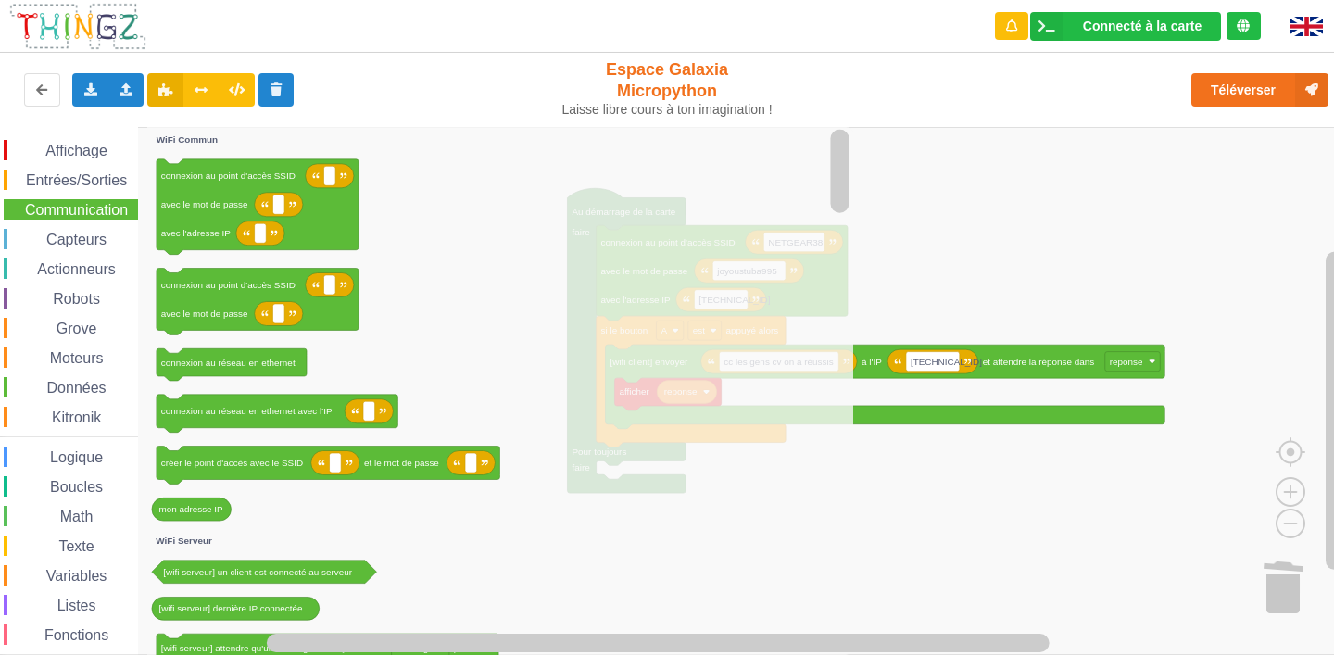
click at [640, 243] on icon "Espace de travail de Blocky" at bounding box center [500, 391] width 706 height 528
click at [1050, 209] on rect "Espace de travail de Blocky" at bounding box center [673, 391] width 1347 height 528
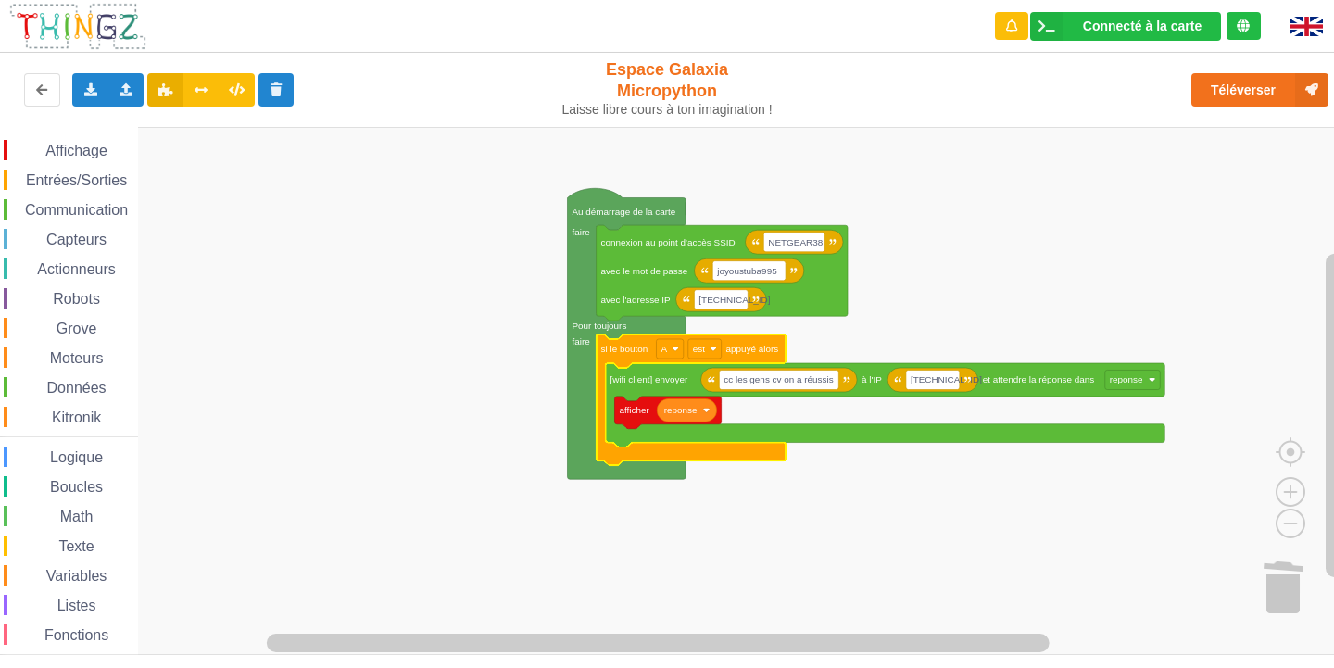
click at [66, 203] on span "Communication" at bounding box center [76, 210] width 108 height 16
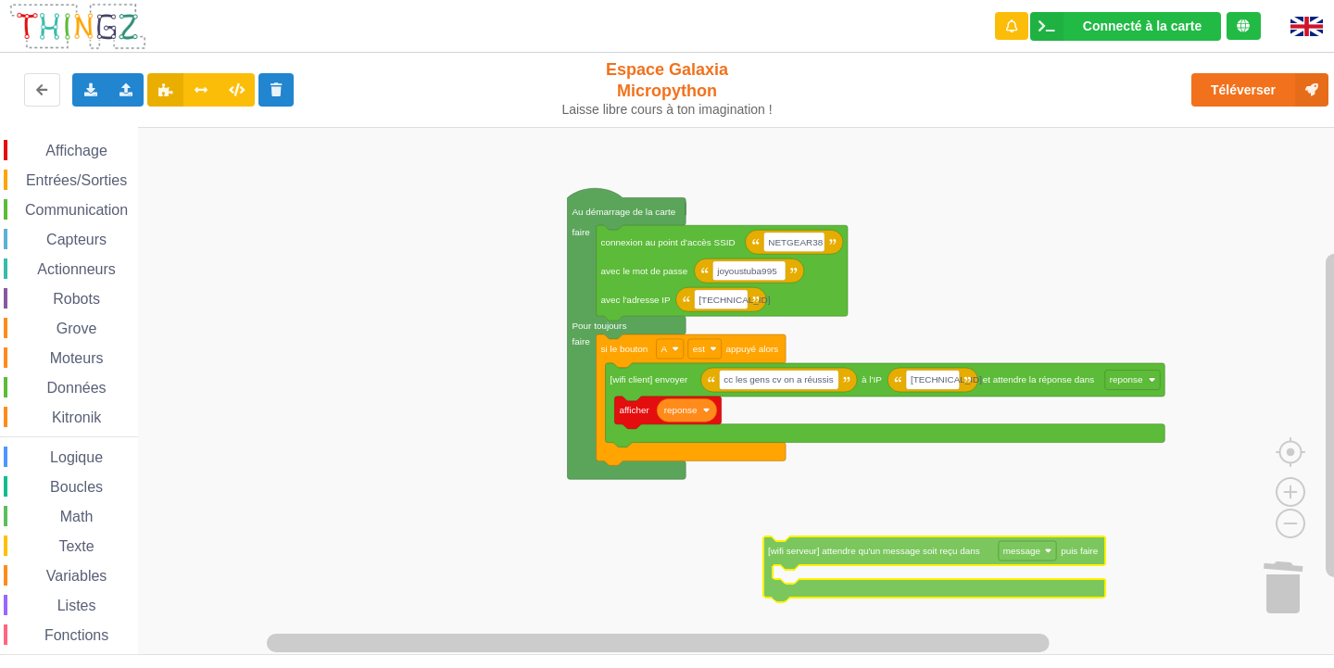
click at [790, 561] on div "Affichage Entrées/Sorties Communication Capteurs Actionneurs Robots Grove Moteu…" at bounding box center [673, 391] width 1347 height 528
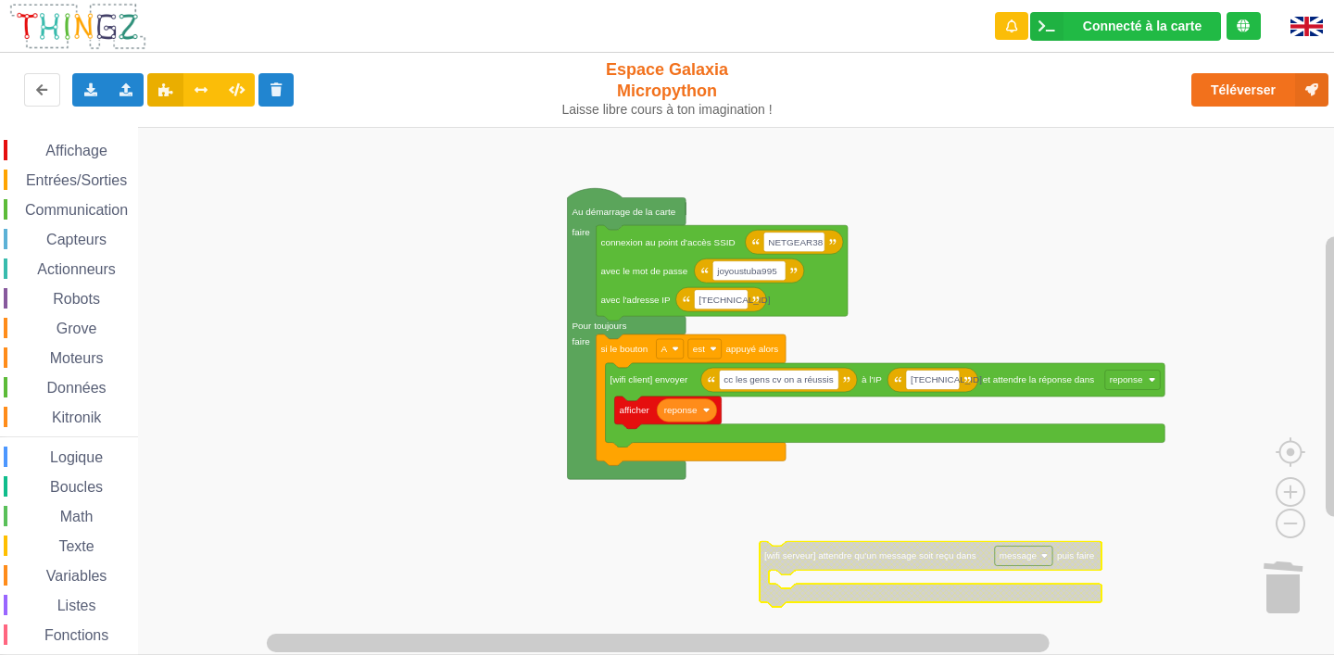
click at [87, 212] on span "Communication" at bounding box center [76, 210] width 108 height 16
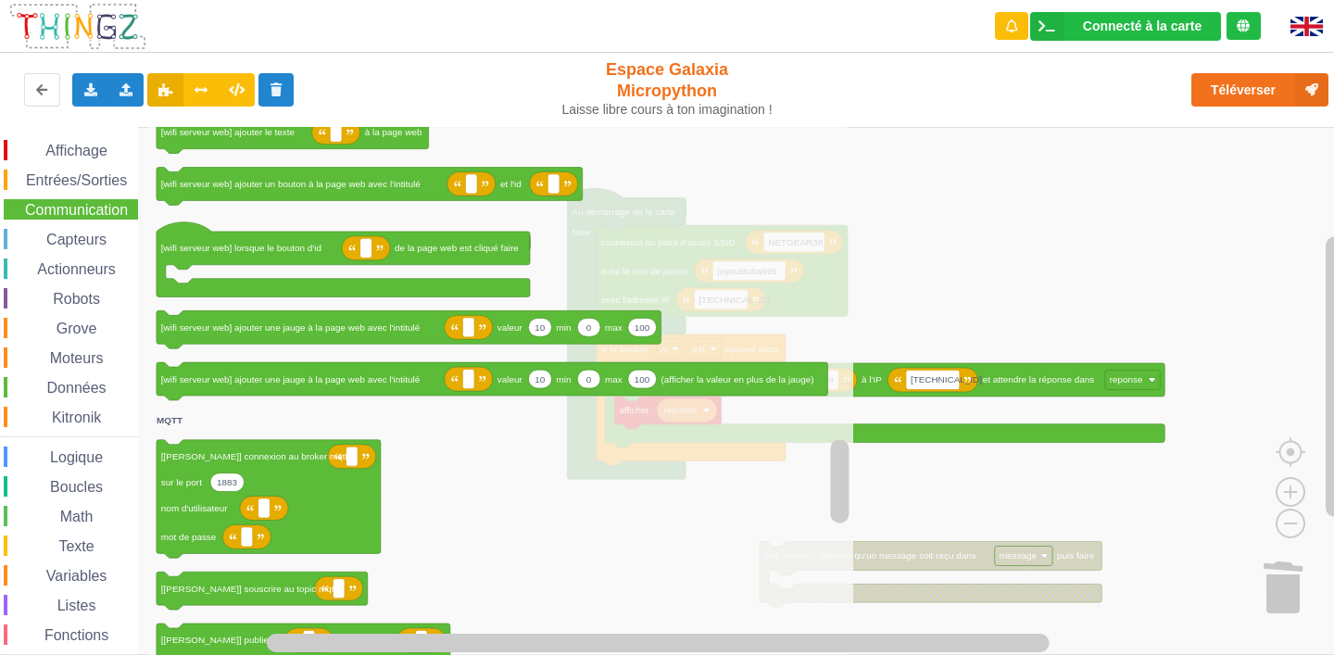
click at [1146, 252] on div "Affichage Entrées/Sorties Communication Capteurs Actionneurs Robots Grove Moteu…" at bounding box center [673, 391] width 1347 height 528
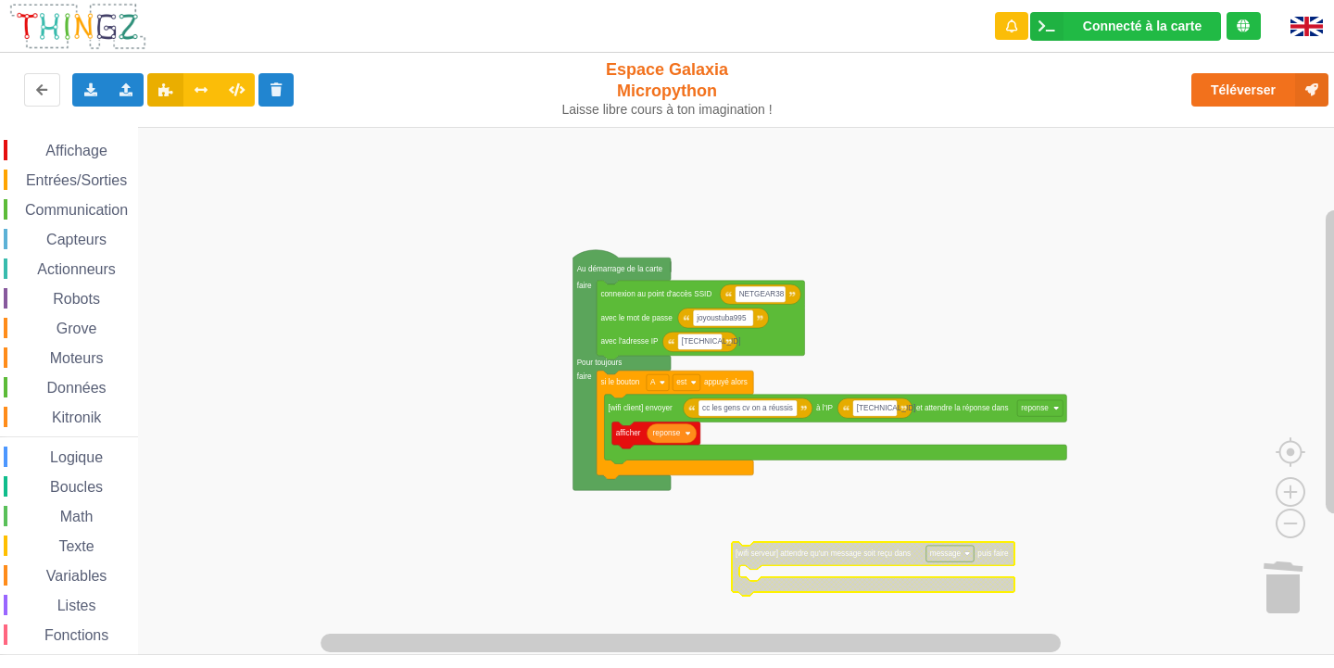
click at [820, 550] on text "[wifi serveur] attendre qu'un message soit reçu dans" at bounding box center [823, 553] width 175 height 8
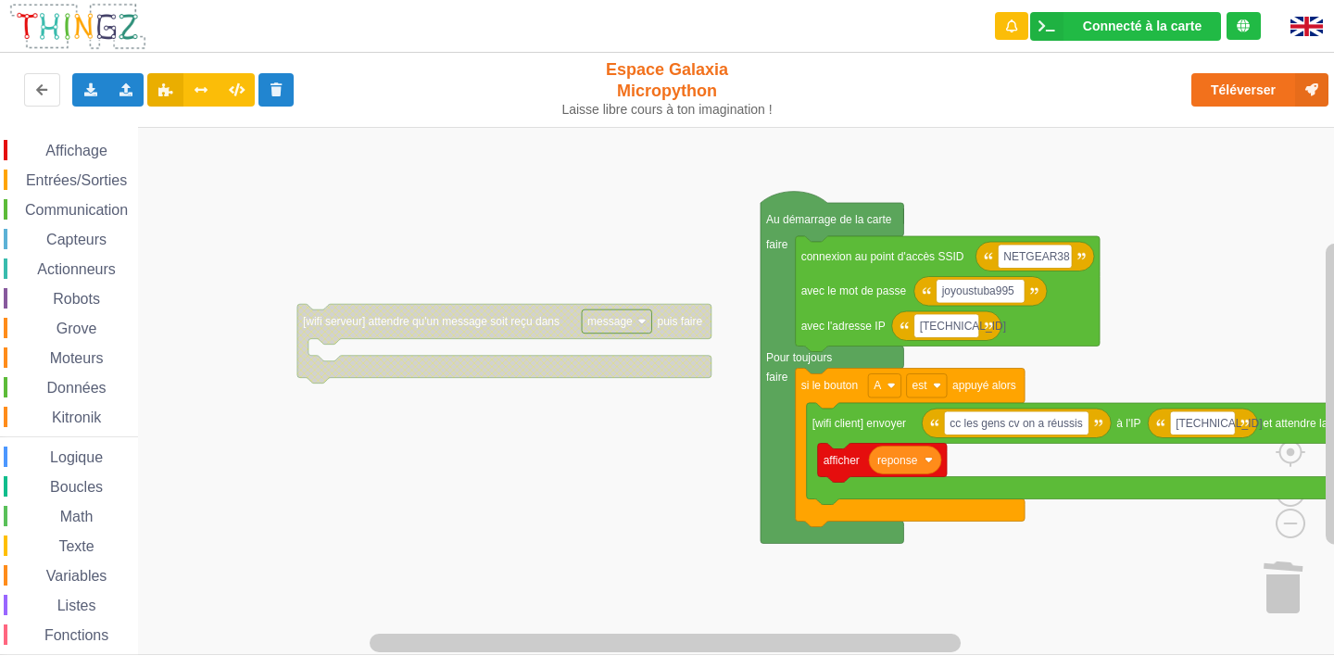
click at [634, 223] on div "Affichage Entrées/Sorties Communication Capteurs Actionneurs Robots Grove Moteu…" at bounding box center [673, 391] width 1347 height 528
click at [504, 313] on icon "Espace de travail de Blocky" at bounding box center [504, 344] width 414 height 80
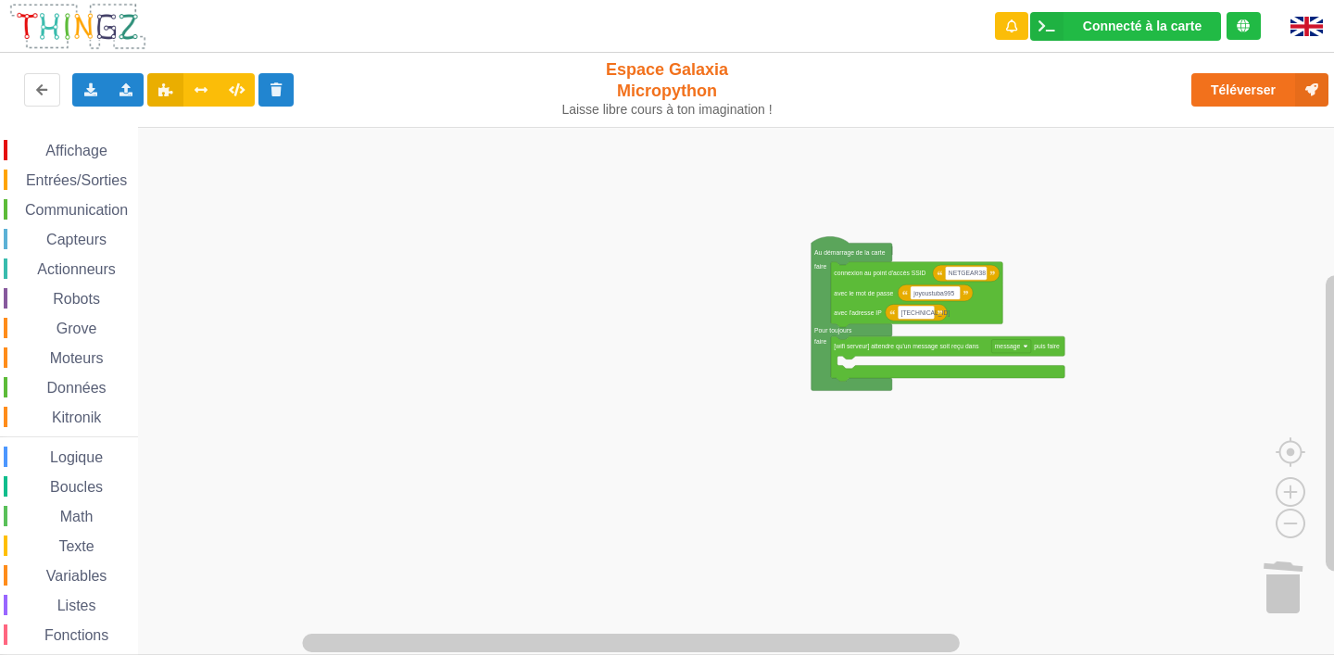
click at [117, 181] on span "Entrées/Sorties" at bounding box center [76, 180] width 107 height 16
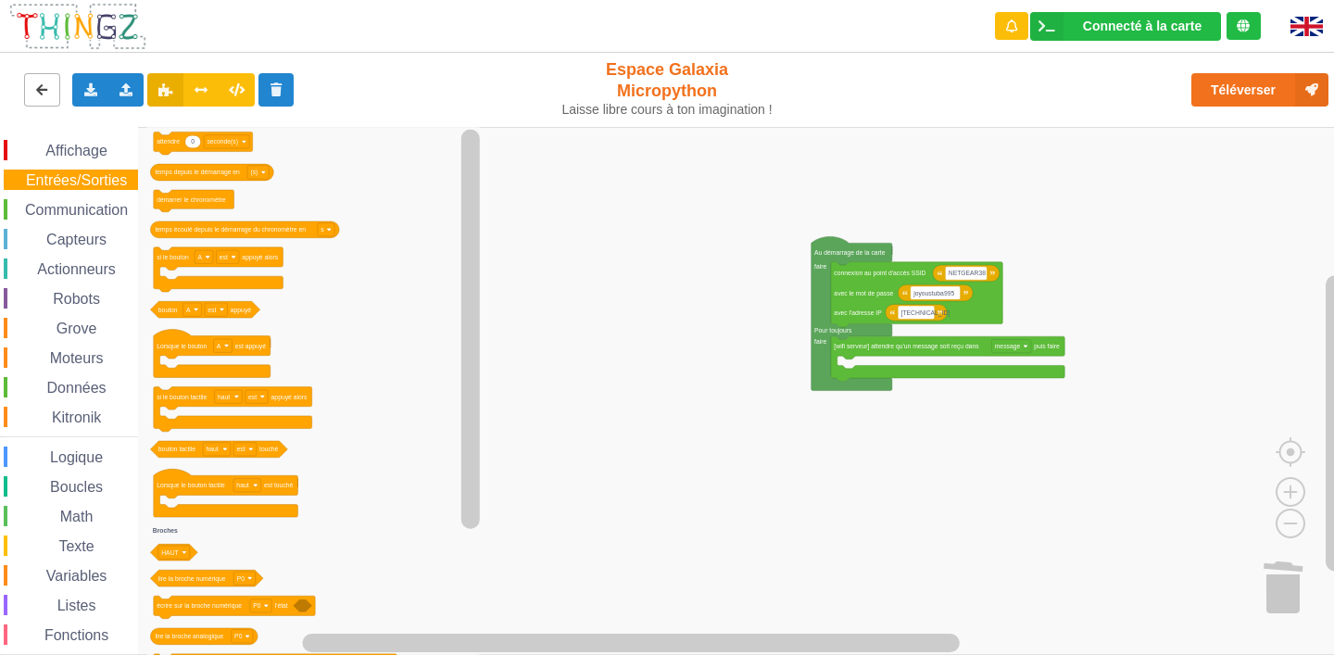
click at [32, 87] on button at bounding box center [42, 89] width 36 height 33
click at [38, 87] on icon at bounding box center [42, 88] width 16 height 11
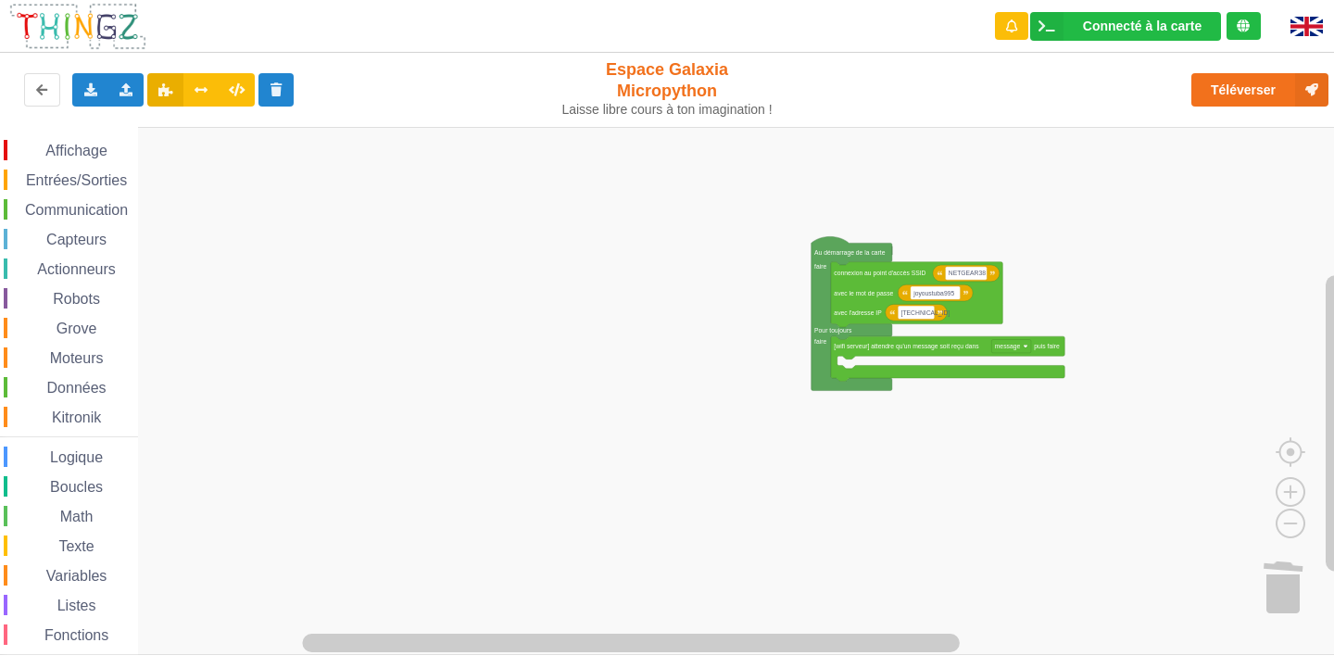
click at [528, 220] on rect "Espace de travail de Blocky" at bounding box center [673, 391] width 1347 height 528
click at [47, 80] on button at bounding box center [42, 89] width 36 height 33
click at [56, 80] on button at bounding box center [42, 89] width 36 height 33
click at [51, 179] on span "Entrées/Sorties" at bounding box center [76, 180] width 107 height 16
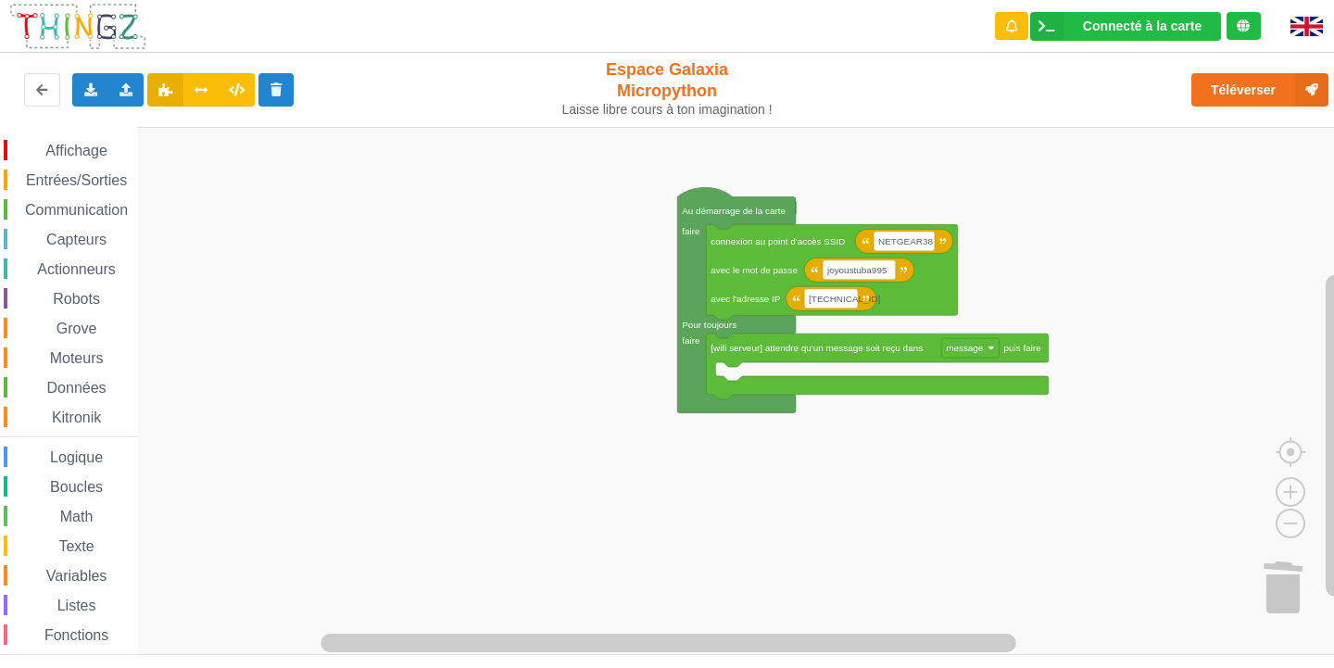
click at [80, 172] on span "Entrées/Sorties" at bounding box center [76, 180] width 107 height 16
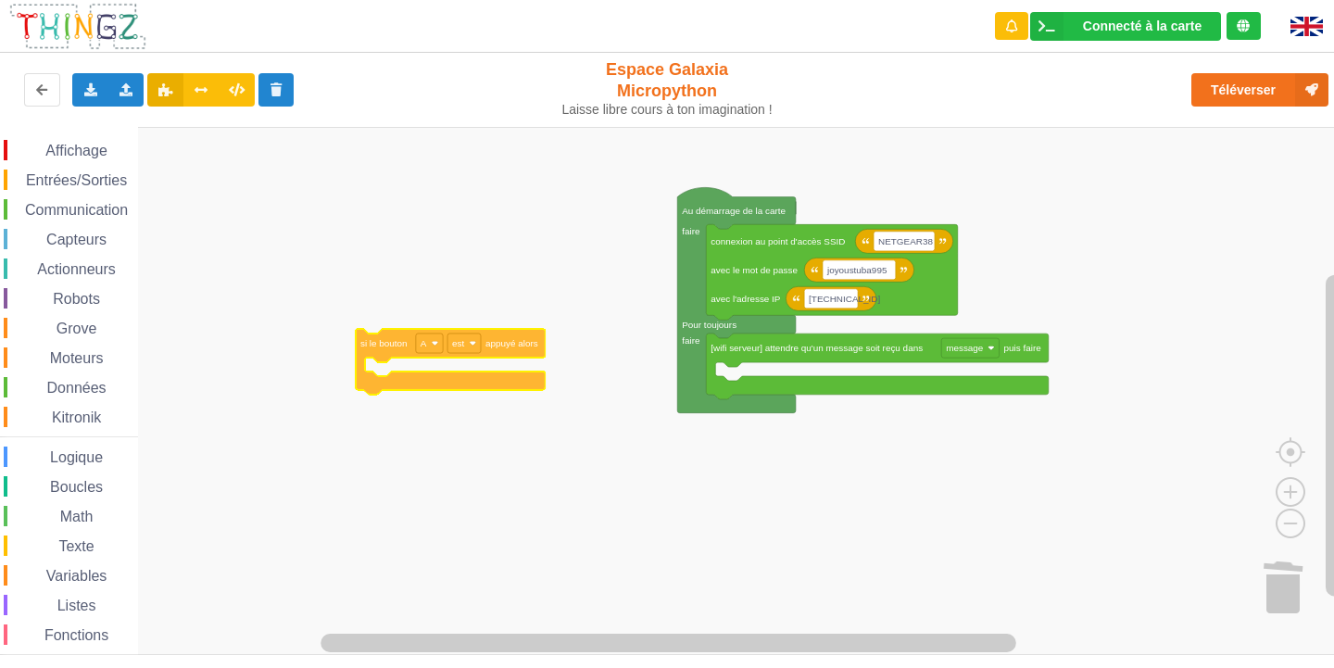
click at [381, 353] on div "Affichage Entrées/Sorties Communication Capteurs Actionneurs Robots Grove Moteu…" at bounding box center [673, 391] width 1347 height 528
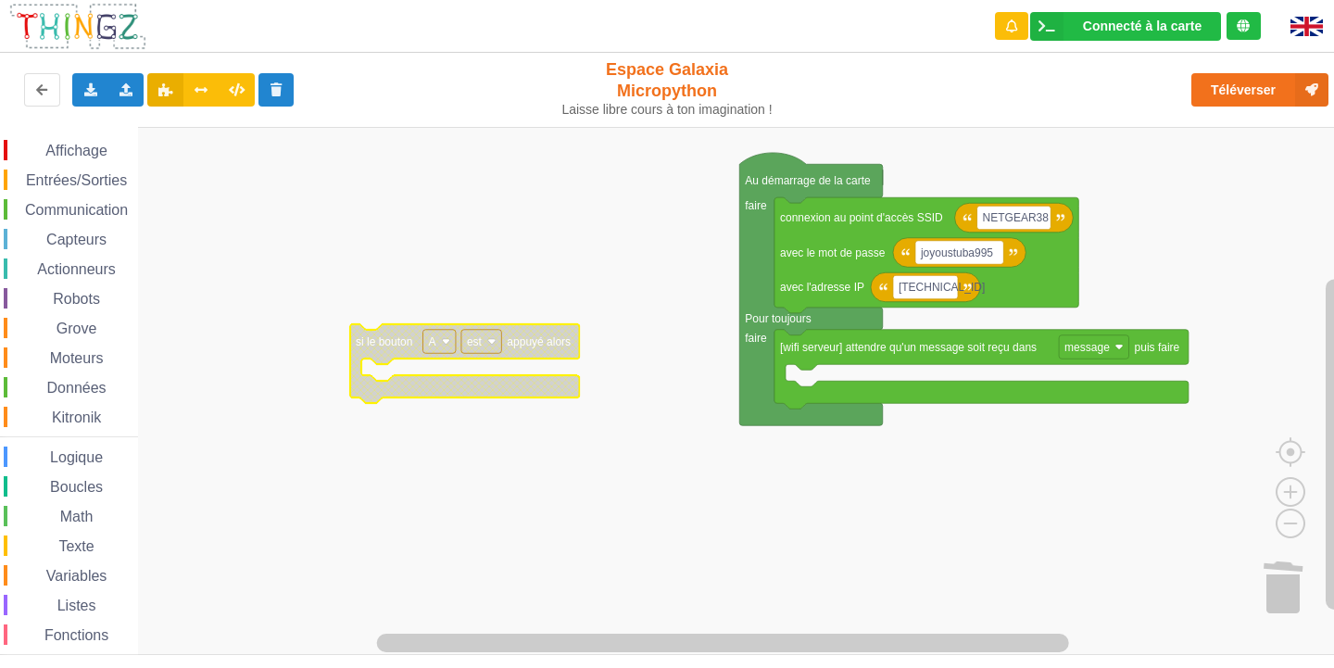
click at [64, 208] on span "Communication" at bounding box center [76, 210] width 108 height 16
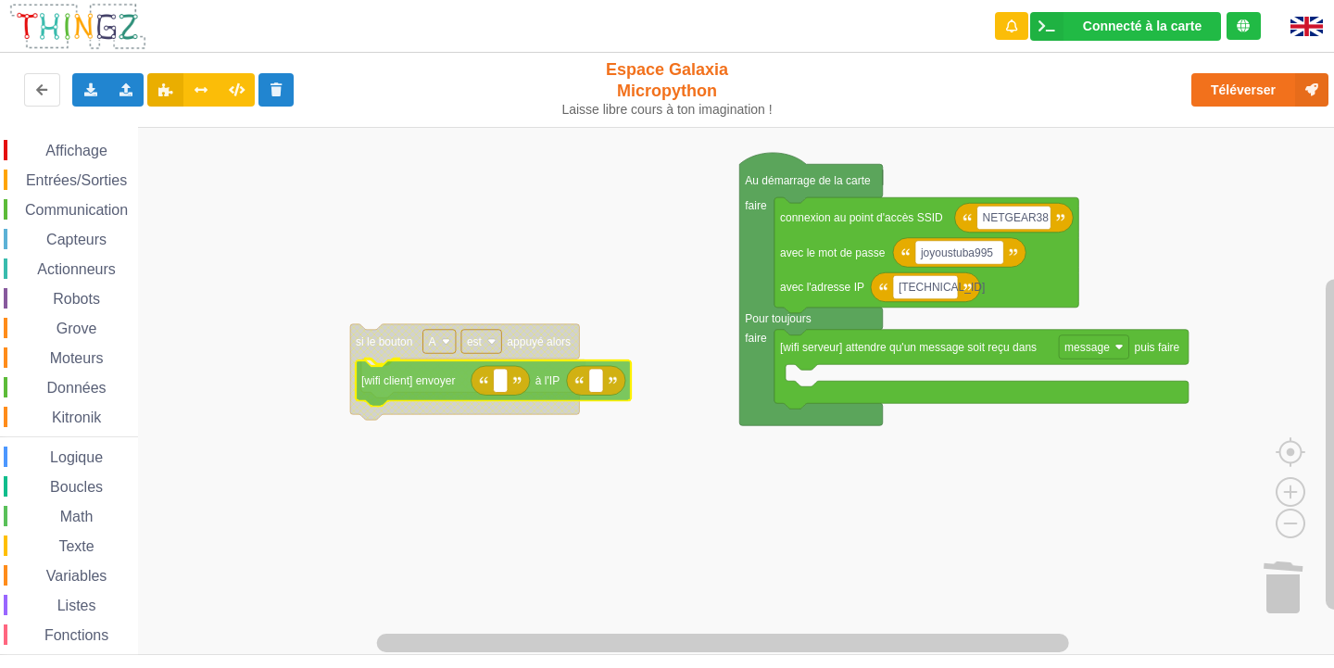
click at [453, 378] on div "Affichage Entrées/Sorties Communication Capteurs Actionneurs Robots Grove Moteu…" at bounding box center [673, 391] width 1347 height 528
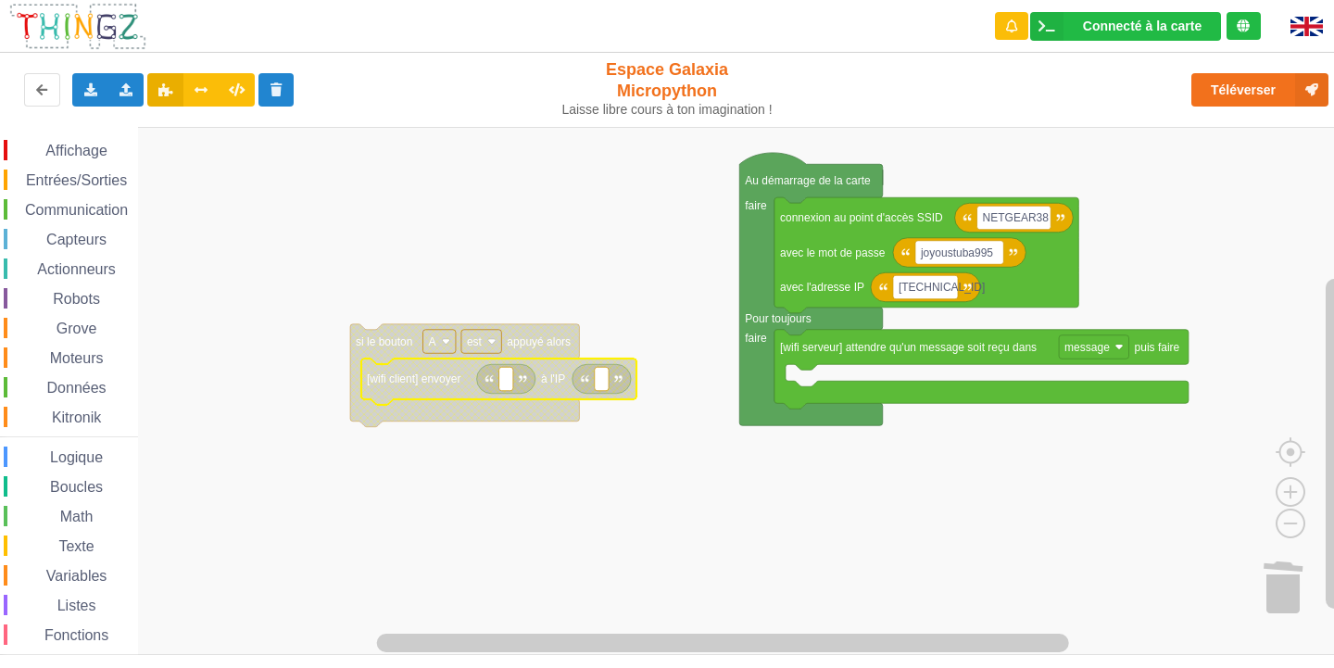
scroll to position [48, 0]
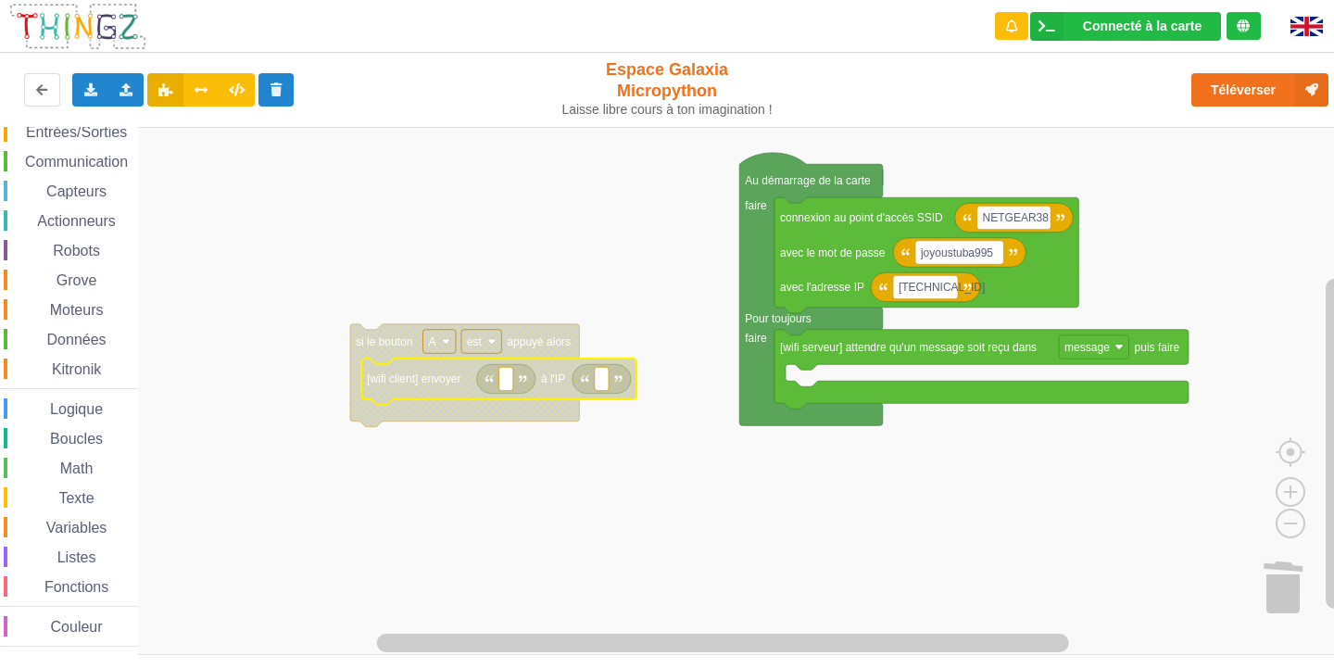
click at [48, 209] on div "Affichage Entrées/Sorties Communication Capteurs Actionneurs Robots Grove Moteu…" at bounding box center [69, 369] width 138 height 555
click at [70, 160] on span "Communication" at bounding box center [76, 162] width 108 height 16
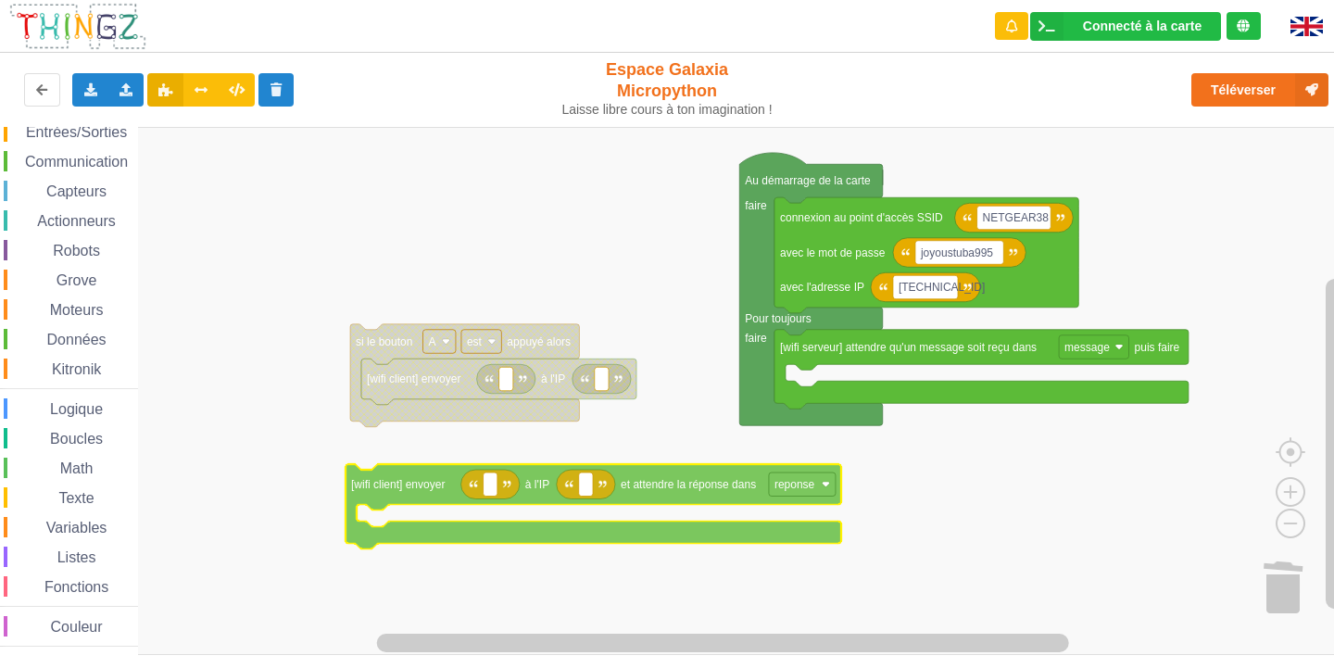
click at [720, 486] on div "Affichage Entrées/Sorties Communication Capteurs Actionneurs Robots Grove Moteu…" at bounding box center [673, 391] width 1347 height 528
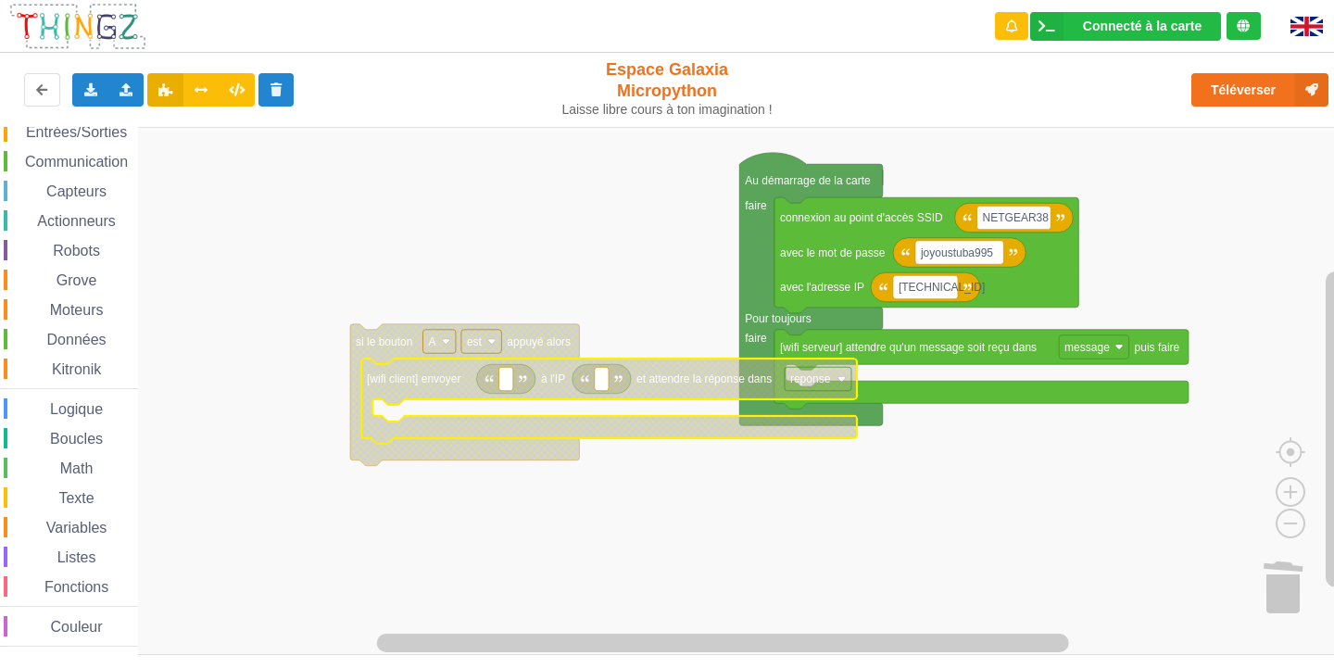
click at [599, 380] on rect "Espace de travail de Blocky" at bounding box center [602, 379] width 14 height 24
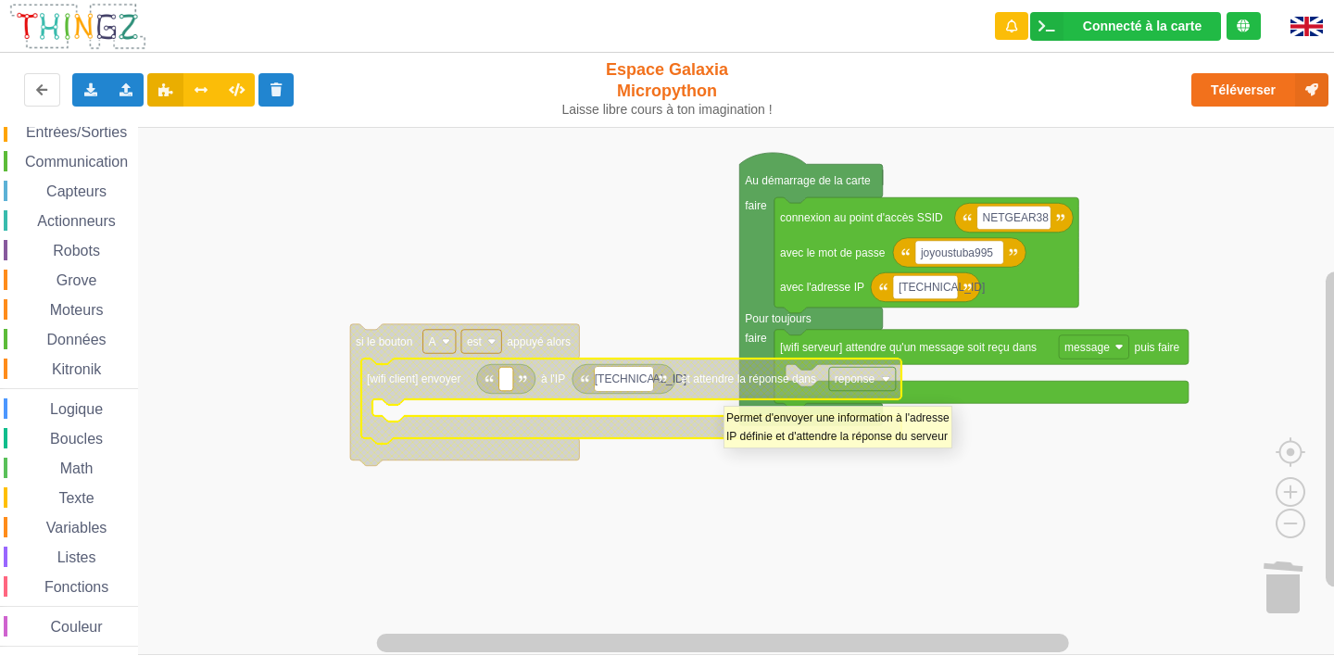
type input "[TECHNICAL_ID]"
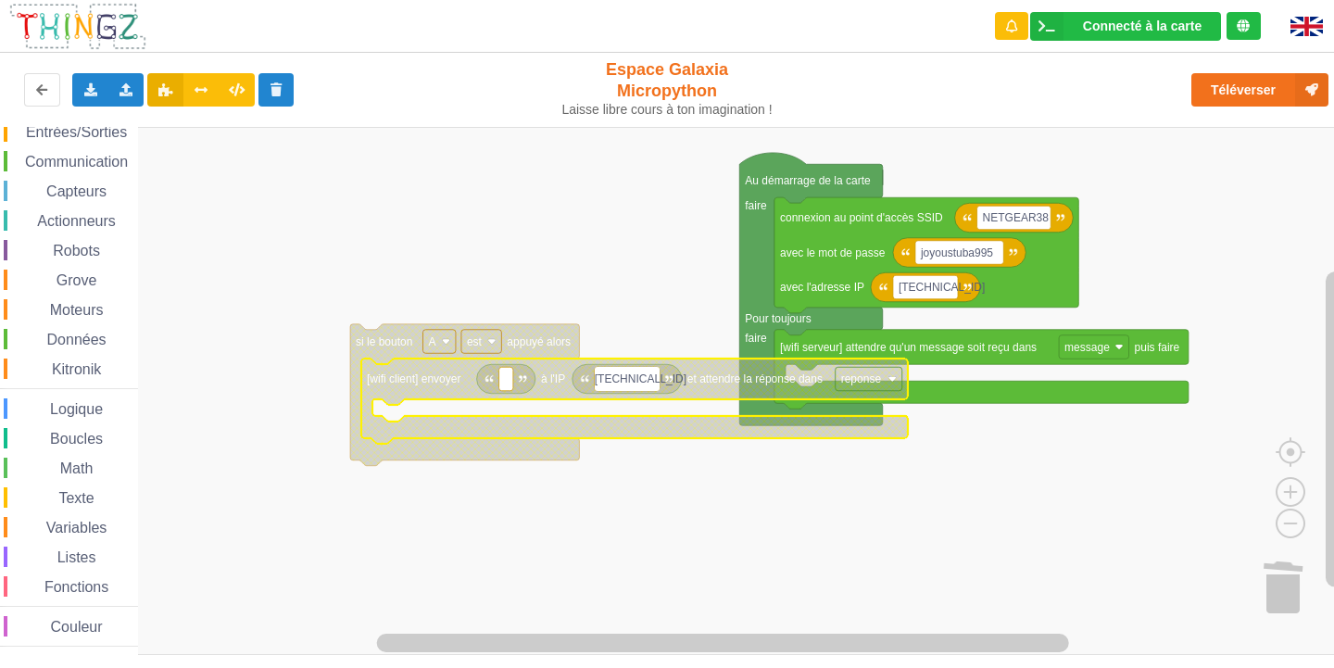
click at [601, 216] on rect "Espace de travail de Blocky" at bounding box center [673, 391] width 1347 height 528
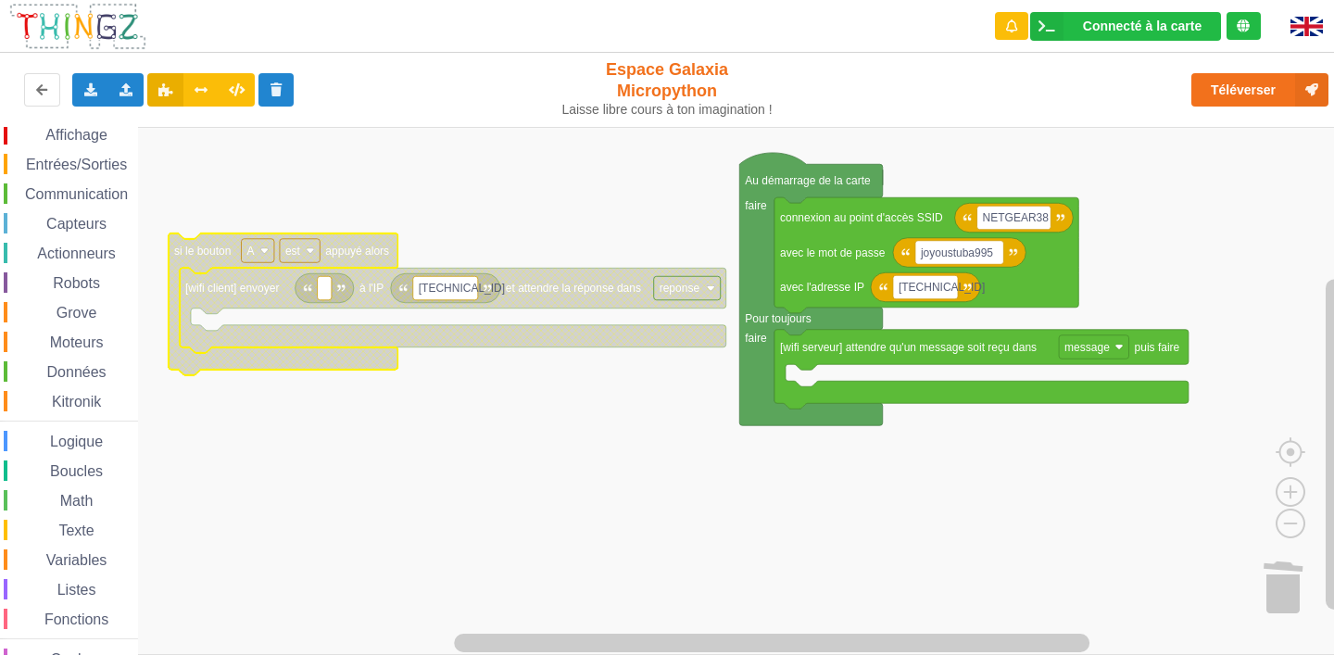
scroll to position [0, 0]
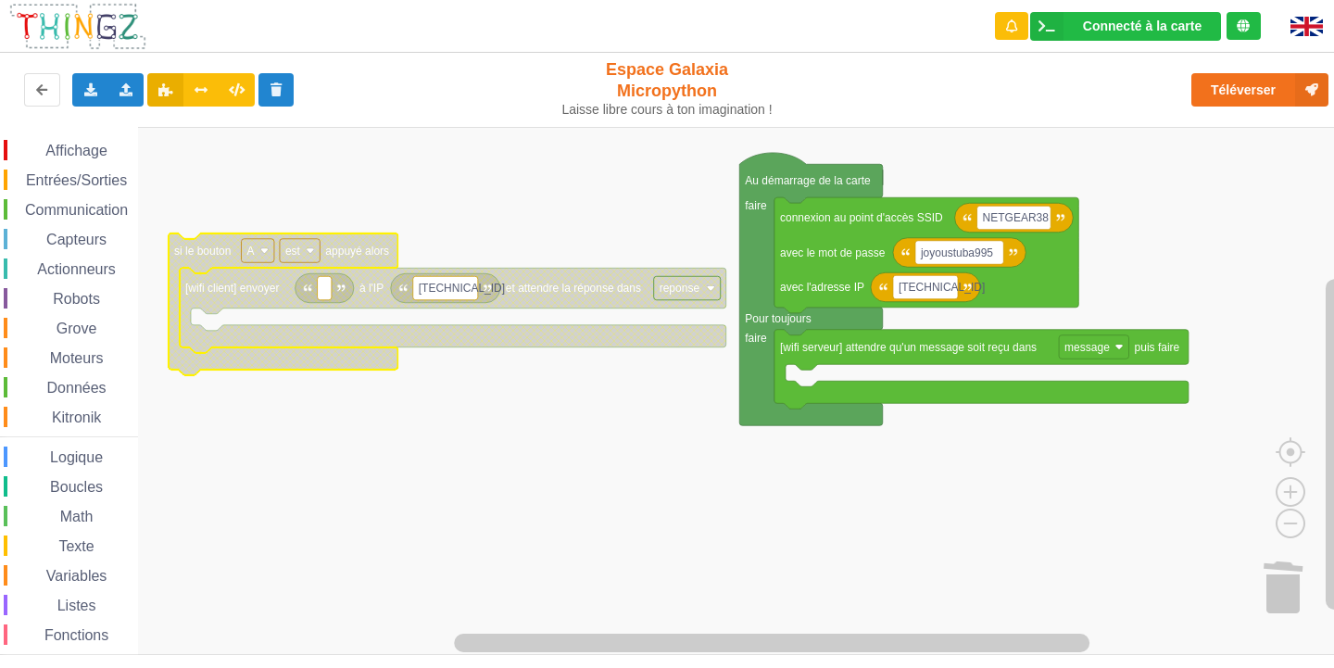
click at [106, 137] on div "Affichage Entrées/Sorties Communication Capteurs Actionneurs Robots Grove Moteu…" at bounding box center [69, 415] width 138 height 576
click at [89, 152] on span "Affichage" at bounding box center [76, 151] width 67 height 16
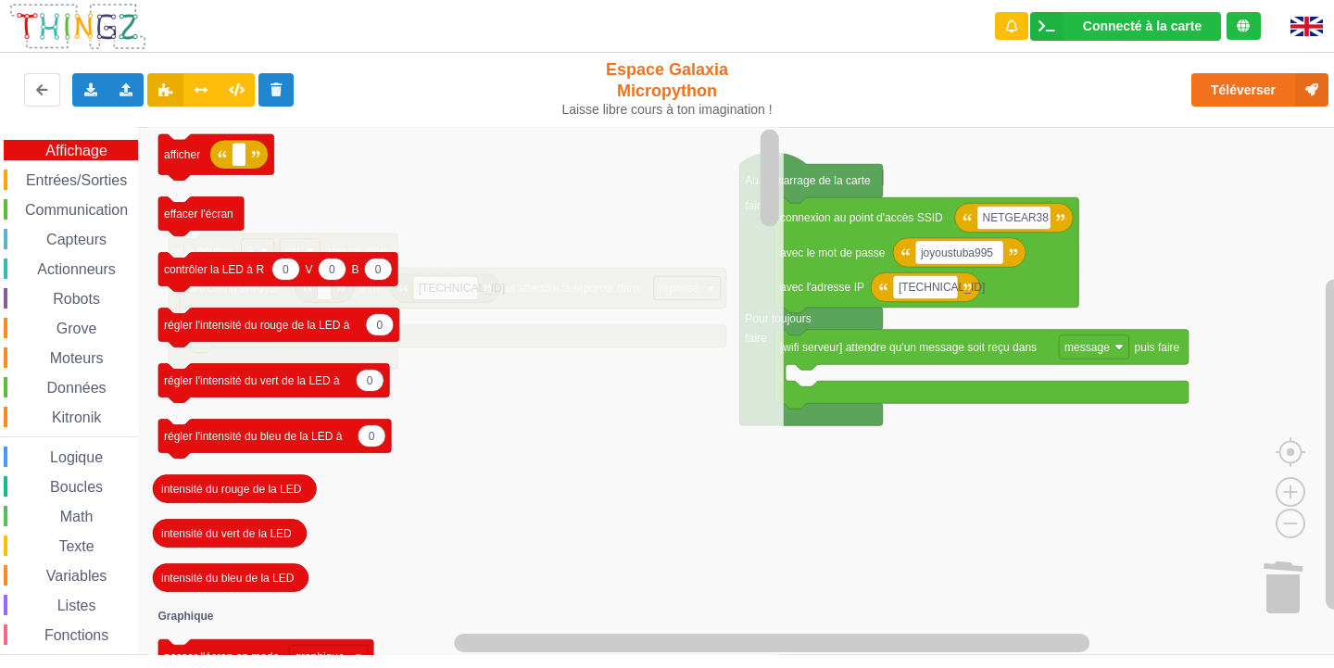
click at [300, 297] on icon "afficher effacer l'écran 0 0 0 contrôler la LED à R V B 0 régler l'intensité du…" at bounding box center [465, 391] width 637 height 528
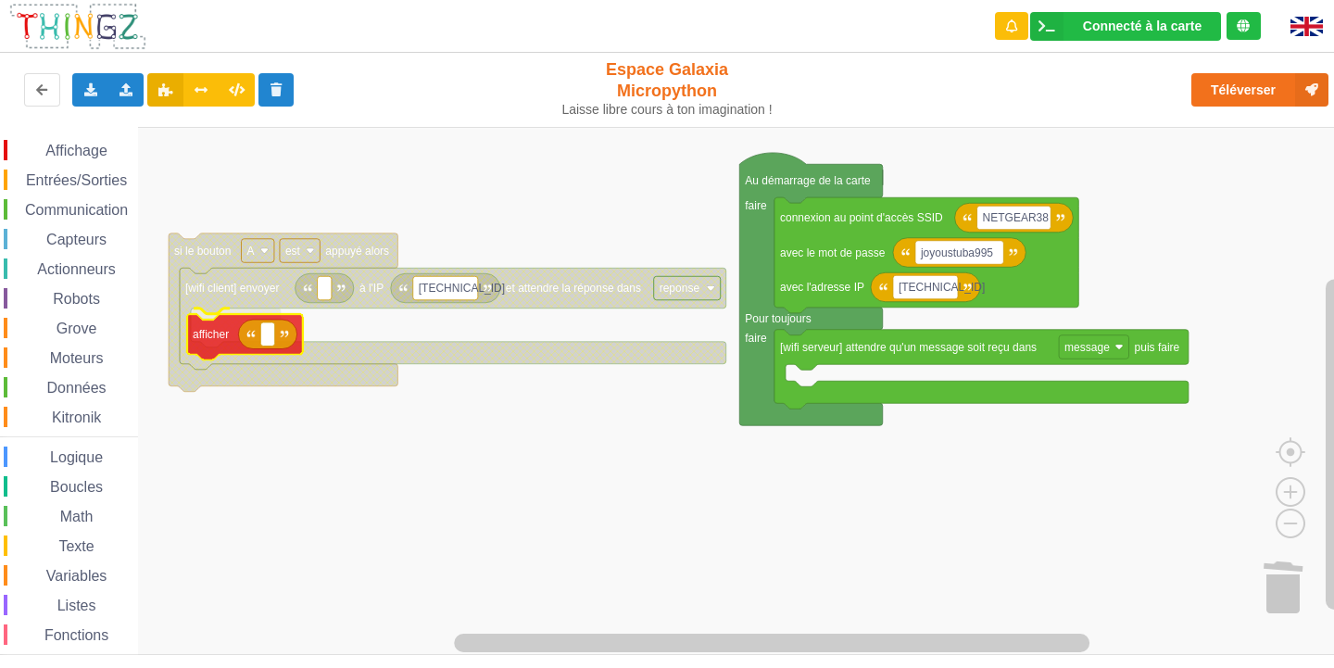
click at [209, 347] on div "Affichage Entrées/Sorties Communication Capteurs Actionneurs Robots Grove Moteu…" at bounding box center [673, 391] width 1347 height 528
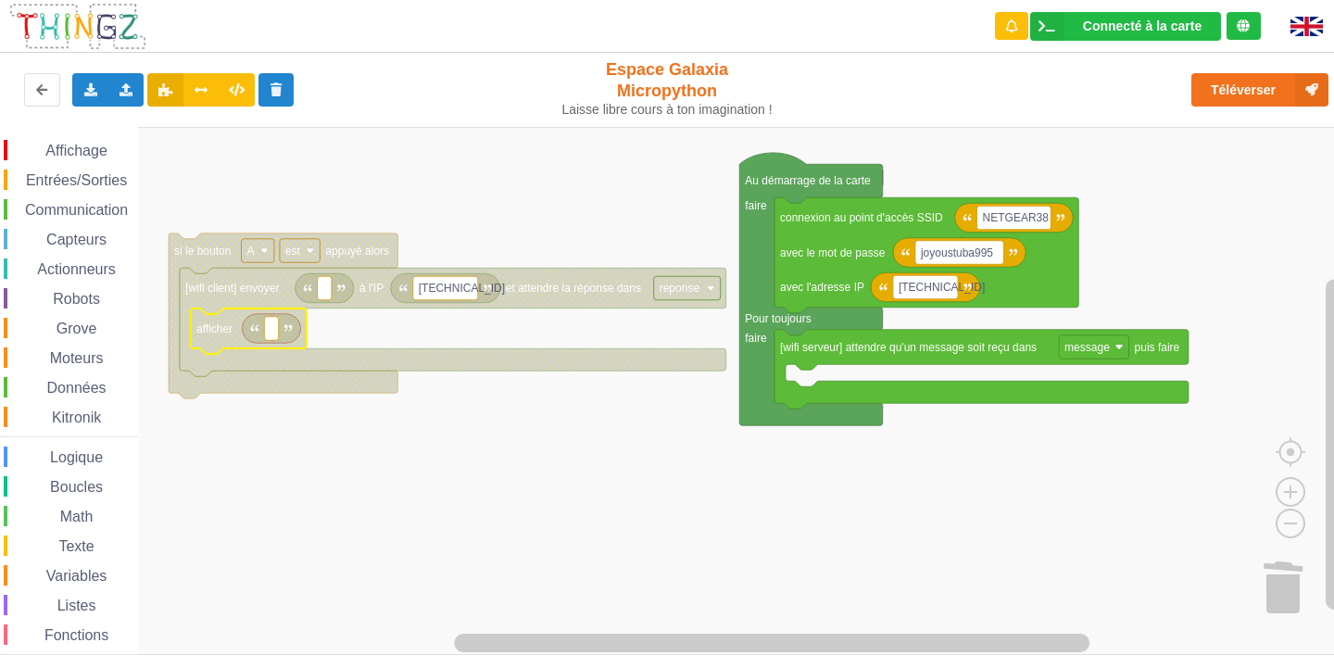
click at [69, 178] on span "Entrées/Sorties" at bounding box center [76, 180] width 107 height 16
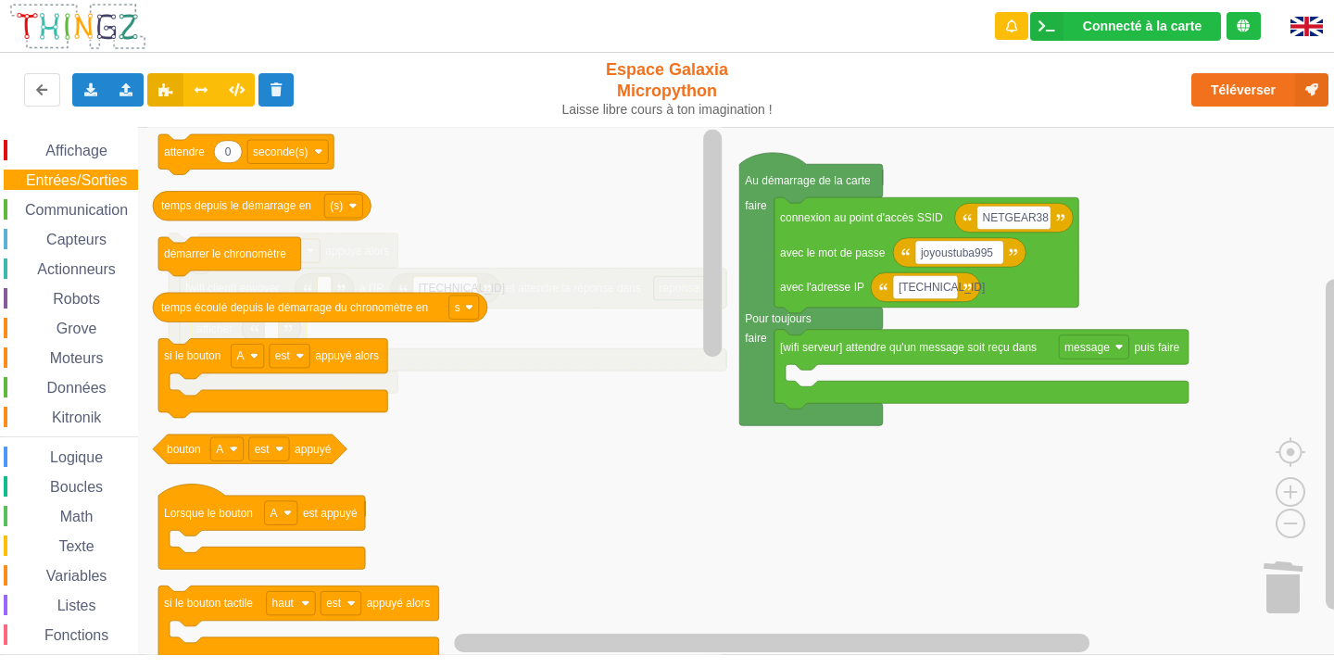
click at [80, 576] on span "Variables" at bounding box center [77, 576] width 67 height 16
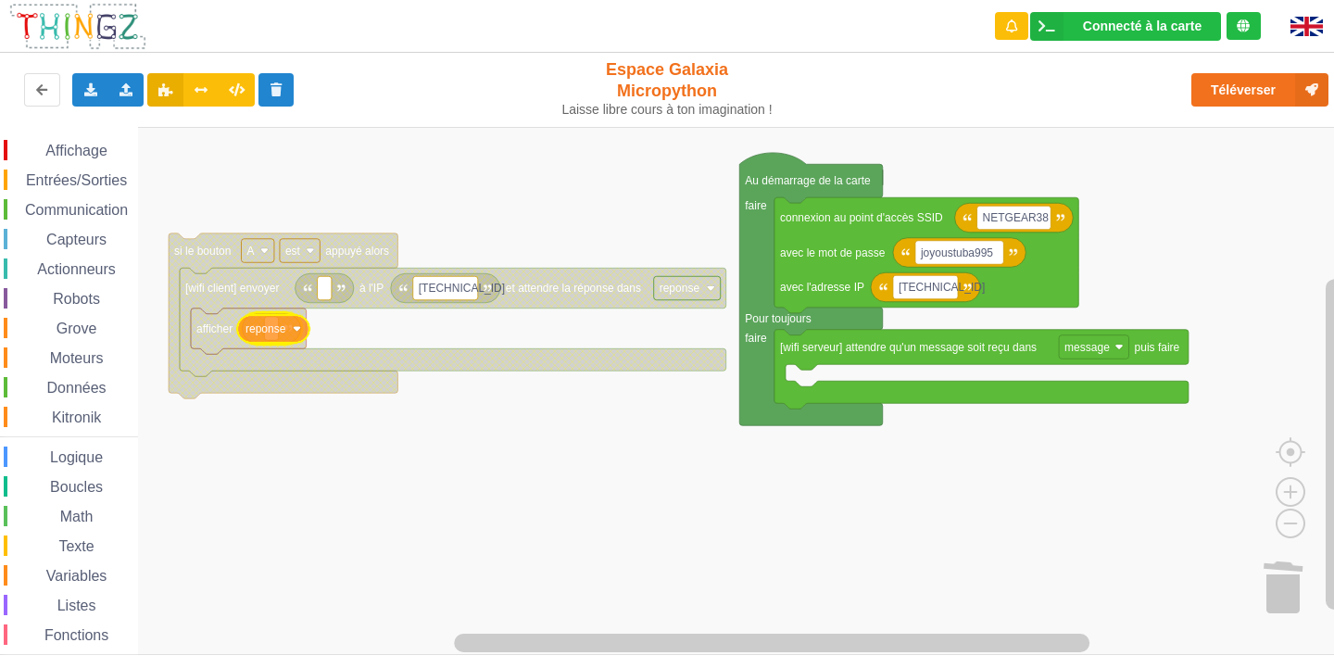
click at [269, 331] on div "Affichage Entrées/Sorties Communication Capteurs Actionneurs Robots Grove Moteu…" at bounding box center [673, 391] width 1347 height 528
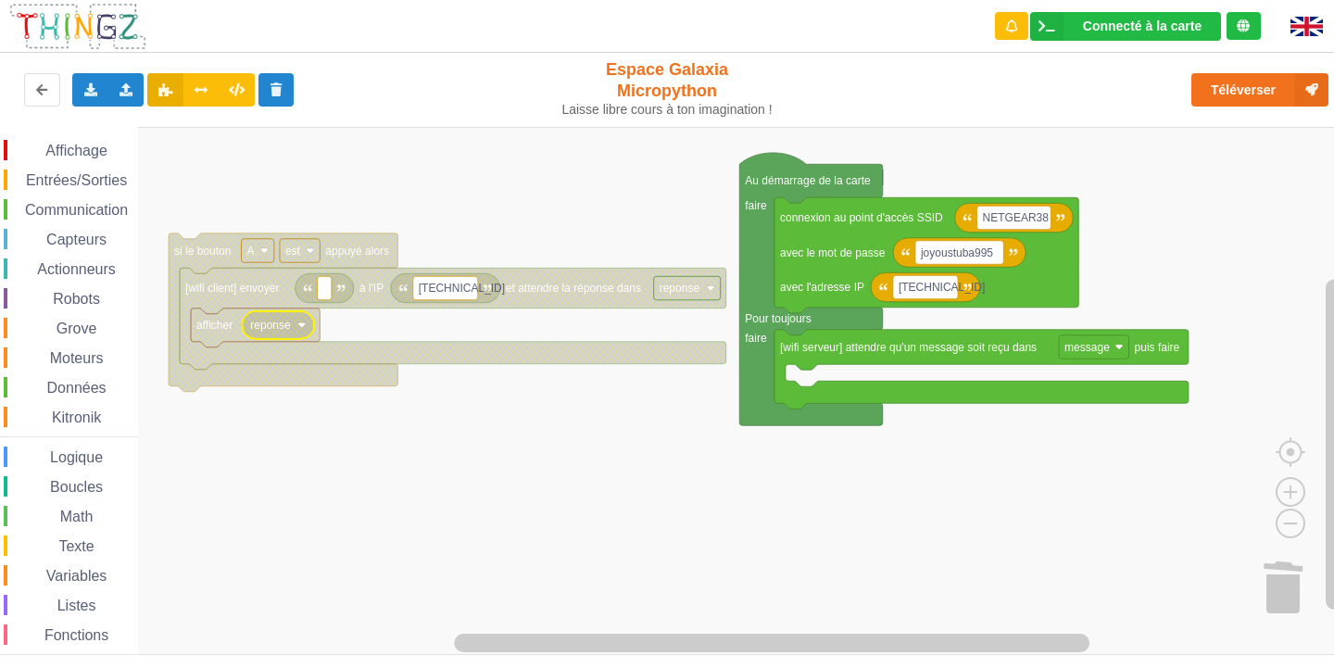
click at [386, 470] on rect "Espace de travail de Blocky" at bounding box center [673, 391] width 1347 height 528
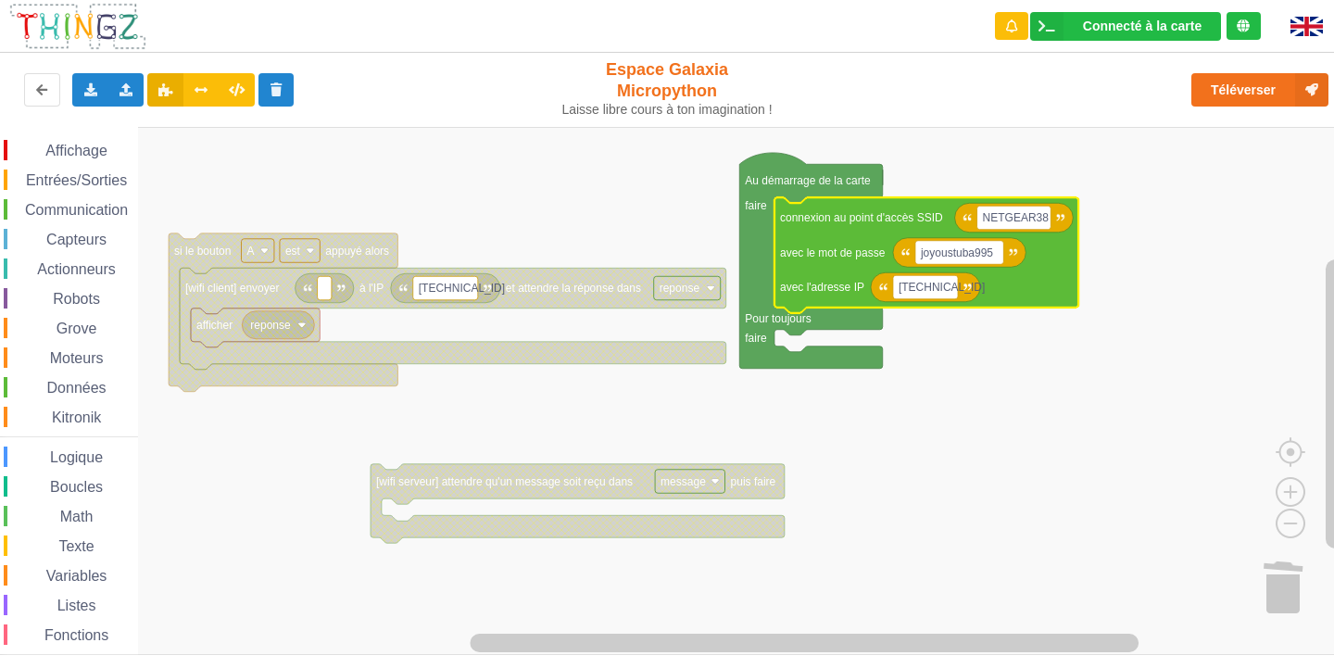
click at [1006, 426] on rect "Espace de travail de Blocky" at bounding box center [673, 391] width 1347 height 528
click at [355, 331] on rect "Espace de travail de Blocky" at bounding box center [673, 391] width 1347 height 528
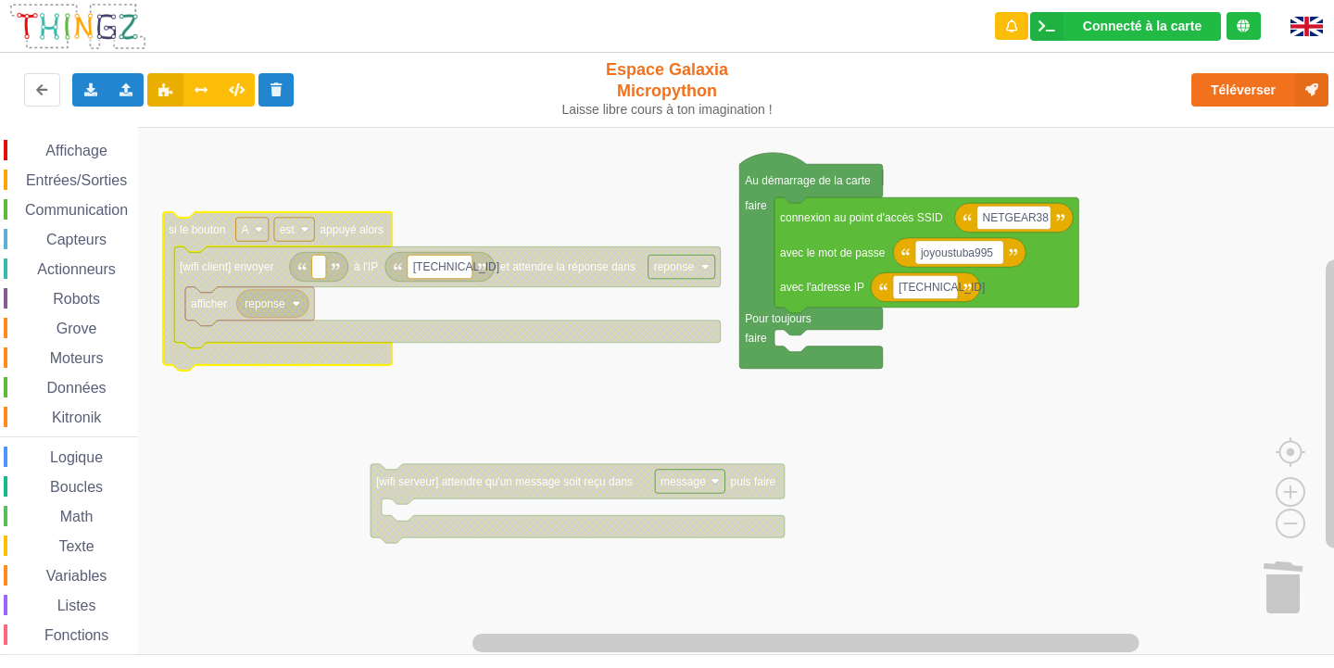
click at [85, 208] on span "Communication" at bounding box center [76, 210] width 108 height 16
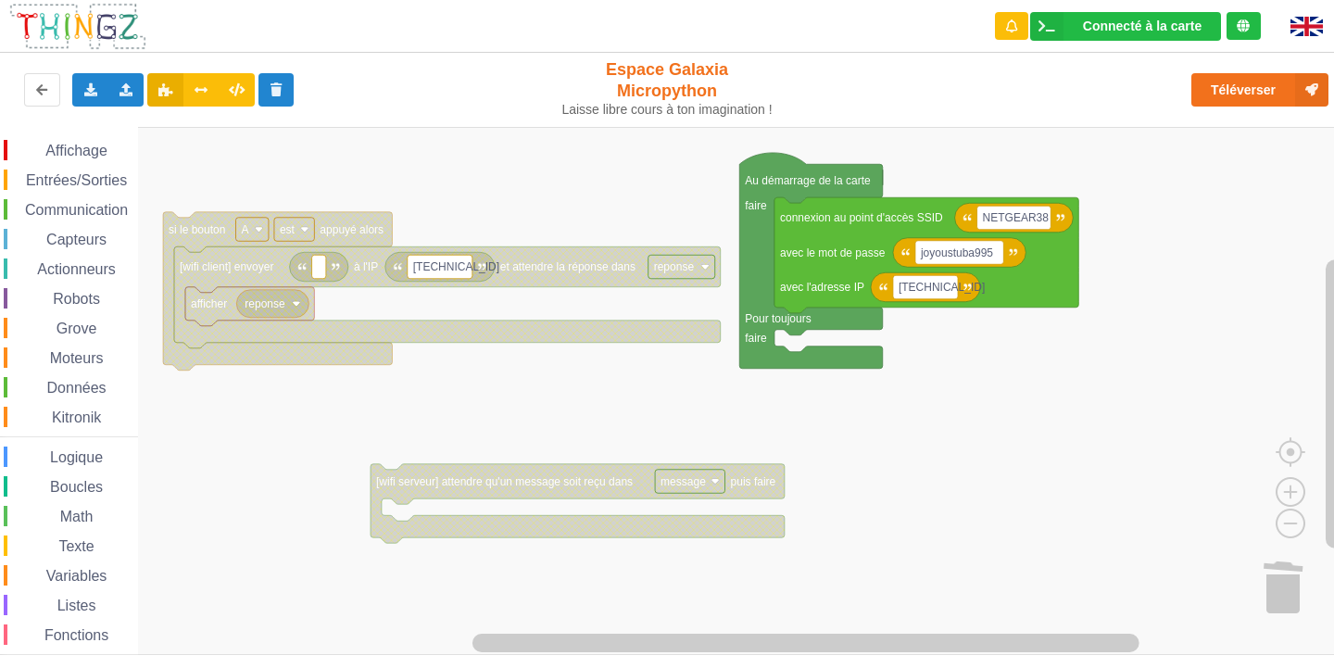
click at [49, 215] on span "Communication" at bounding box center [76, 210] width 108 height 16
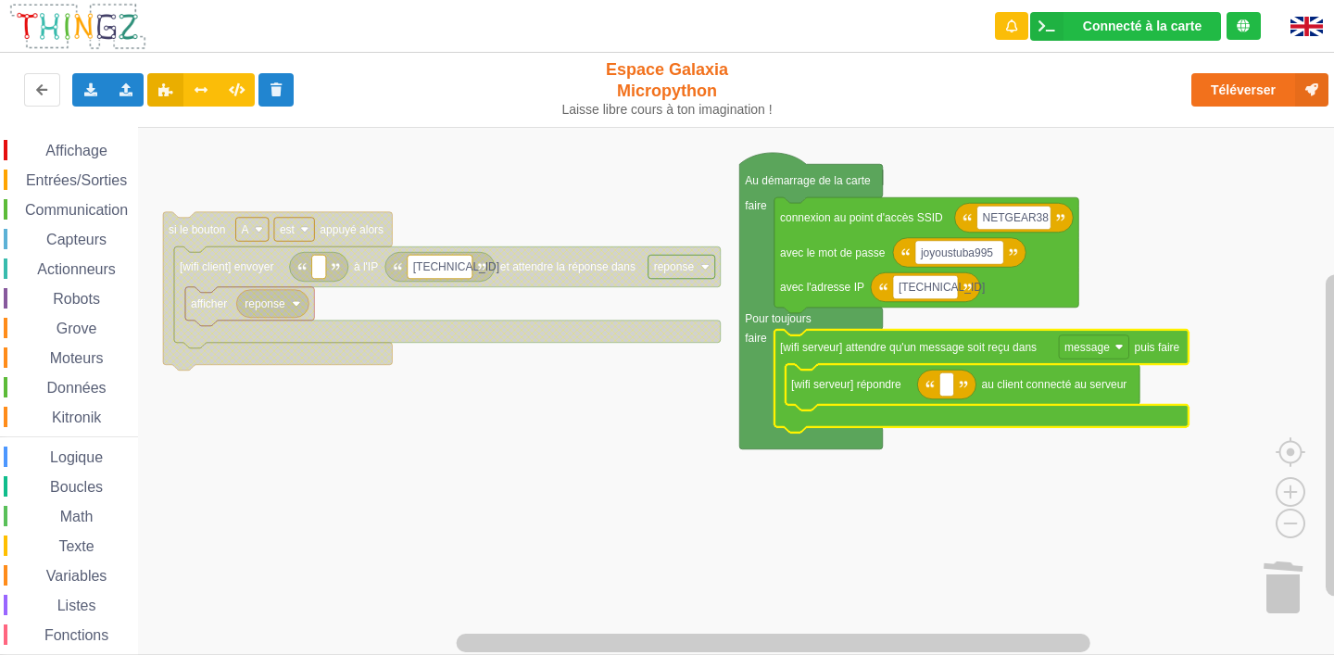
click at [872, 360] on icon "Espace de travail de Blocky" at bounding box center [982, 381] width 414 height 103
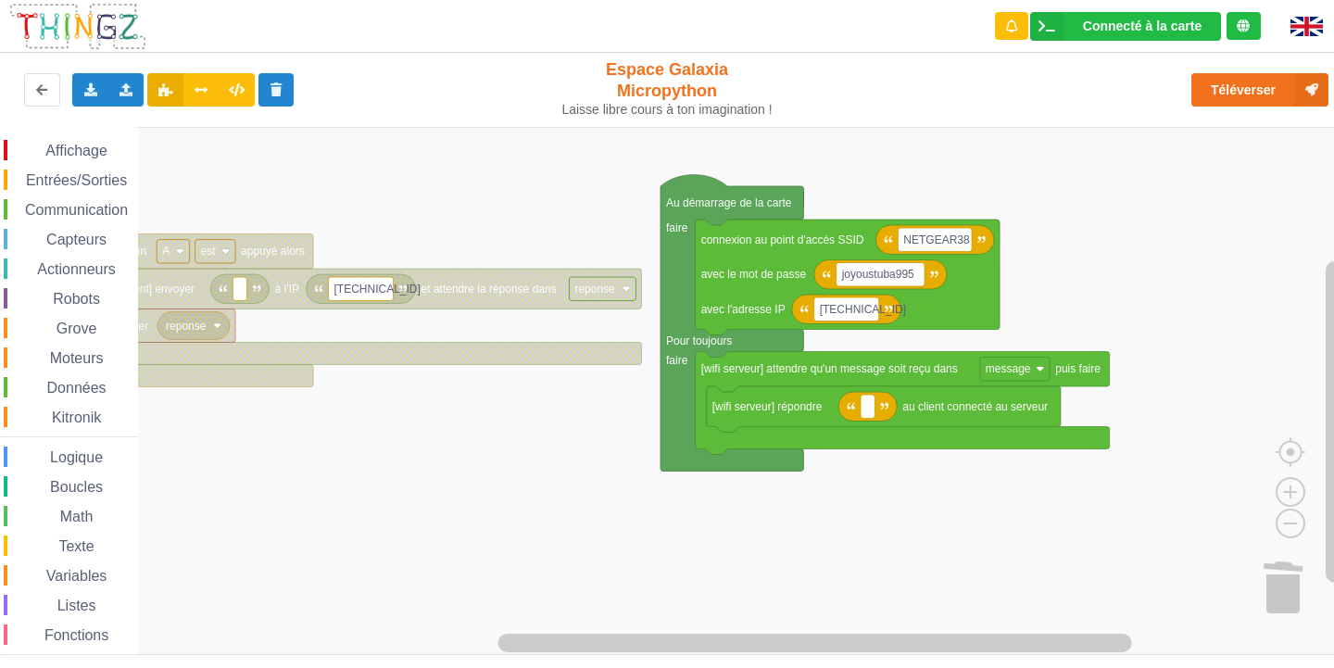
click at [454, 460] on div "Affichage Entrées/Sorties Communication Capteurs Actionneurs Robots Grove Moteu…" at bounding box center [673, 391] width 1347 height 528
click at [66, 152] on span "Affichage" at bounding box center [76, 151] width 67 height 16
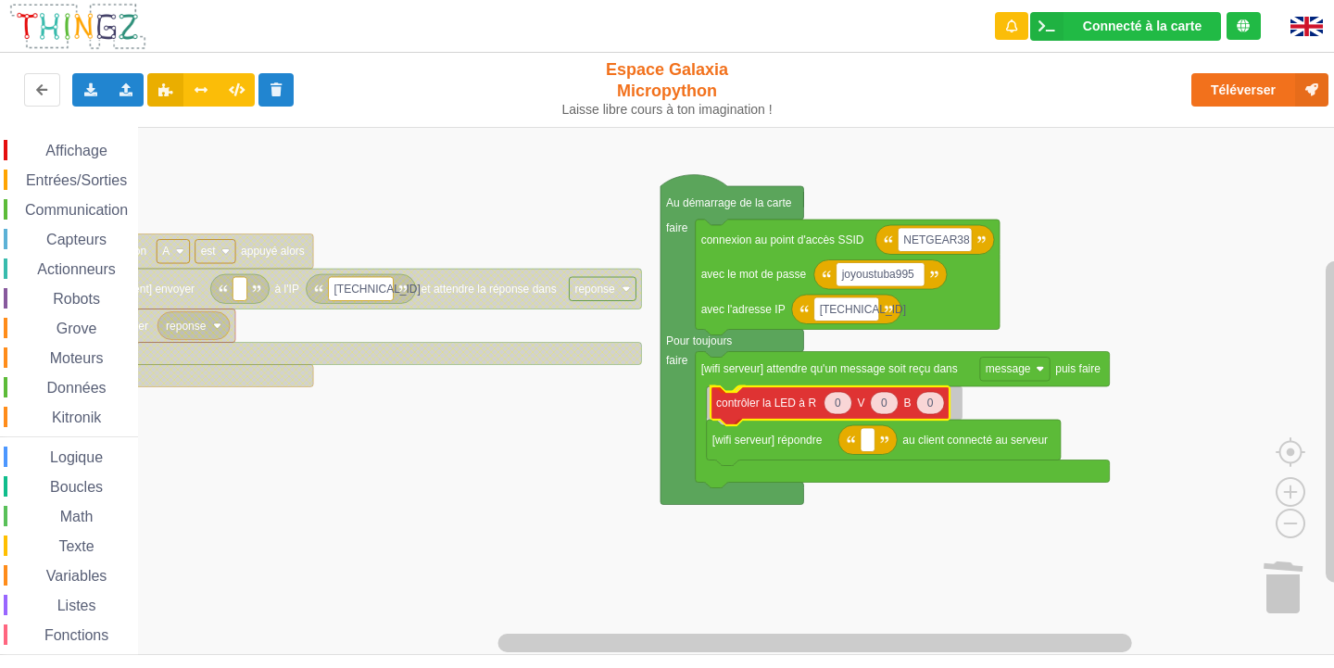
click at [763, 410] on div "Affichage Entrées/Sorties Communication Capteurs Actionneurs Robots Grove Moteu…" at bounding box center [673, 391] width 1347 height 528
click at [889, 409] on icon "Espace de travail de Blocky" at bounding box center [881, 403] width 28 height 22
click at [887, 408] on input "0" at bounding box center [880, 403] width 29 height 23
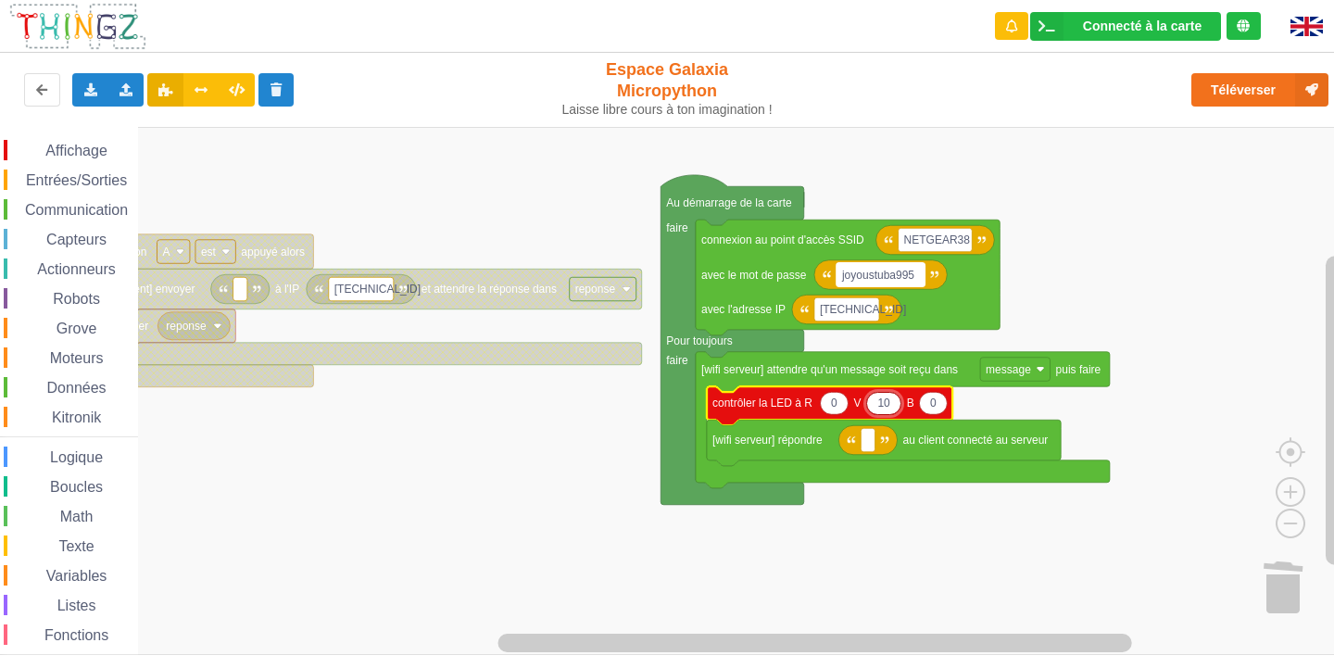
type input "1"
type input "99"
click at [619, 503] on rect "Espace de travail de Blocky" at bounding box center [673, 391] width 1347 height 528
drag, startPoint x: 82, startPoint y: 251, endPoint x: 0, endPoint y: 345, distance: 124.1
click at [834, 413] on icon "Espace de travail de Blocky" at bounding box center [834, 403] width 28 height 22
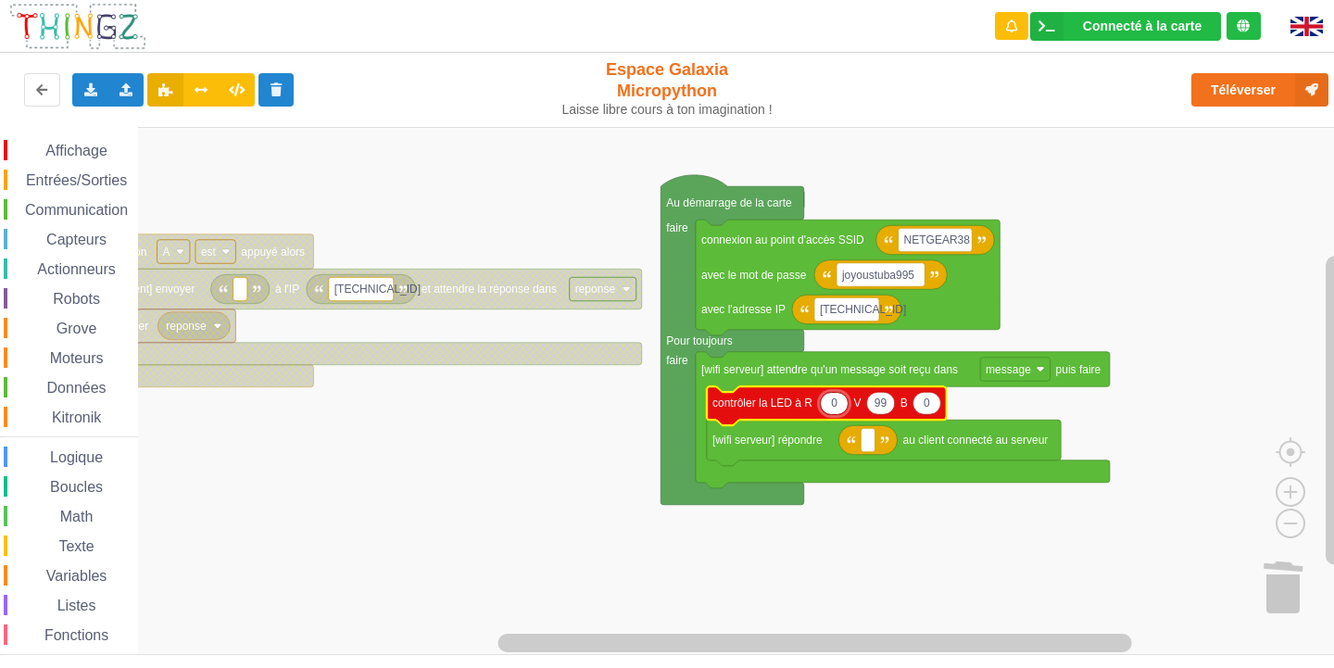
click at [876, 514] on rect "Espace de travail de Blocky" at bounding box center [673, 391] width 1347 height 528
click at [863, 443] on rect "Espace de travail de Blocky" at bounding box center [868, 440] width 14 height 24
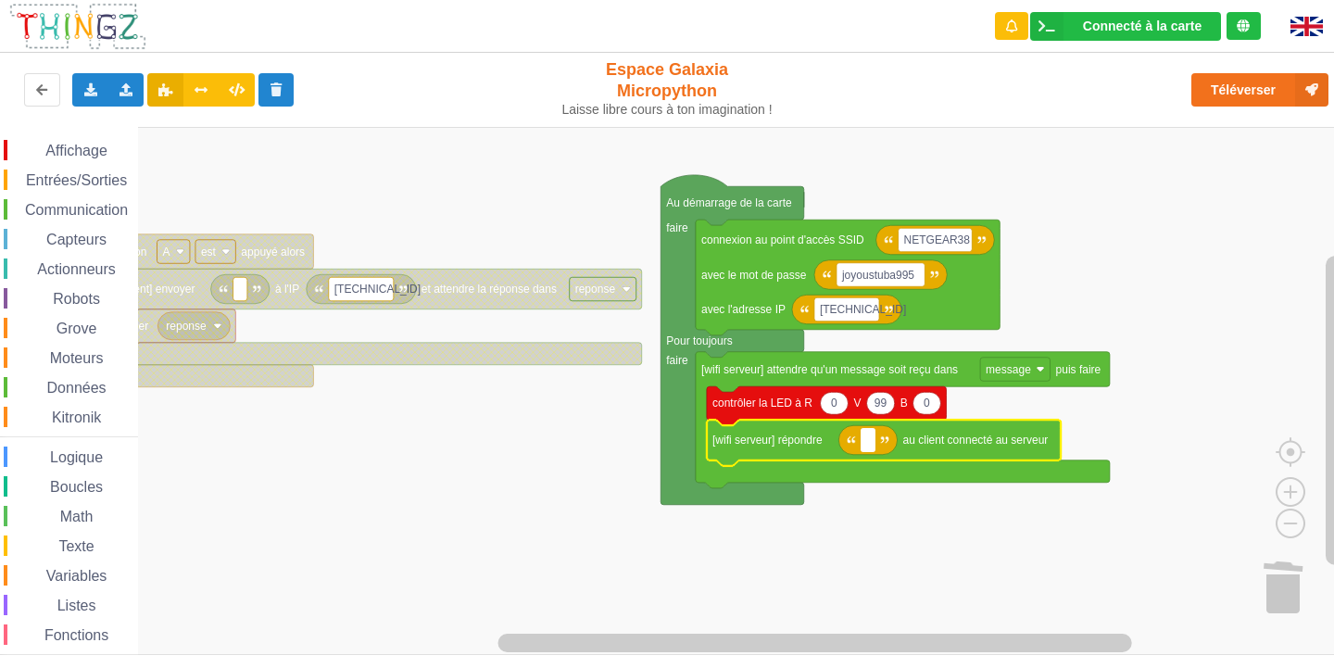
click at [619, 545] on rect "Espace de travail de Blocky" at bounding box center [673, 391] width 1347 height 528
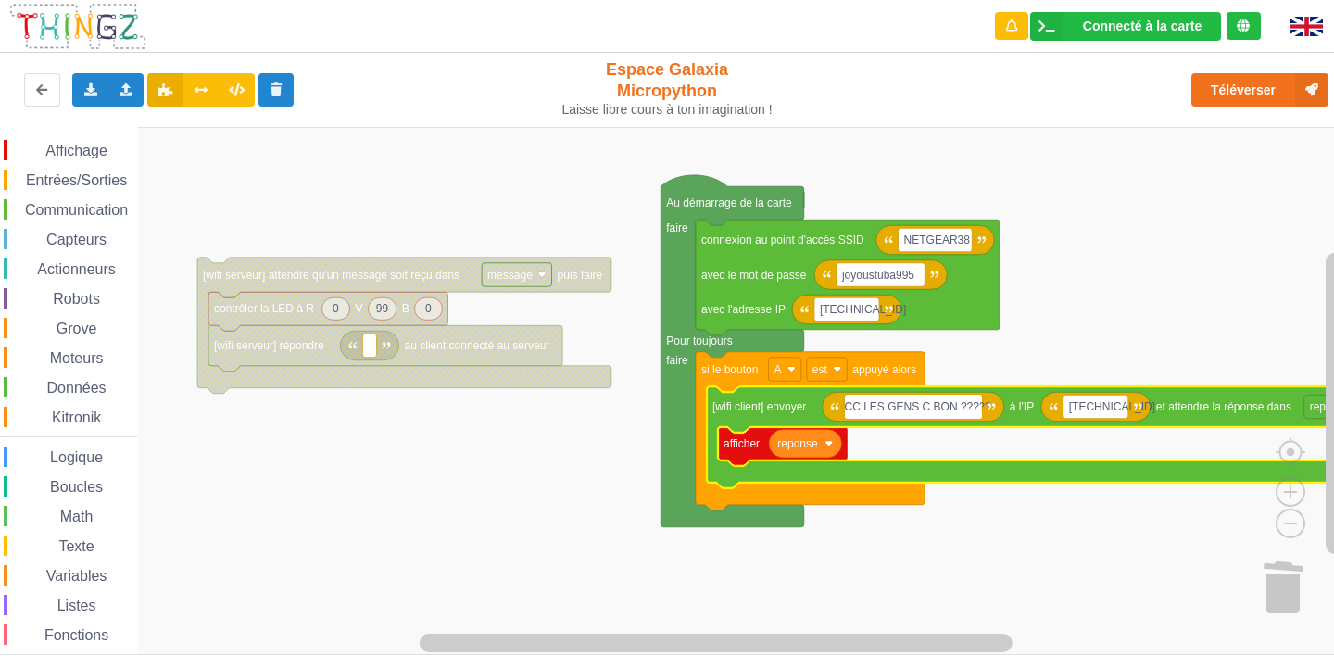
type input "CC LES GENS C BON ??????"
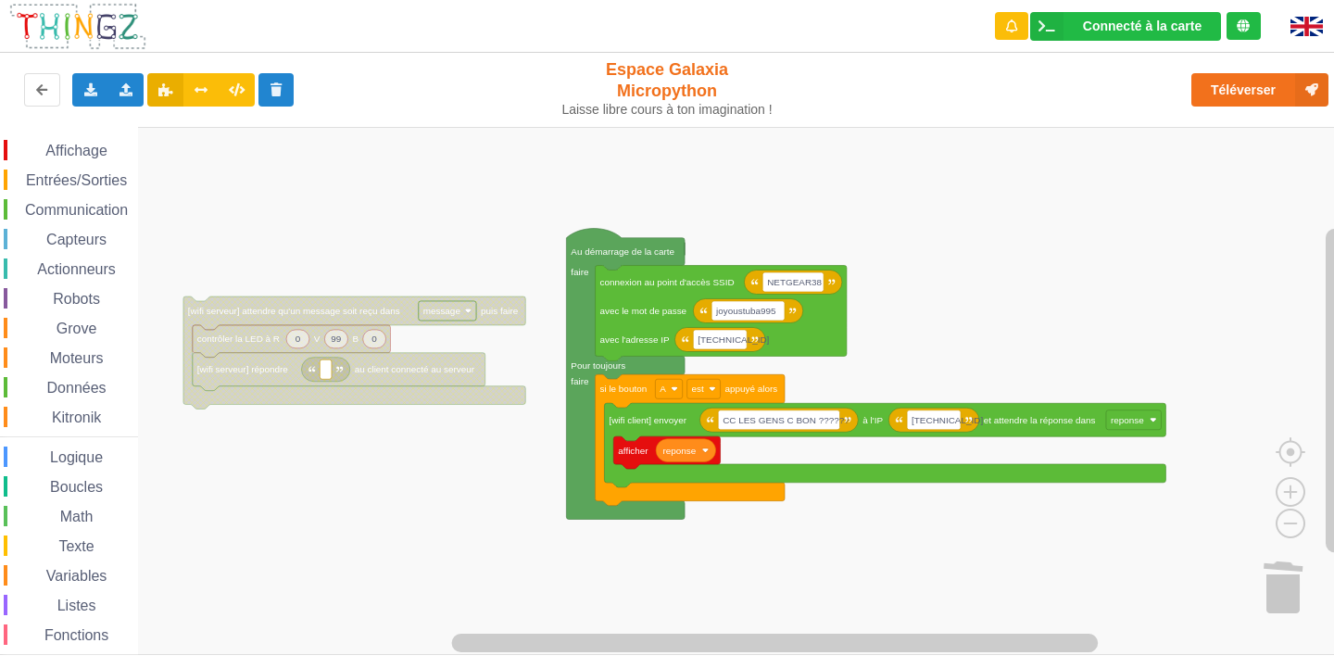
click at [1009, 299] on div "Affichage Entrées/Sorties Communication Capteurs Actionneurs Robots Grove Moteu…" at bounding box center [673, 391] width 1347 height 528
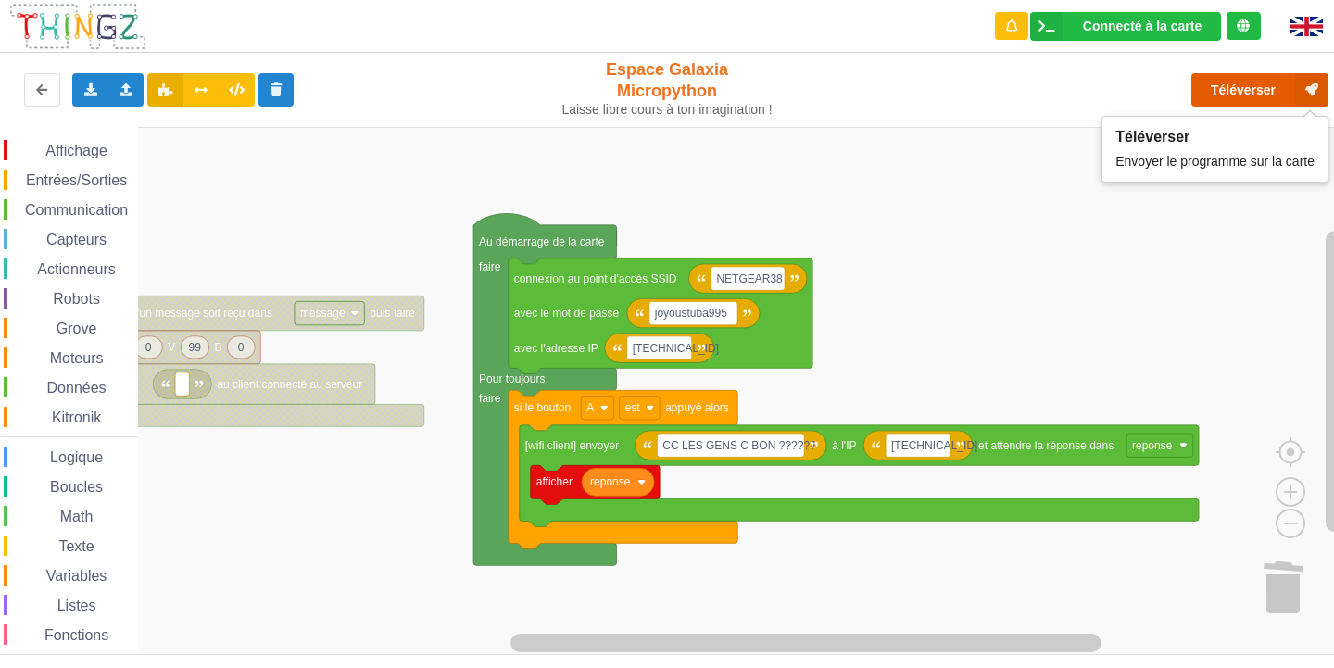
click at [1284, 91] on button "Téléverser" at bounding box center [1260, 89] width 137 height 33
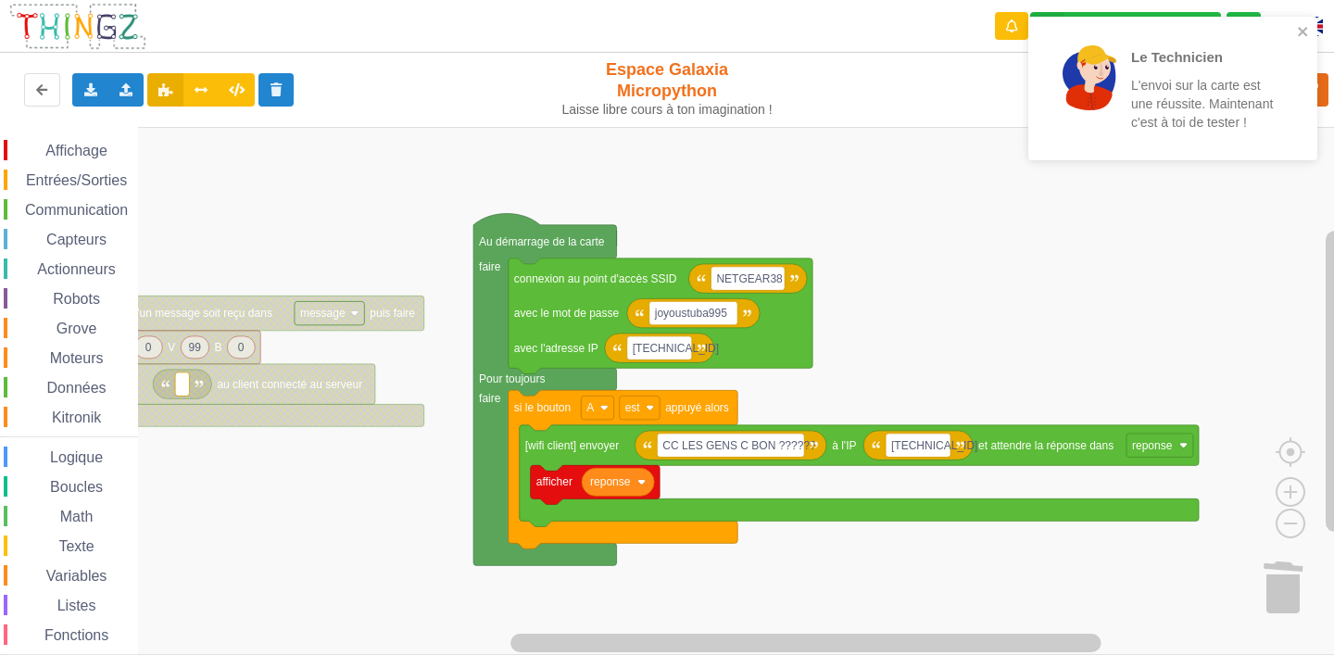
click at [938, 361] on rect "Espace de travail de Blocky" at bounding box center [673, 391] width 1347 height 528
click at [970, 318] on rect "Espace de travail de Blocky" at bounding box center [673, 391] width 1347 height 528
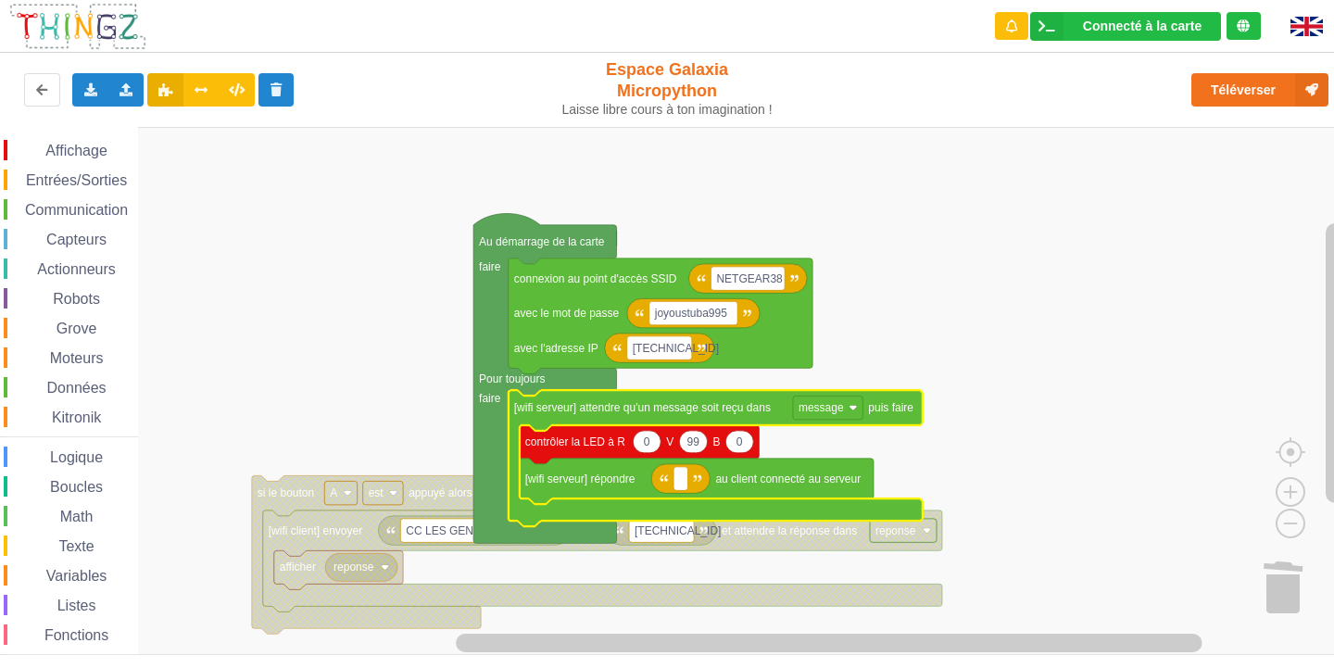
click at [1309, 171] on rect "Espace de travail de Blocky" at bounding box center [673, 391] width 1347 height 528
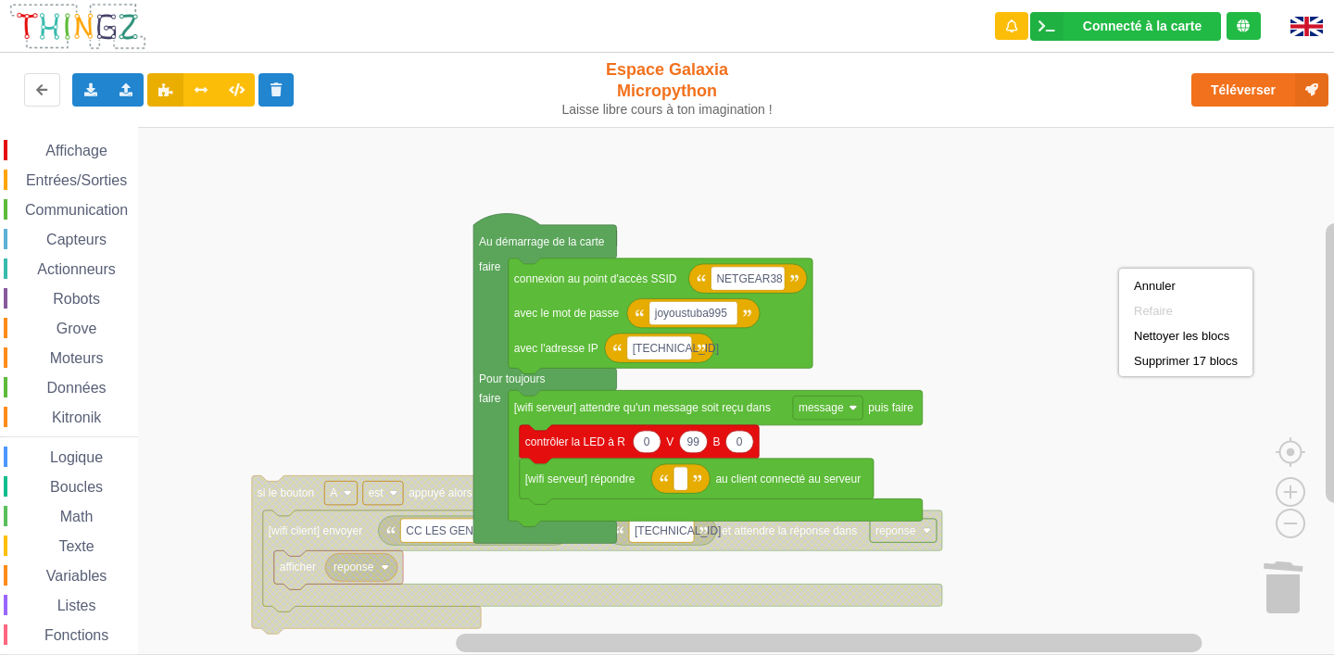
click at [1121, 270] on div "Annuler Refaire Nettoyer les blocs Supprimer 17 blocs" at bounding box center [1185, 322] width 133 height 107
click at [980, 271] on rect "Espace de travail de Blocky" at bounding box center [673, 391] width 1347 height 528
click at [680, 481] on text "Espace de travail de Blocky" at bounding box center [680, 479] width 3 height 13
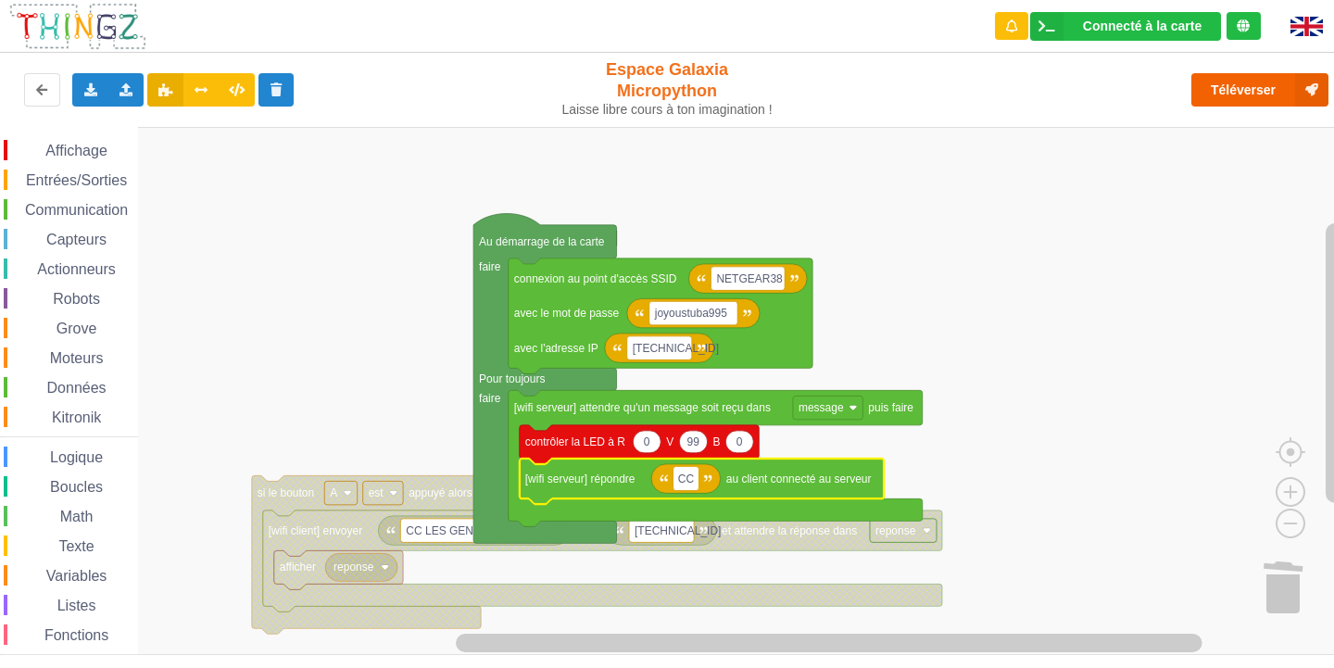
type input "CC"
click at [1232, 87] on button "Téléverser" at bounding box center [1260, 89] width 137 height 33
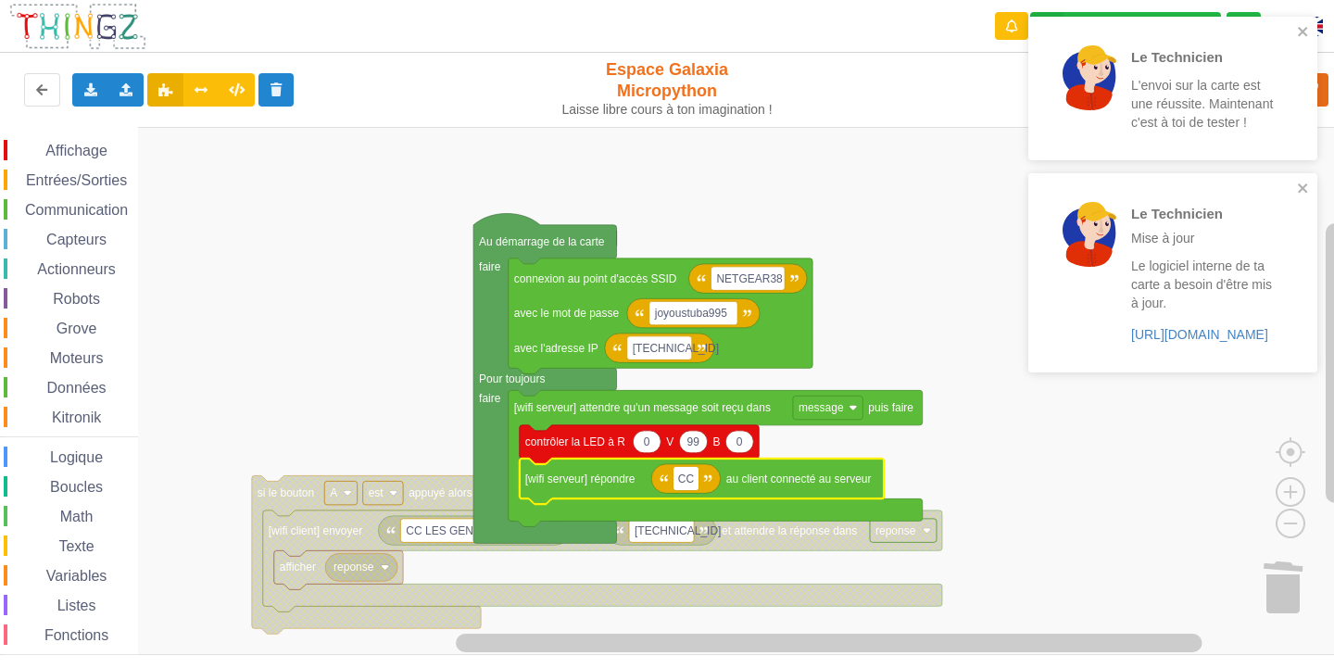
click at [927, 304] on rect "Espace de travail de Blocky" at bounding box center [673, 391] width 1347 height 528
click at [1301, 32] on icon "close" at bounding box center [1303, 31] width 13 height 15
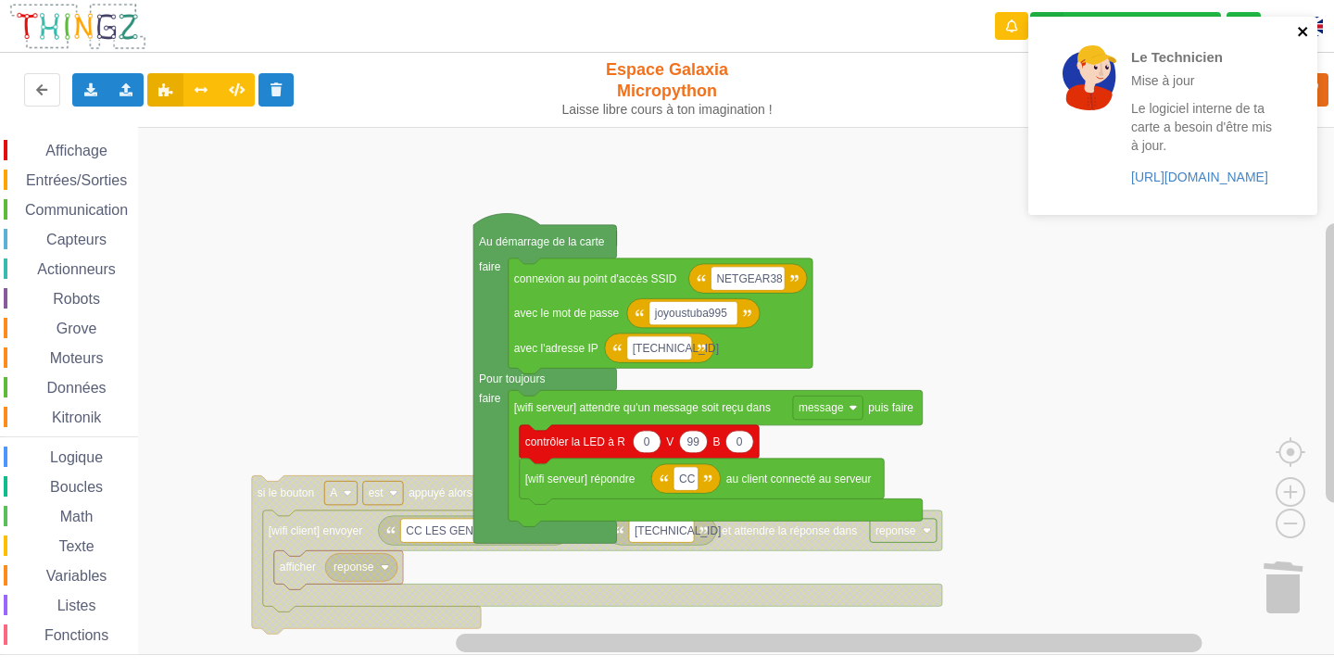
click at [1307, 26] on icon "close" at bounding box center [1303, 31] width 13 height 15
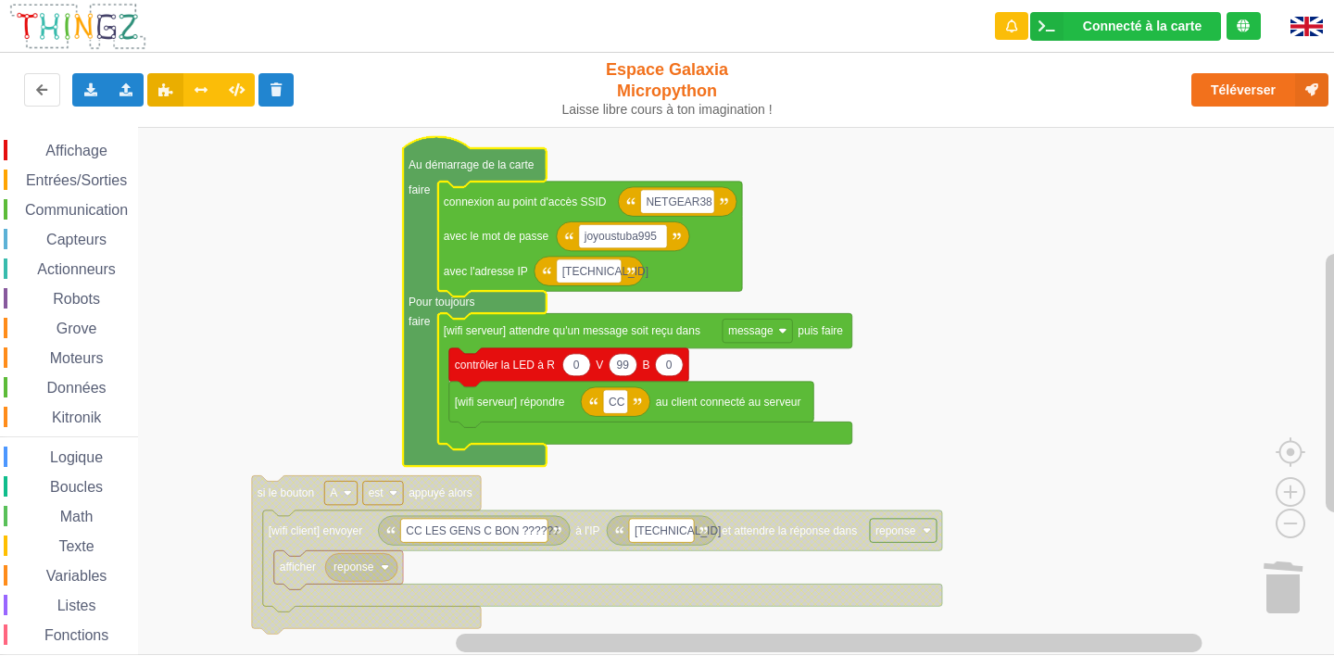
click at [981, 313] on rect "Espace de travail de Blocky" at bounding box center [673, 391] width 1347 height 528
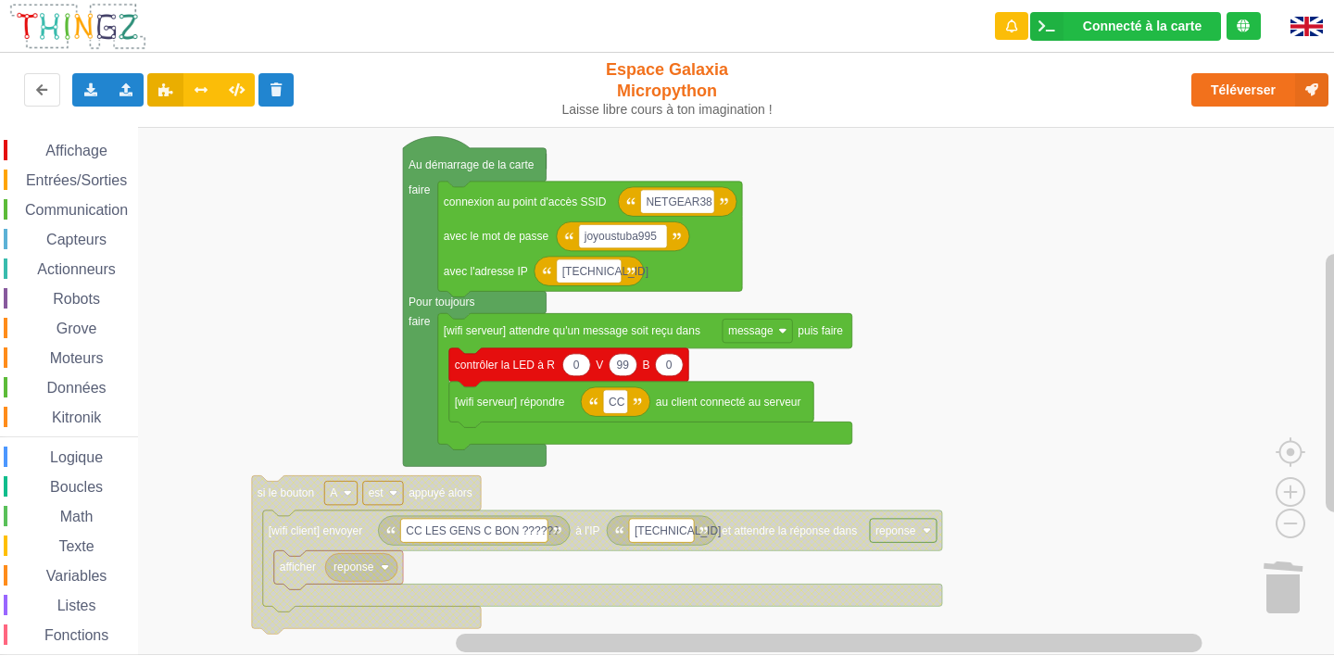
click at [69, 150] on span "Affichage" at bounding box center [76, 151] width 67 height 16
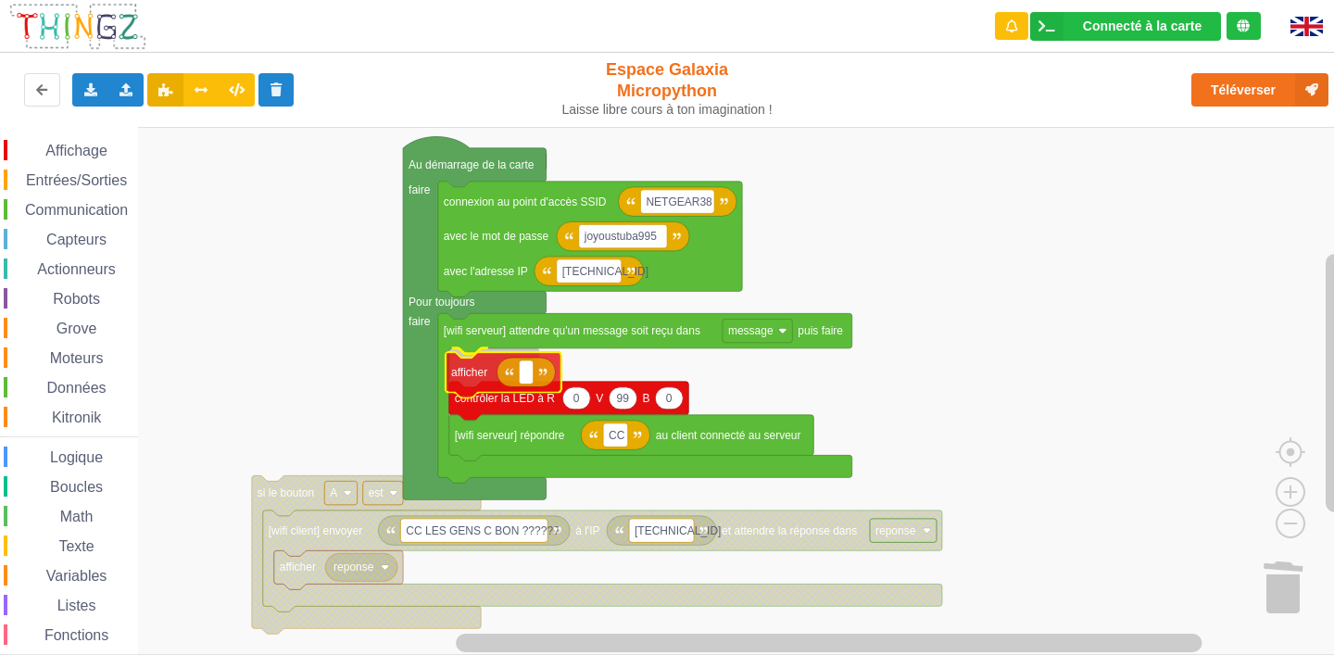
click at [483, 373] on div "Affichage Entrées/Sorties Communication Capteurs Actionneurs Robots Grove Moteu…" at bounding box center [673, 391] width 1347 height 528
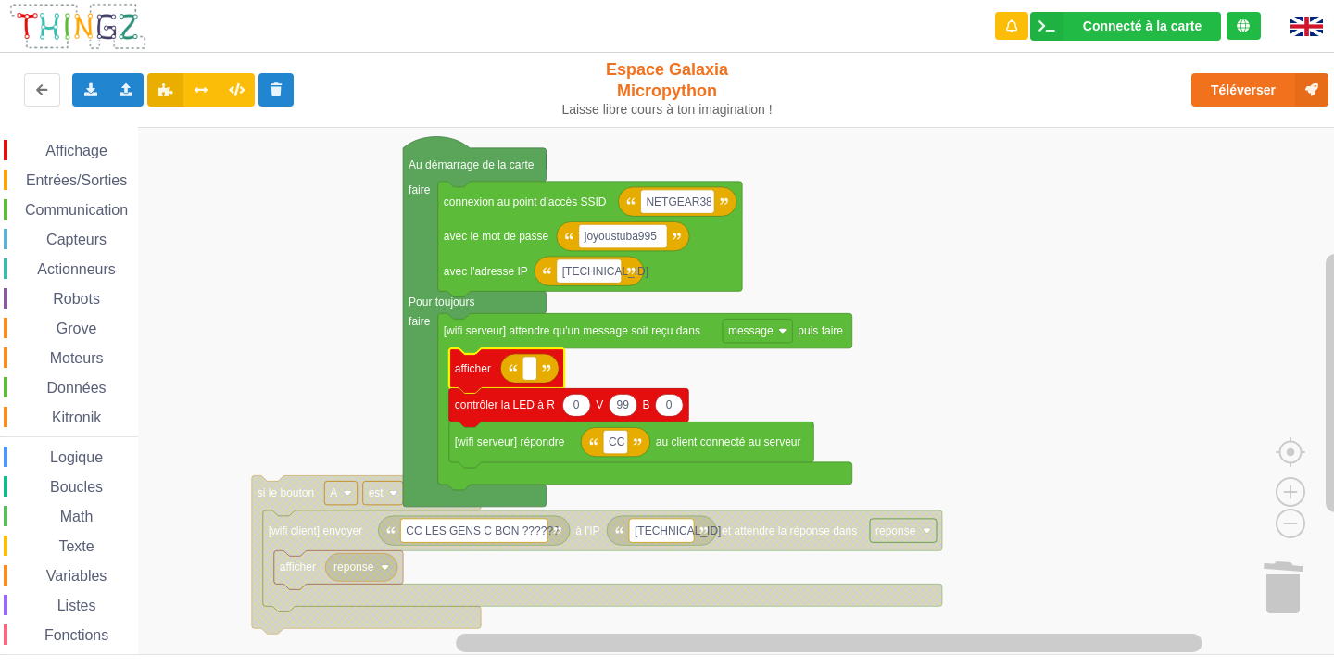
click at [80, 581] on span "Variables" at bounding box center [77, 576] width 67 height 16
click at [547, 373] on div "Affichage Entrées/Sorties Communication Capteurs Actionneurs Robots Grove Moteu…" at bounding box center [673, 391] width 1347 height 528
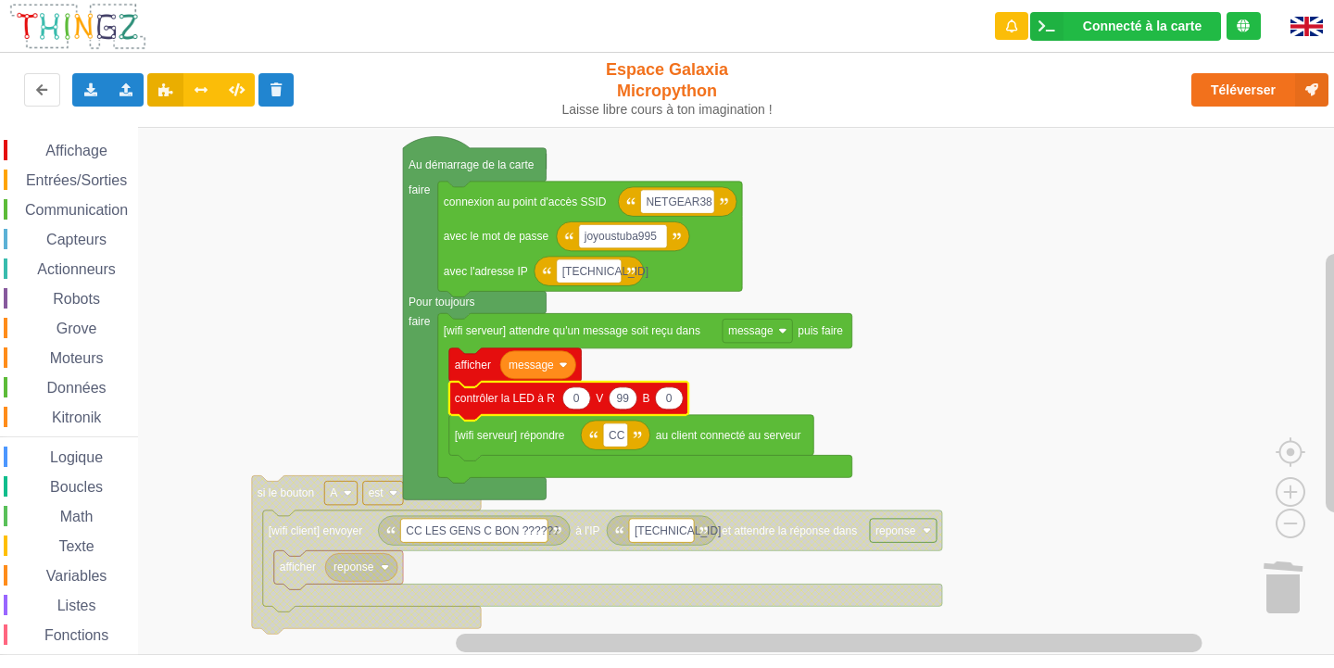
click at [486, 404] on text "contrôler la LED à R" at bounding box center [505, 398] width 100 height 13
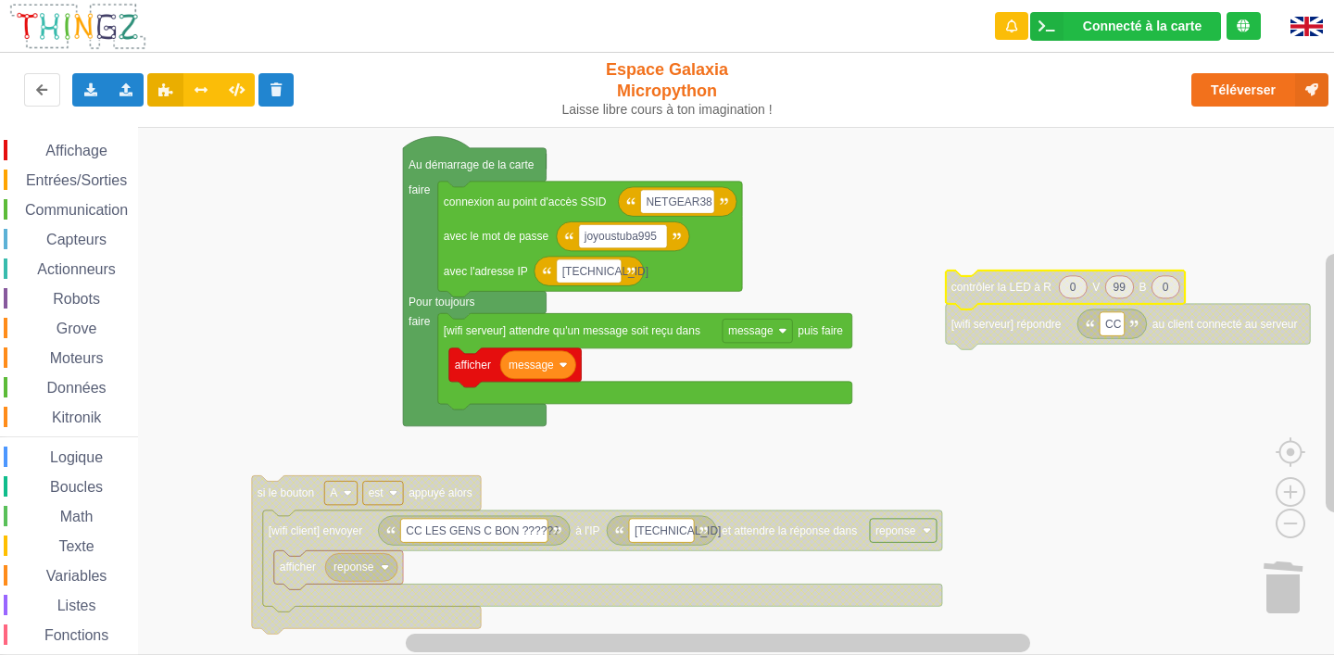
click at [986, 337] on icon "Espace de travail de Blocky" at bounding box center [1128, 327] width 365 height 46
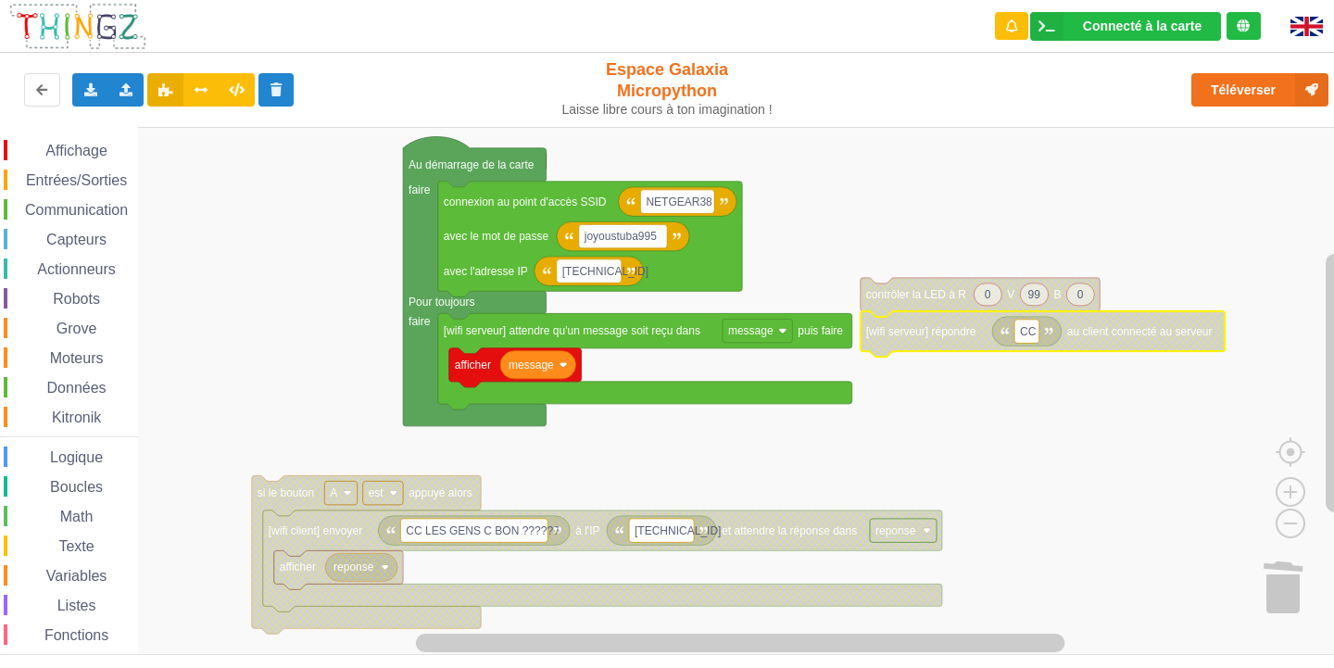
click at [892, 327] on text "[wifi serveur] répondre" at bounding box center [921, 331] width 110 height 13
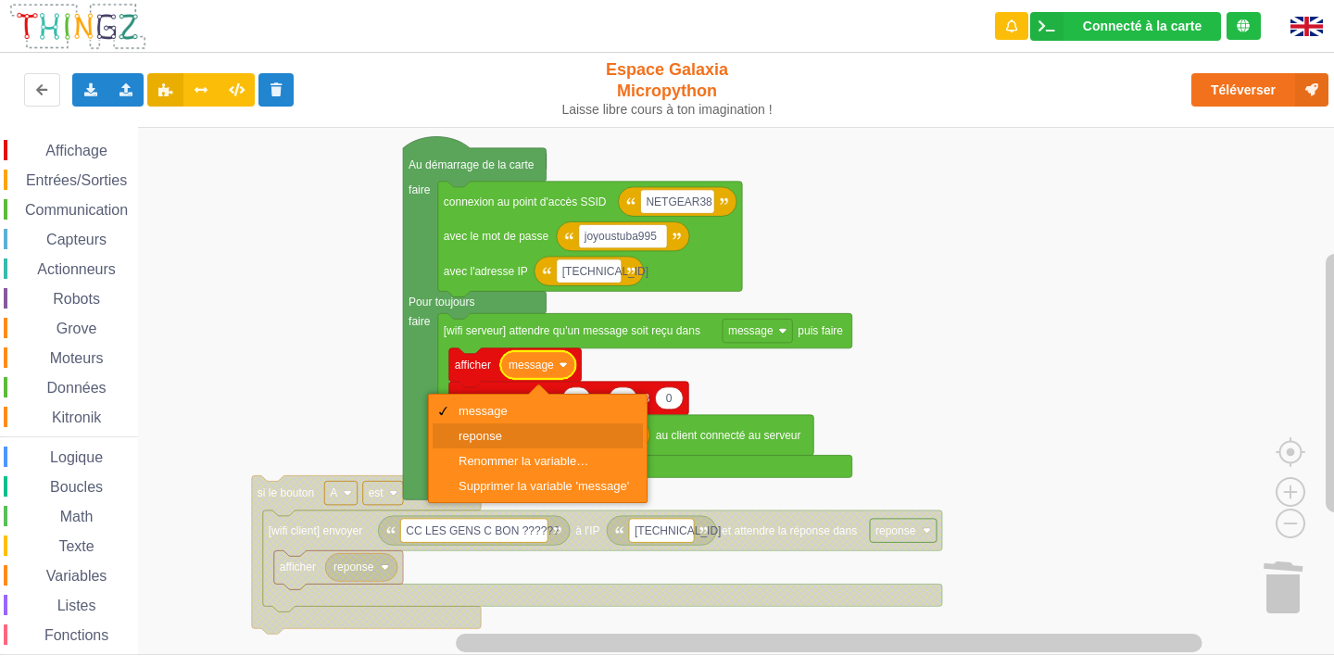
click at [500, 436] on div "reponse" at bounding box center [544, 436] width 170 height 14
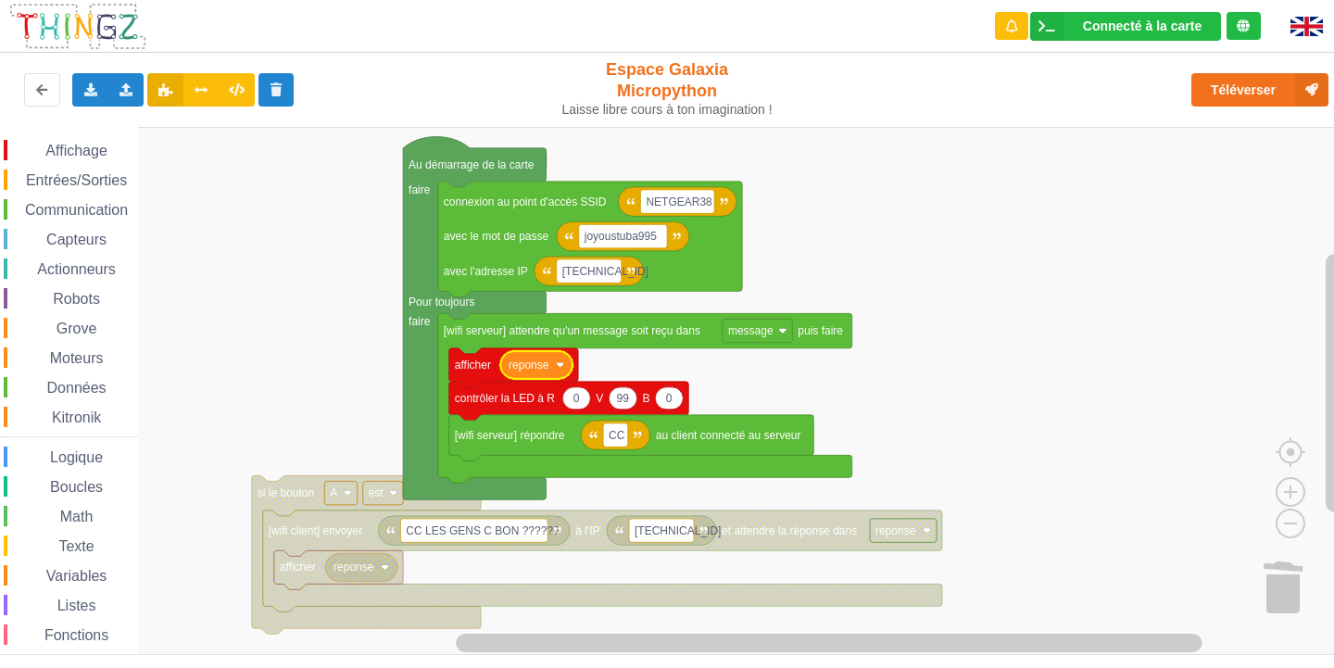
click at [947, 329] on rect "Espace de travail de Blocky" at bounding box center [673, 391] width 1347 height 528
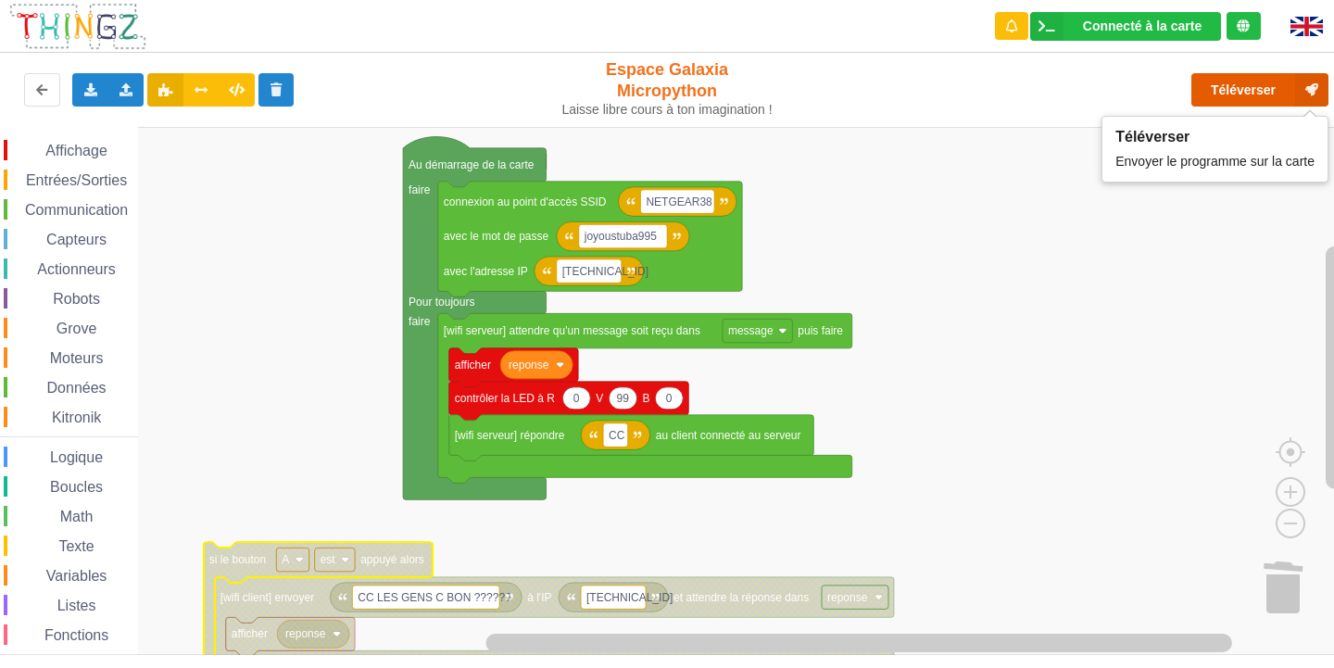
click at [1264, 92] on button "Téléverser" at bounding box center [1260, 89] width 137 height 33
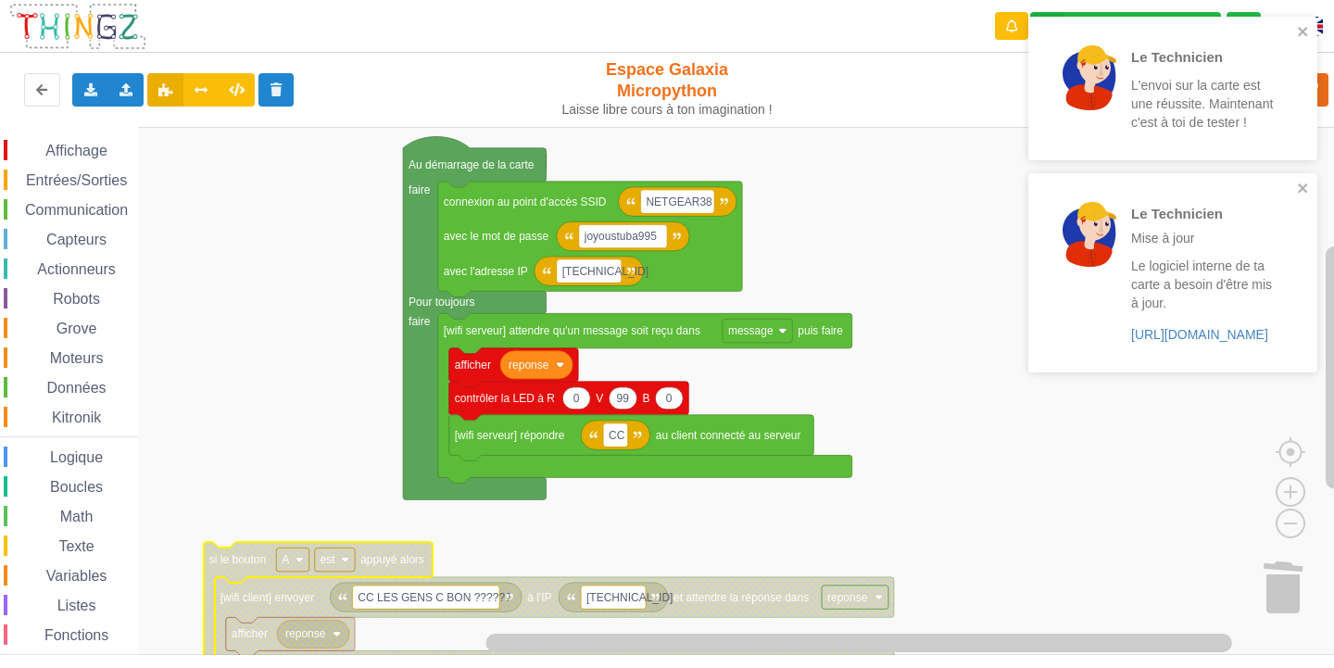
click at [1312, 184] on div "Le Technicien Mise à jour Le logiciel interne de ta carte a besoin d'être mis à…" at bounding box center [1172, 272] width 289 height 198
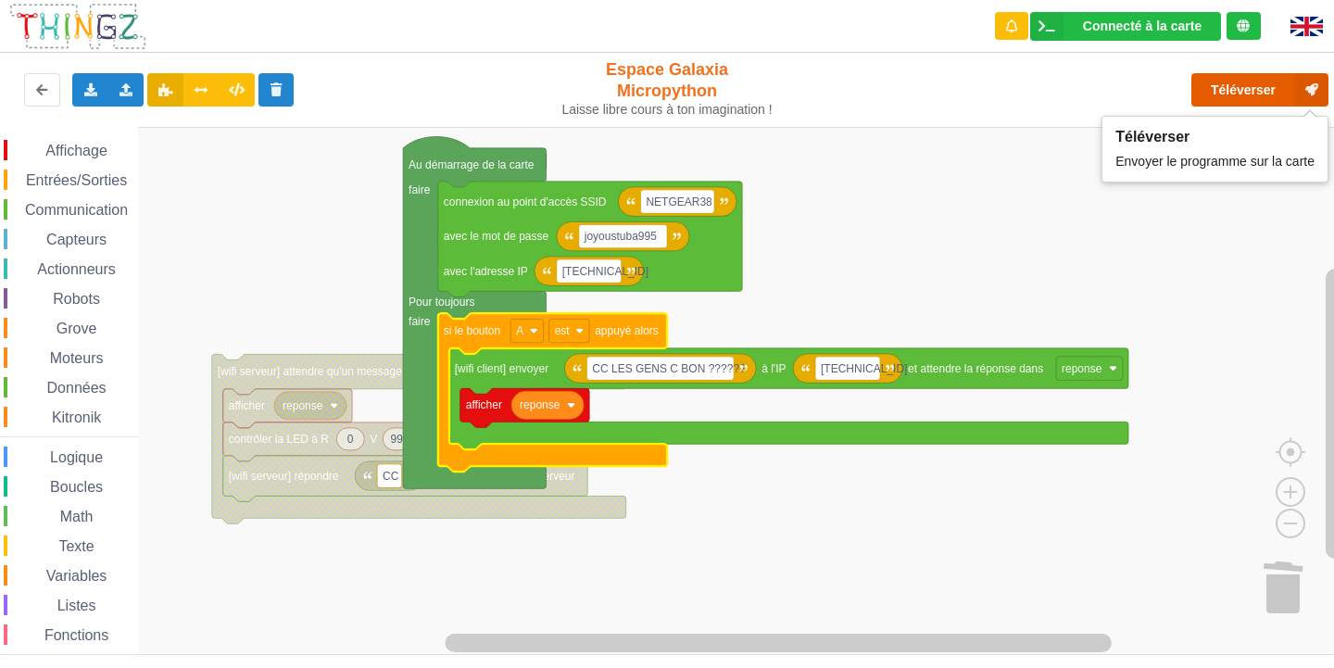
click at [1219, 78] on button "Téléverser" at bounding box center [1260, 89] width 137 height 33
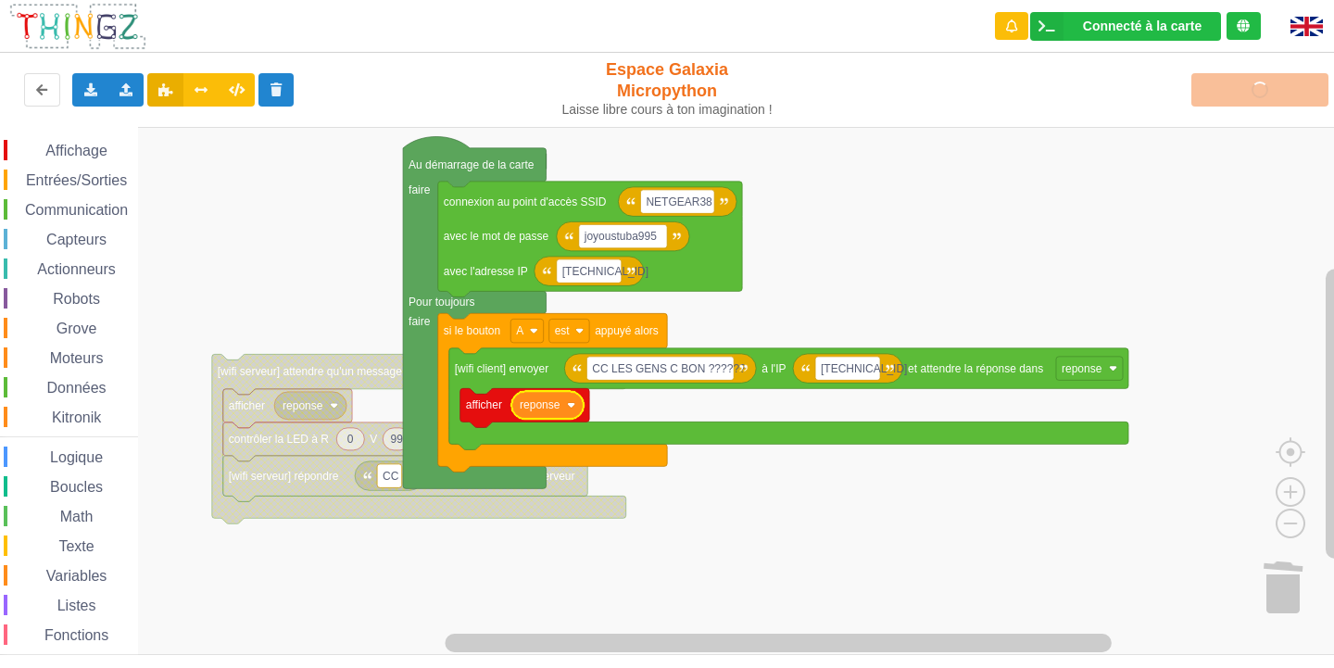
click at [574, 412] on icon "Espace de travail de Blocky" at bounding box center [547, 405] width 72 height 28
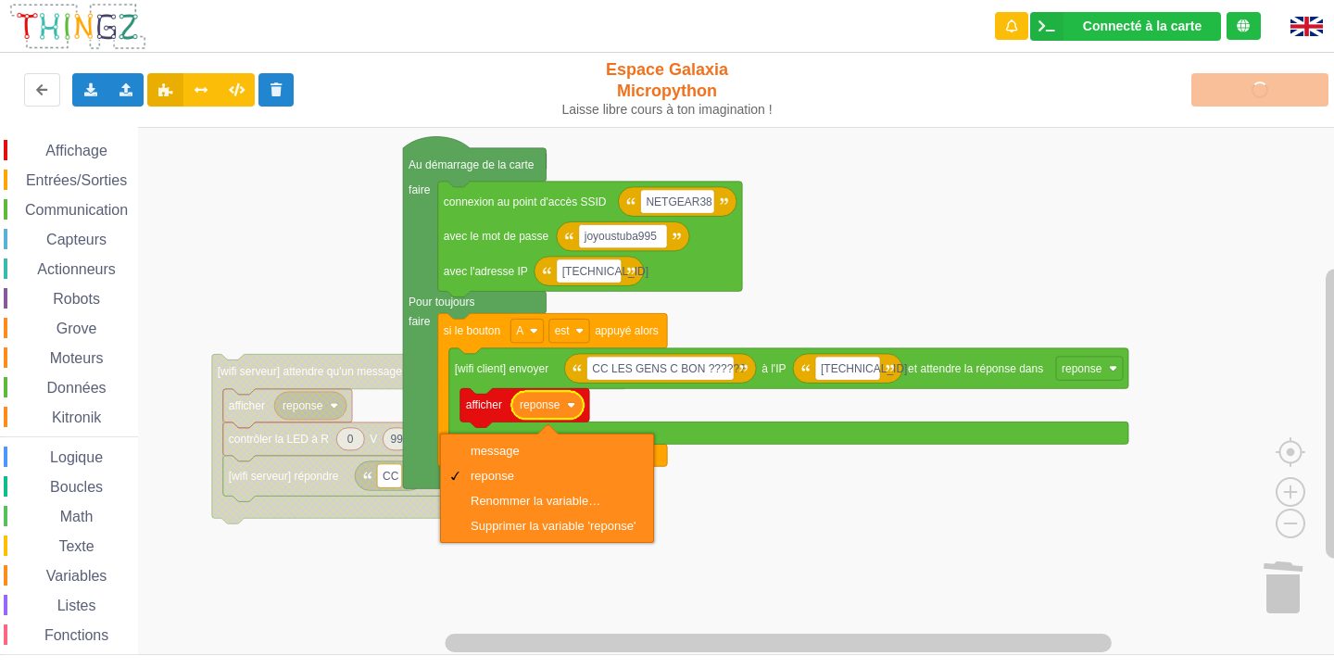
click at [1080, 532] on rect "Espace de travail de Blocky" at bounding box center [673, 391] width 1347 height 528
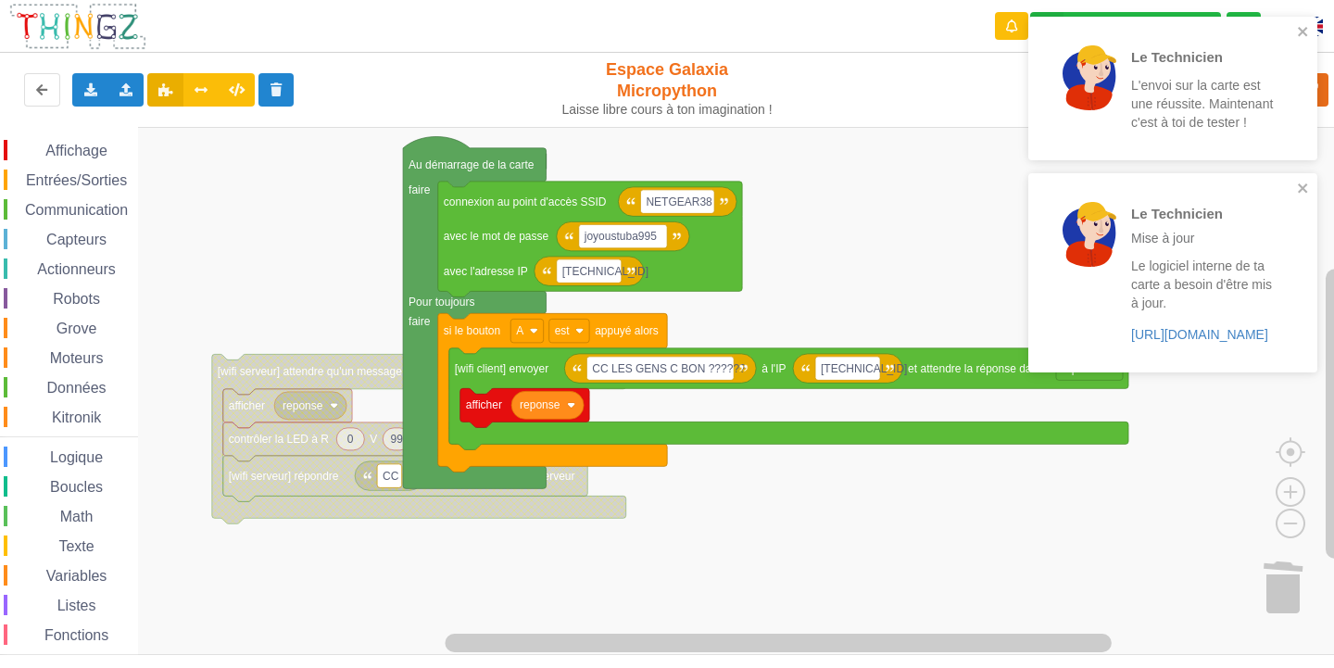
click at [801, 532] on rect "Espace de travail de Blocky" at bounding box center [673, 391] width 1347 height 528
click at [1298, 26] on icon "close" at bounding box center [1303, 31] width 13 height 15
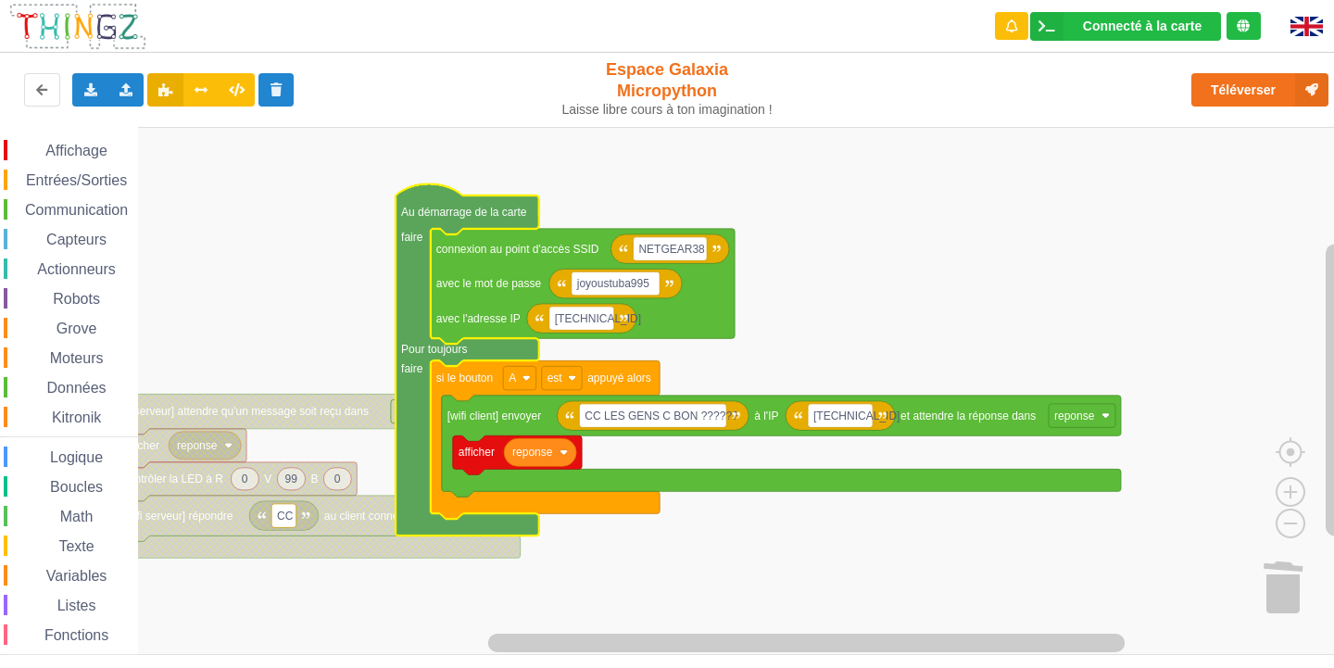
click at [567, 460] on icon "Espace de travail de Blocky" at bounding box center [540, 452] width 72 height 28
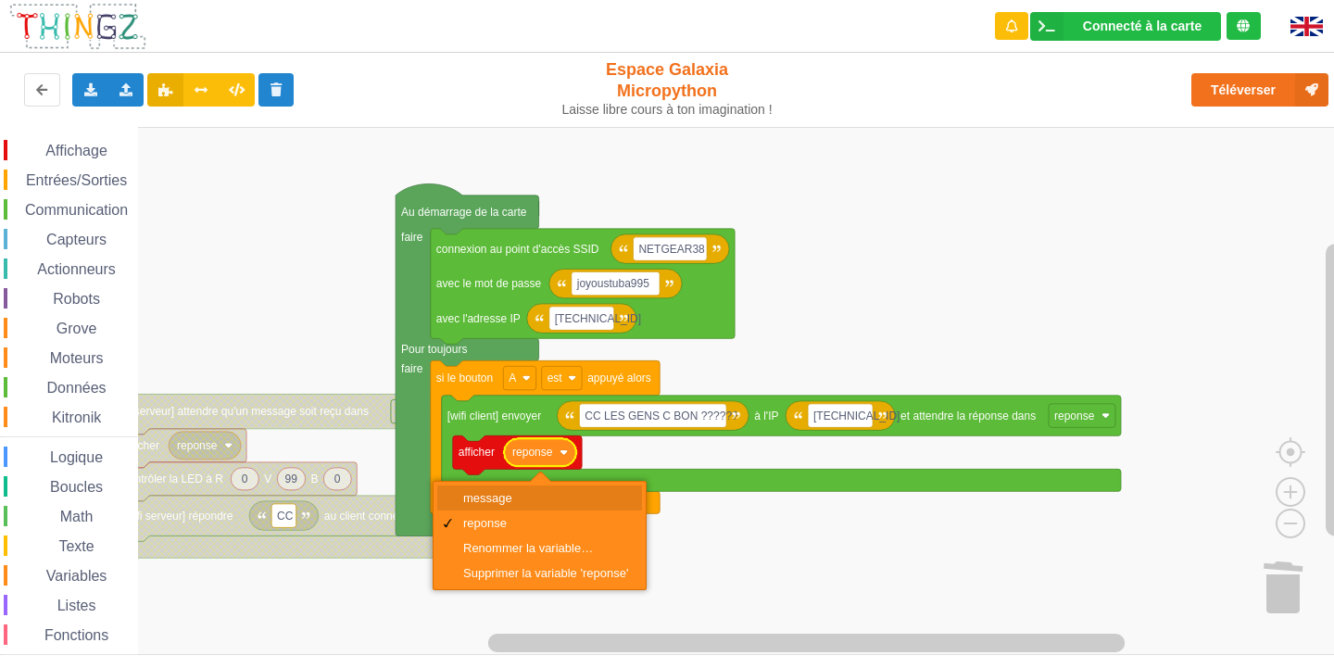
click at [509, 494] on div "message" at bounding box center [545, 498] width 165 height 14
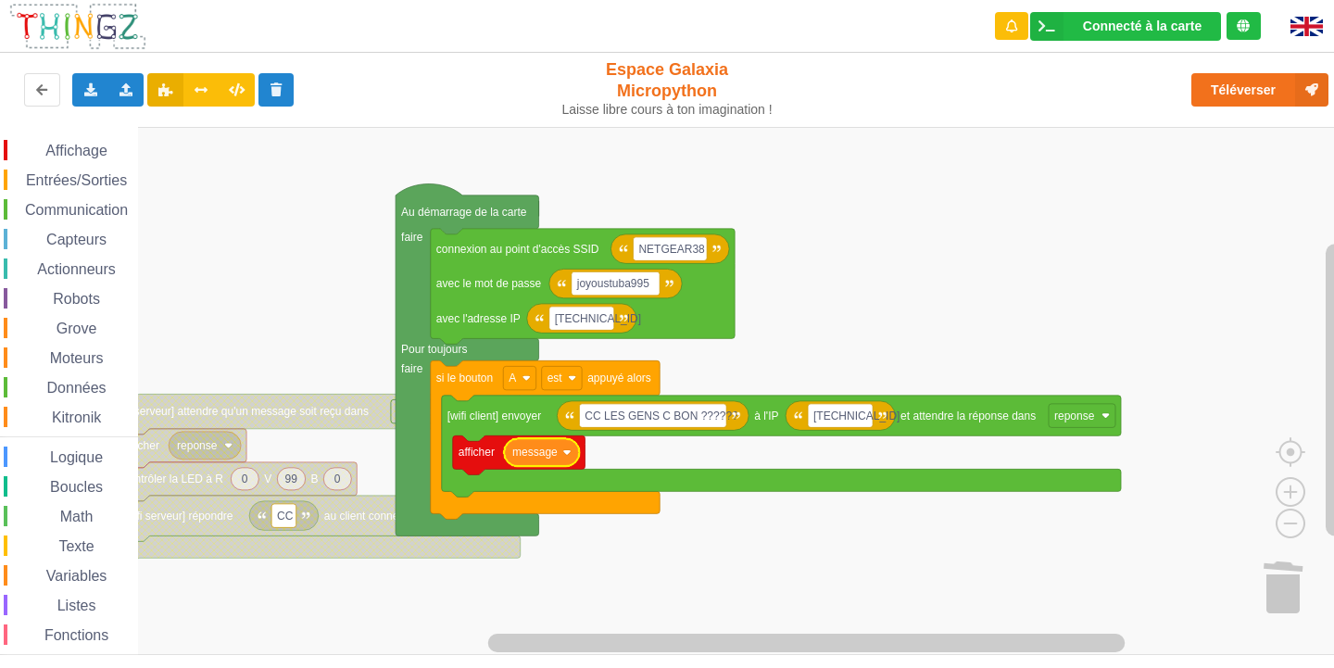
click at [807, 291] on rect "Espace de travail de Blocky" at bounding box center [673, 391] width 1347 height 528
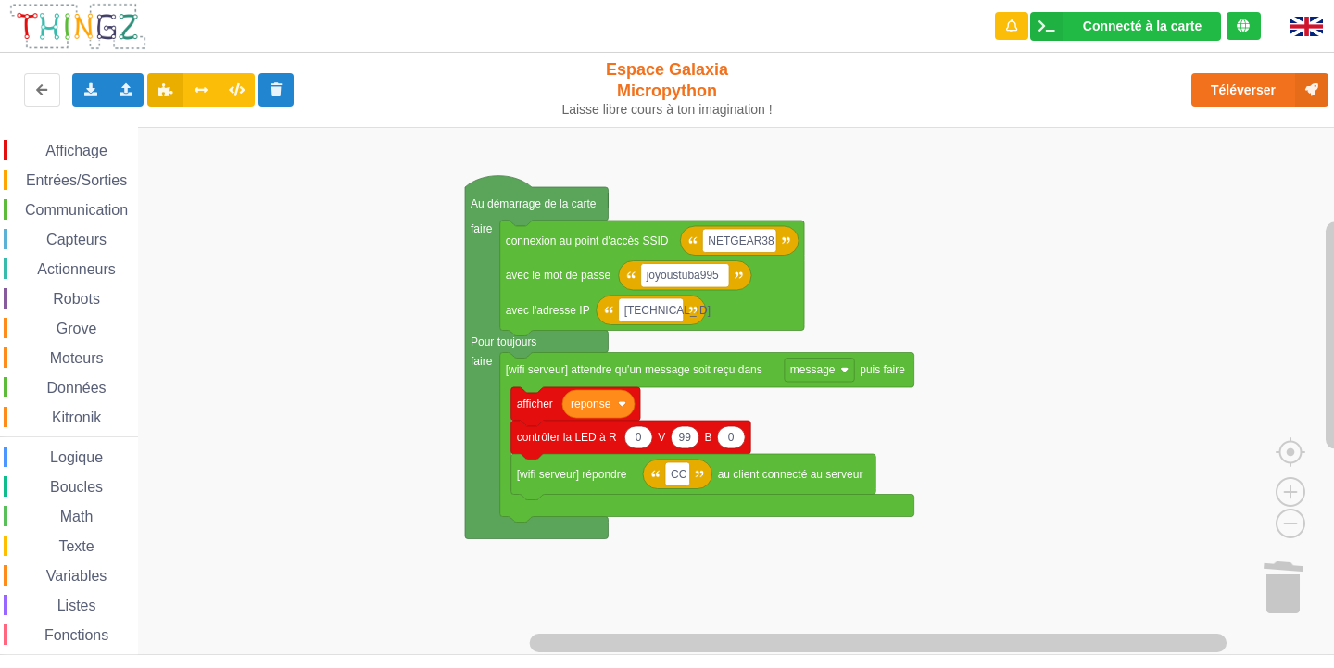
click at [253, 454] on div "Affichage Entrées/Sorties Communication Capteurs Actionneurs Robots Grove Moteu…" at bounding box center [673, 391] width 1347 height 528
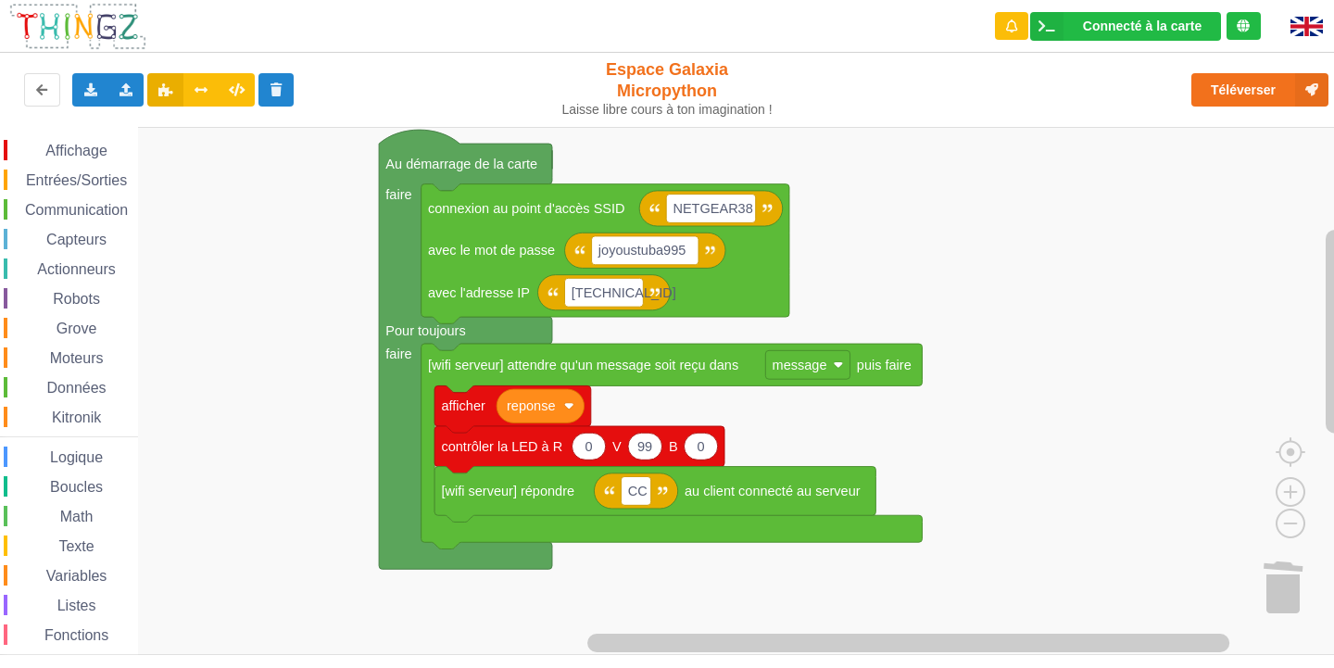
click at [238, 383] on div "Affichage Entrées/Sorties Communication Capteurs Actionneurs Robots Grove Moteu…" at bounding box center [673, 391] width 1347 height 528
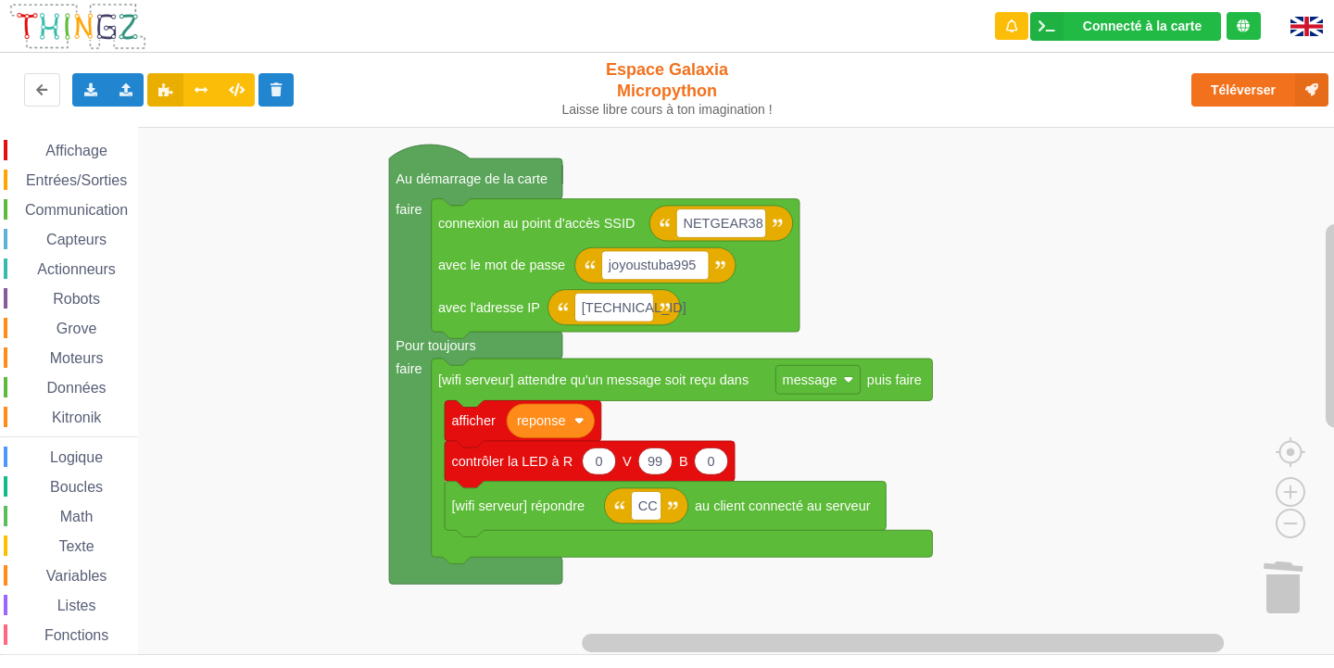
click at [245, 397] on div "Affichage Entrées/Sorties Communication Capteurs Actionneurs Robots Grove Moteu…" at bounding box center [673, 391] width 1347 height 528
